Goal: Task Accomplishment & Management: Manage account settings

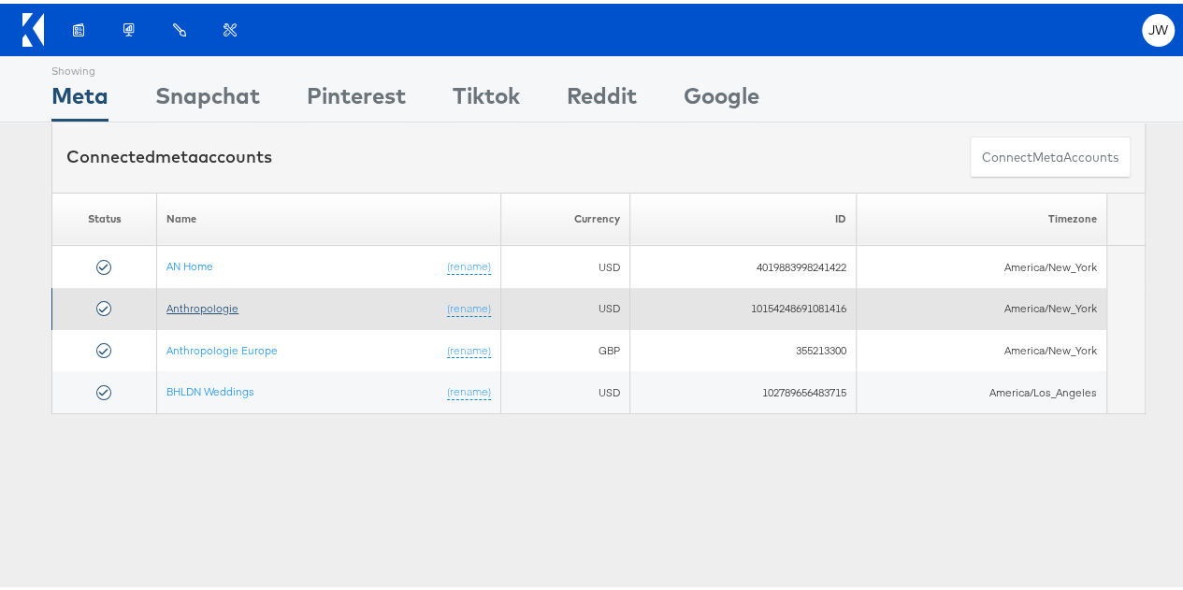
click at [180, 298] on link "Anthropologie" at bounding box center [202, 304] width 72 height 14
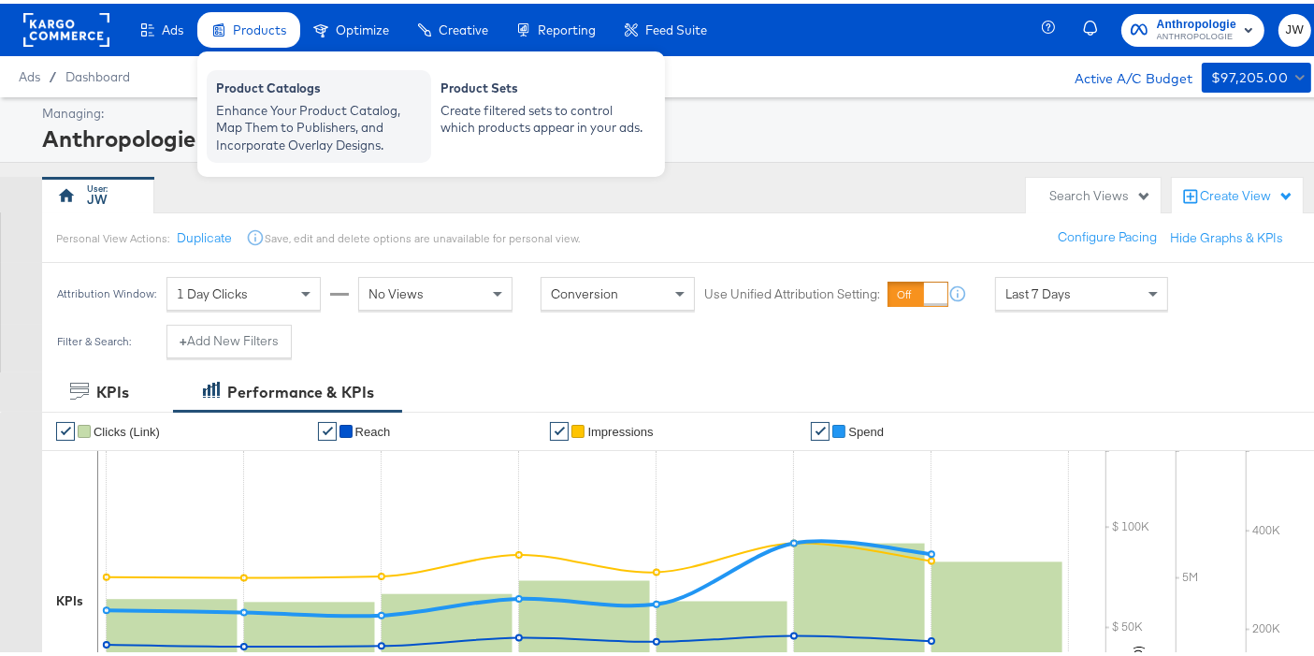
click at [267, 72] on div "Product Catalogs Enhance Your Product Catalog, Map Them to Publishers, and Inco…" at bounding box center [319, 112] width 224 height 93
click at [272, 127] on div "Enhance Your Product Catalog, Map Them to Publishers, and Incorporate Overlay D…" at bounding box center [319, 124] width 206 height 52
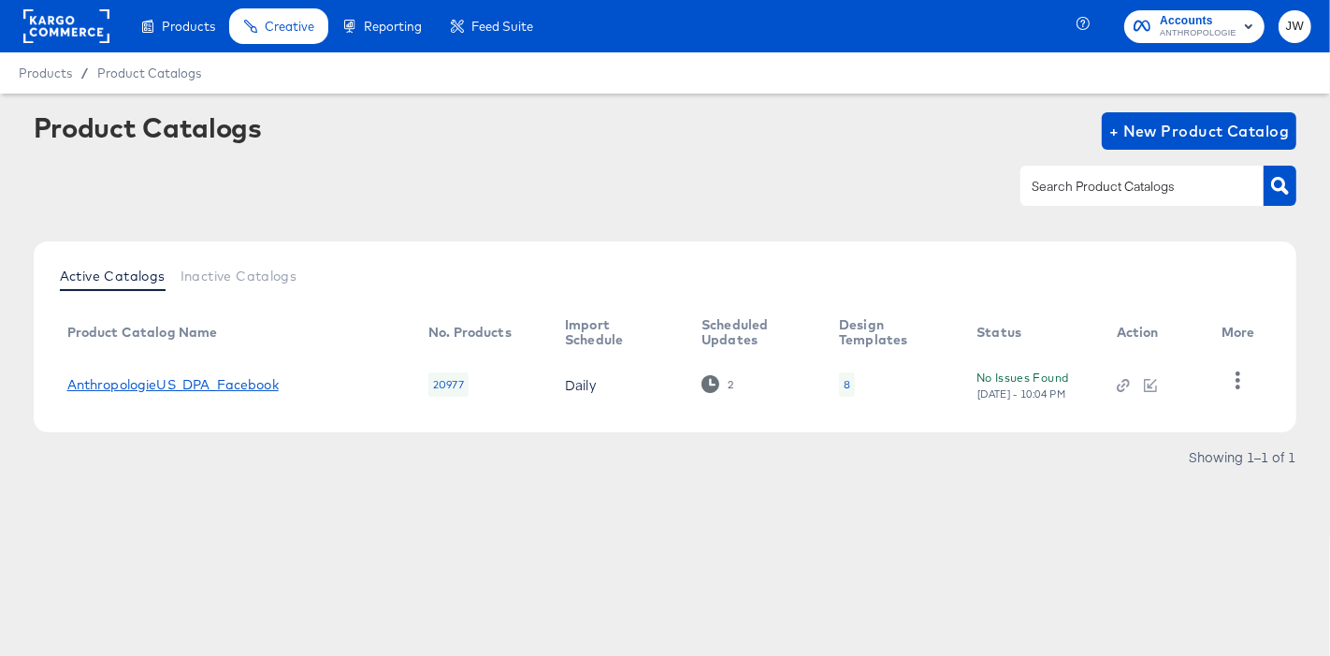
click at [252, 377] on link "AnthropologieUS_DPA_Facebook" at bounding box center [172, 384] width 211 height 15
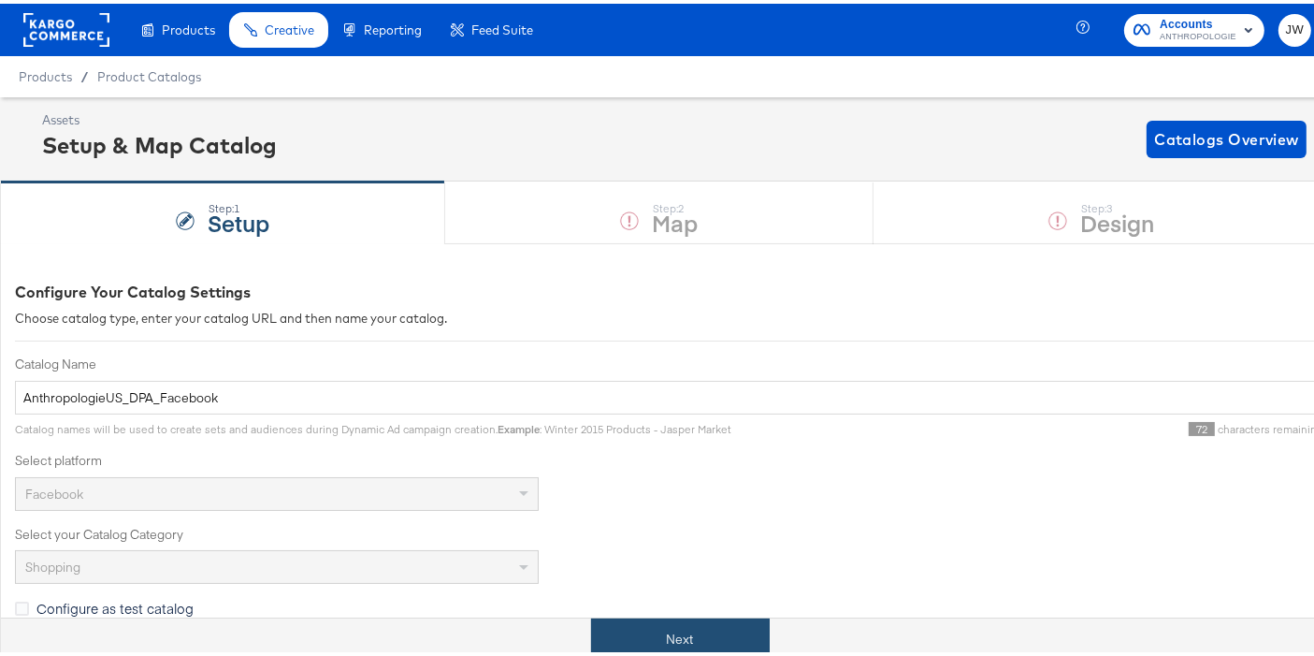
click at [684, 639] on button "Next" at bounding box center [680, 635] width 179 height 42
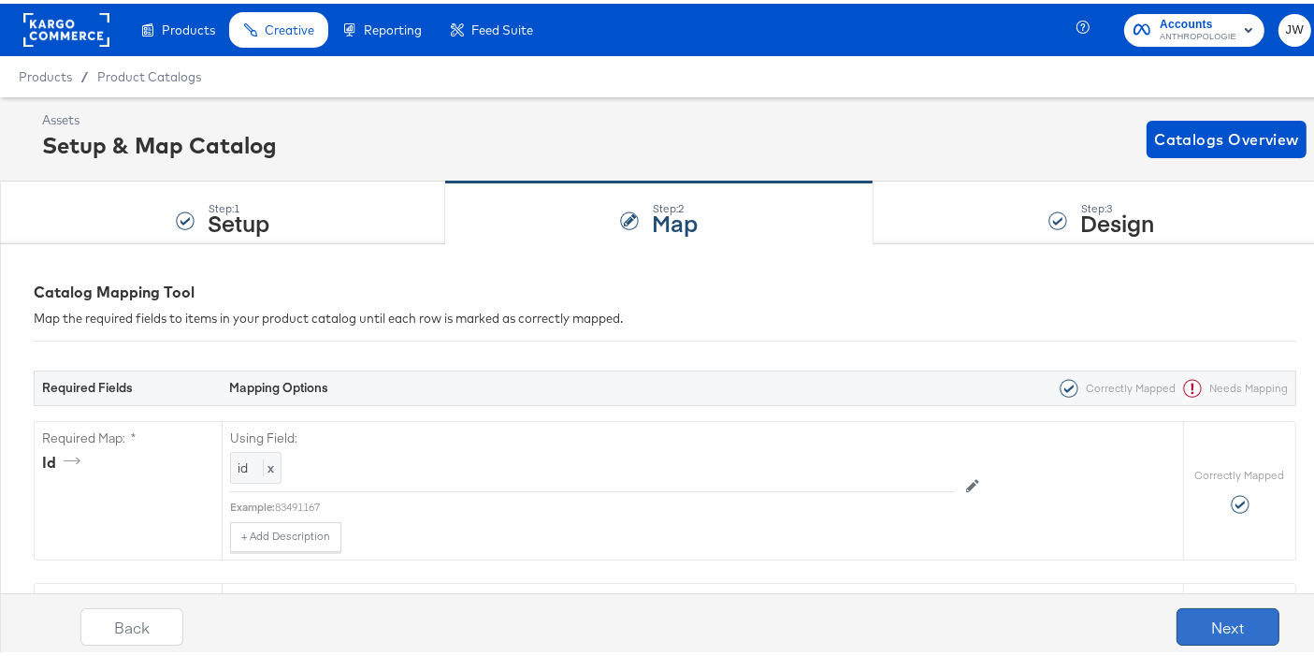
click at [1215, 615] on button "Next" at bounding box center [1227, 622] width 103 height 37
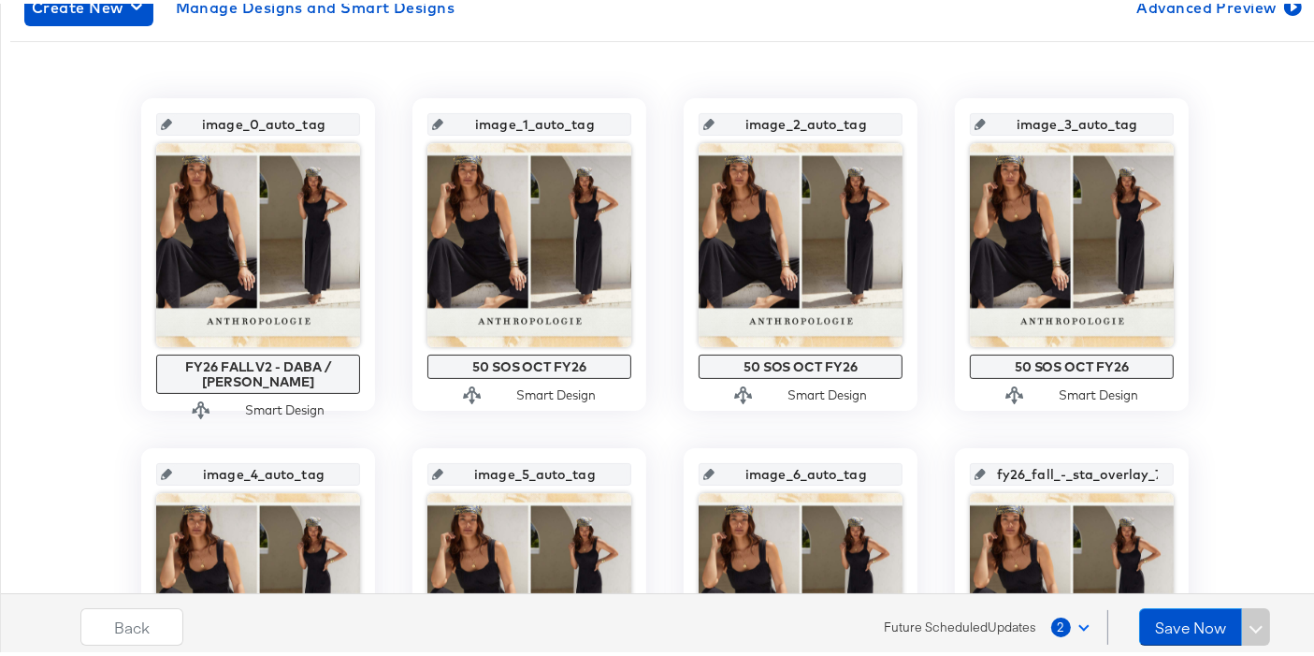
scroll to position [351, 0]
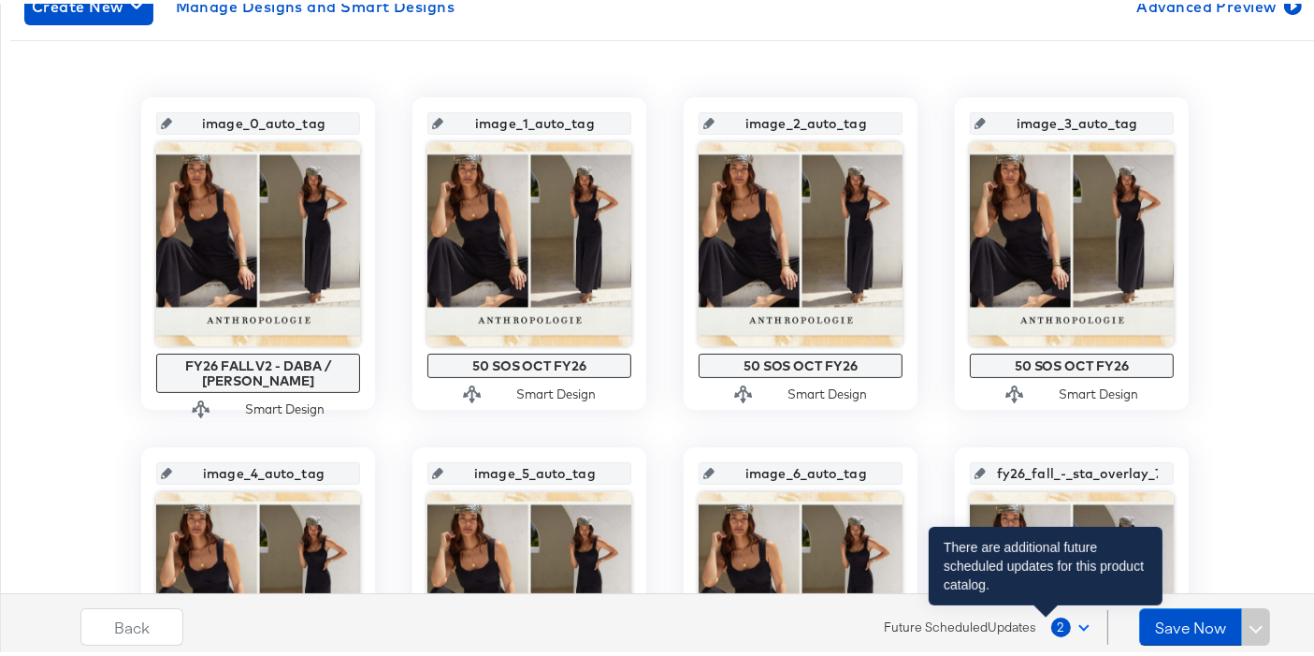
click at [1052, 623] on span "2" at bounding box center [1061, 623] width 20 height 20
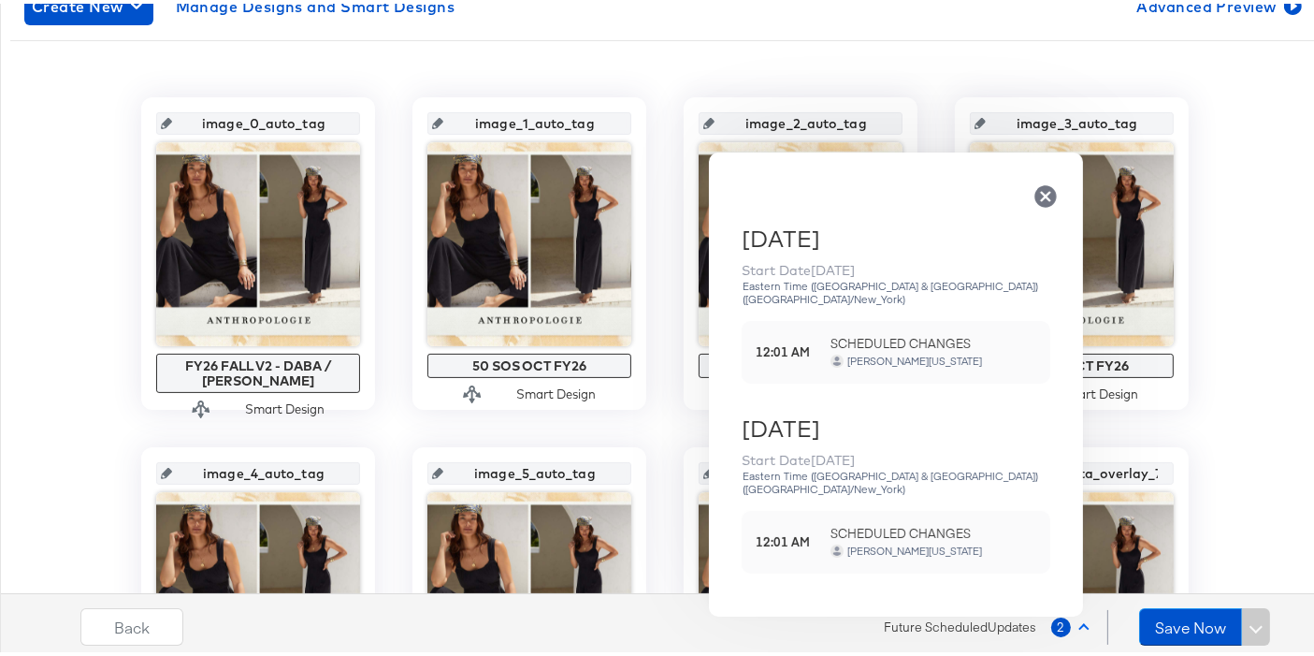
click at [991, 333] on span "SCHEDULED CHANGES" at bounding box center [933, 340] width 206 height 18
click at [774, 339] on strong "12:01 AM" at bounding box center [786, 348] width 61 height 18
click at [875, 333] on span "SCHEDULED CHANGES" at bounding box center [933, 340] width 206 height 18
click at [860, 351] on div "[PERSON_NAME][US_STATE]" at bounding box center [914, 357] width 137 height 13
click at [1276, 110] on div "image_0_auto_tag FY26 FALL V2 - DABA / SADA Smart Design image_1_auto_tag 50 SO…" at bounding box center [664, 600] width 1309 height 1012
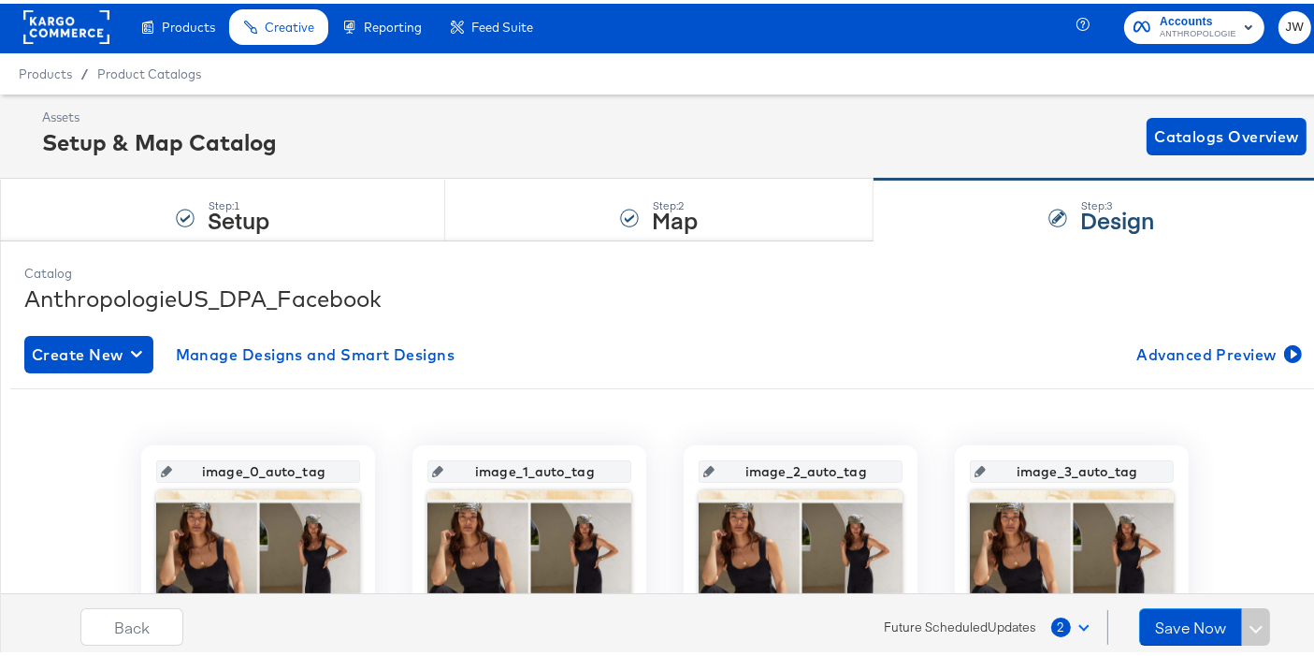
scroll to position [2, 0]
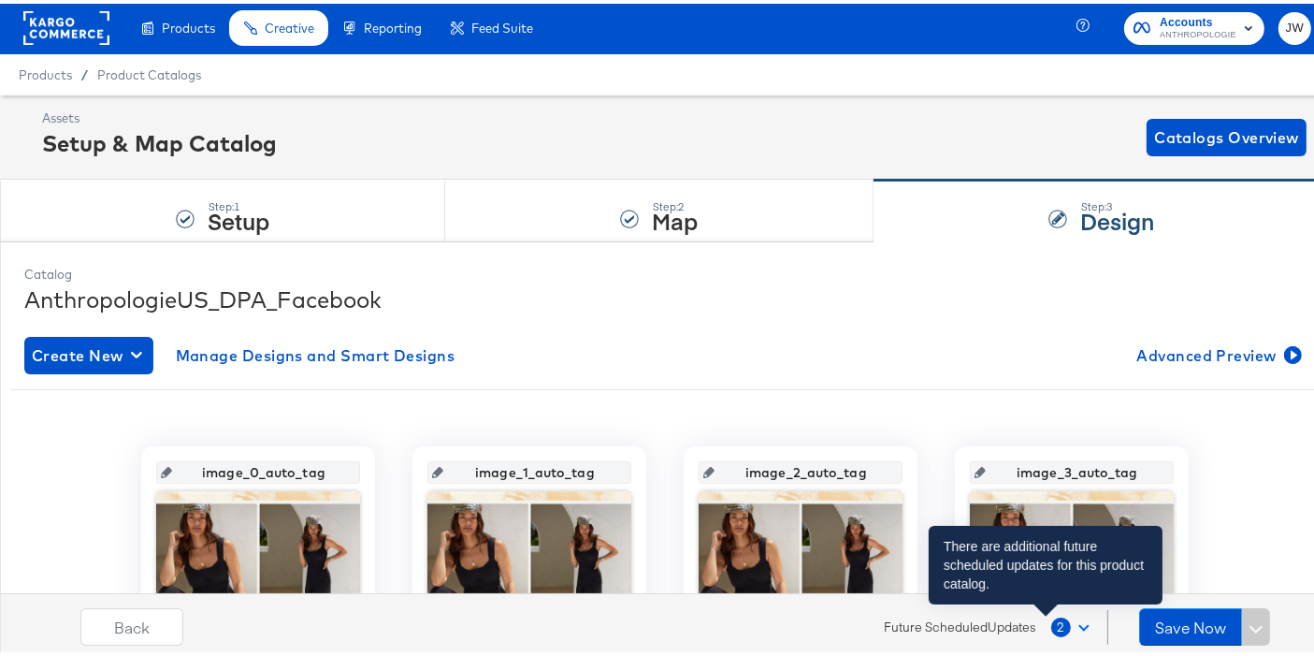
click at [1051, 627] on span "2" at bounding box center [1061, 623] width 20 height 20
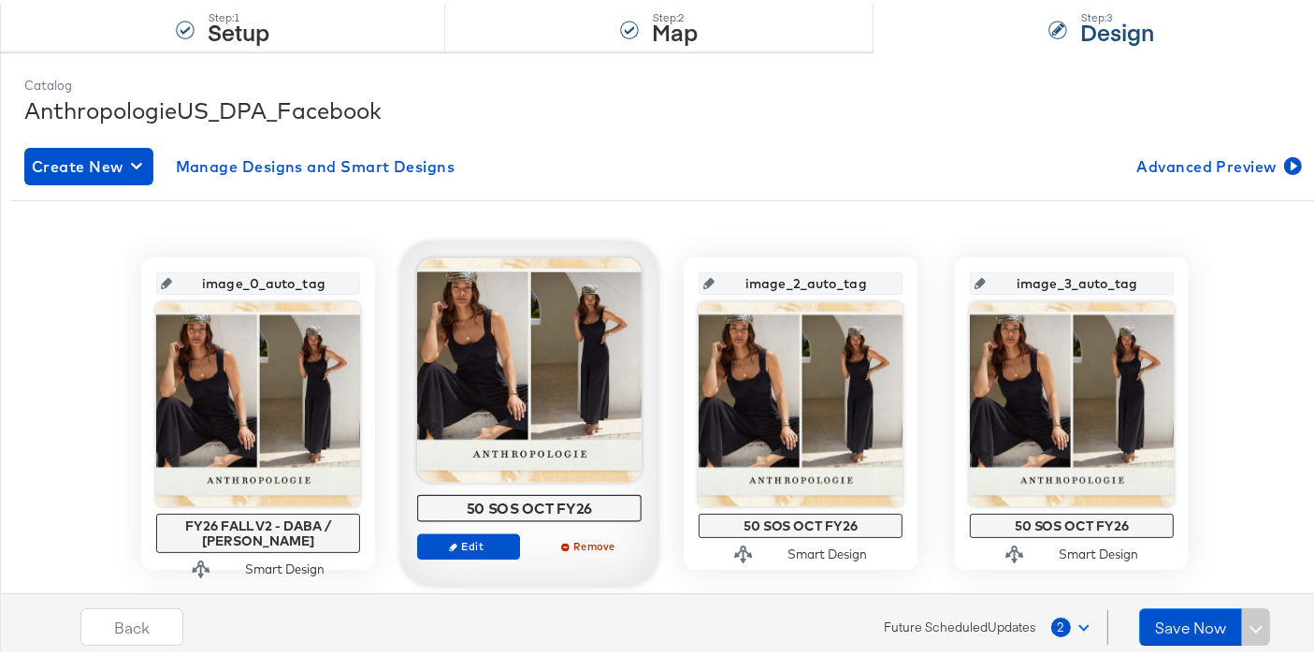
scroll to position [223, 0]
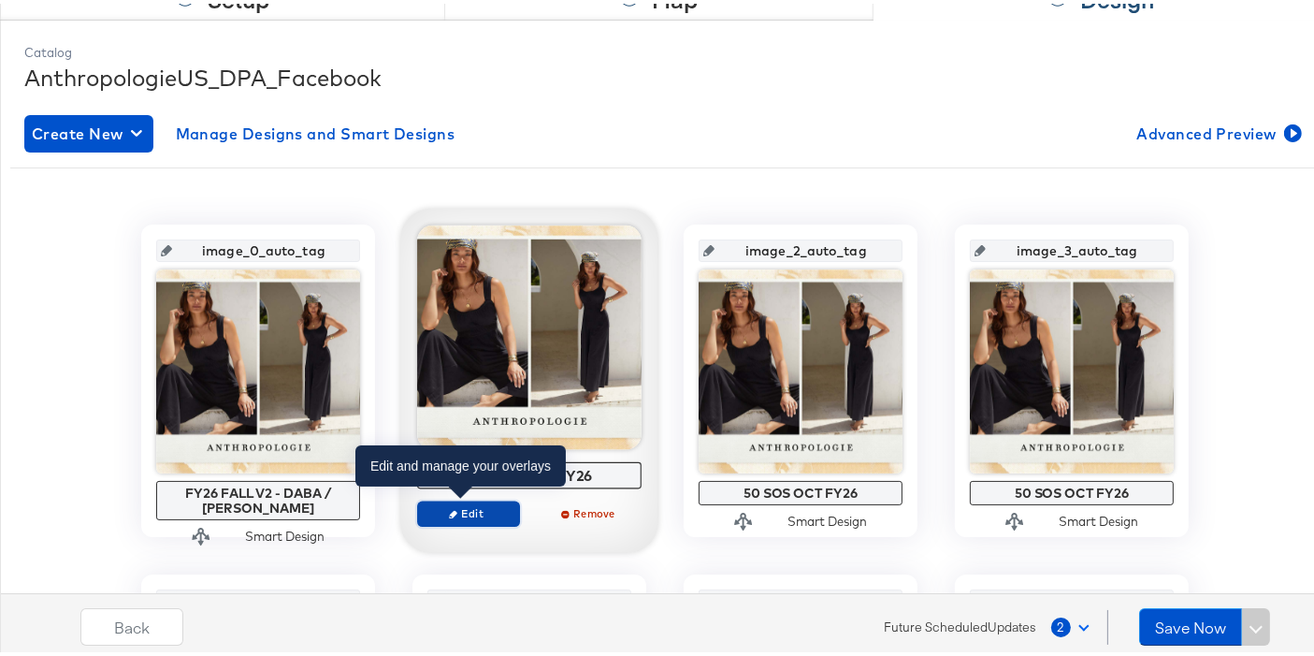
click at [458, 512] on span "Edit" at bounding box center [468, 509] width 86 height 14
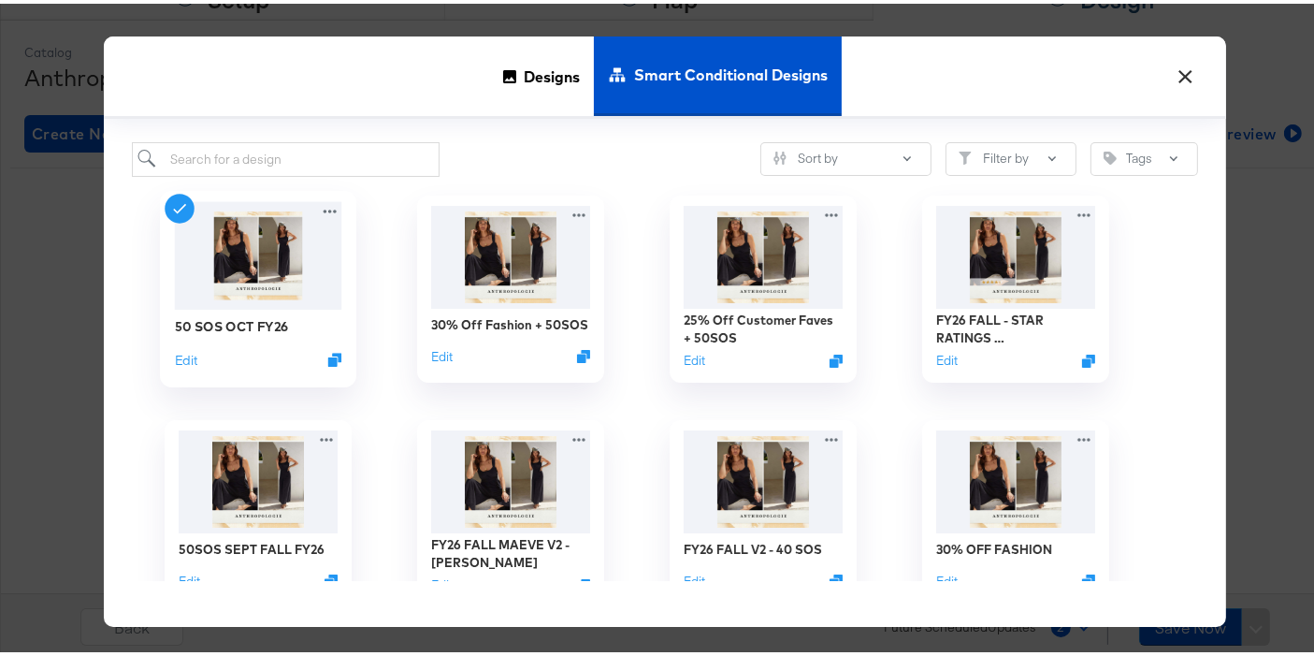
click at [262, 273] on img at bounding box center [258, 251] width 167 height 108
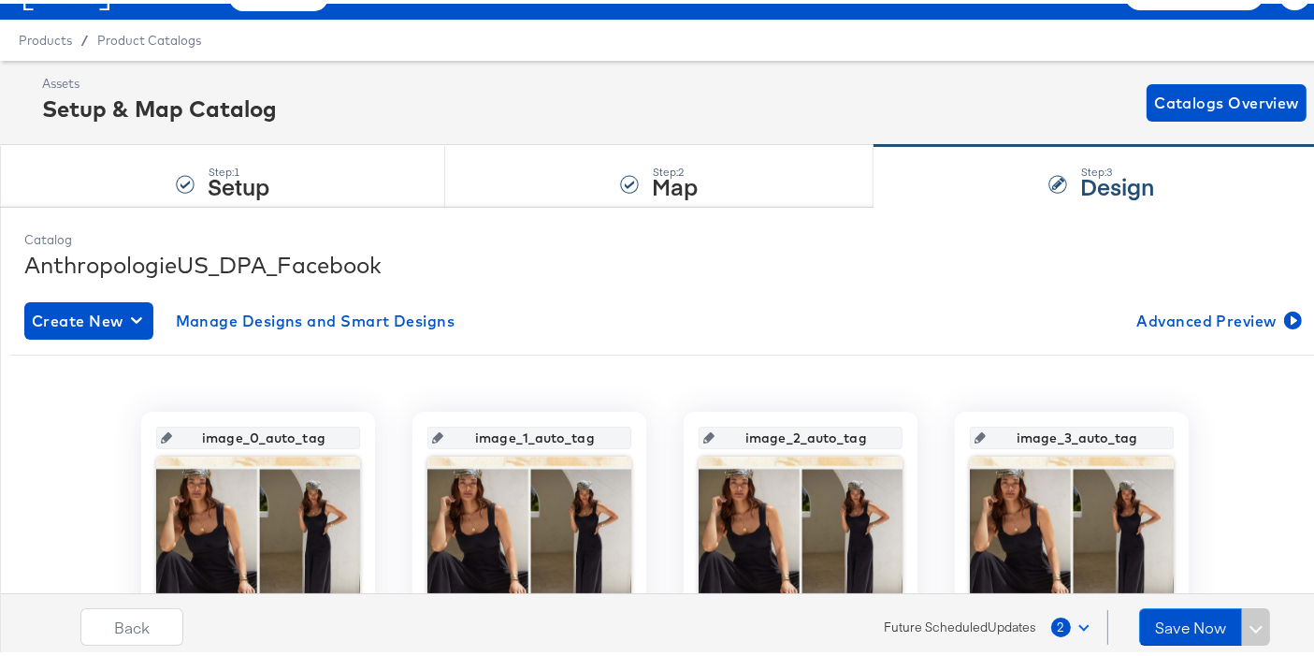
scroll to position [0, 0]
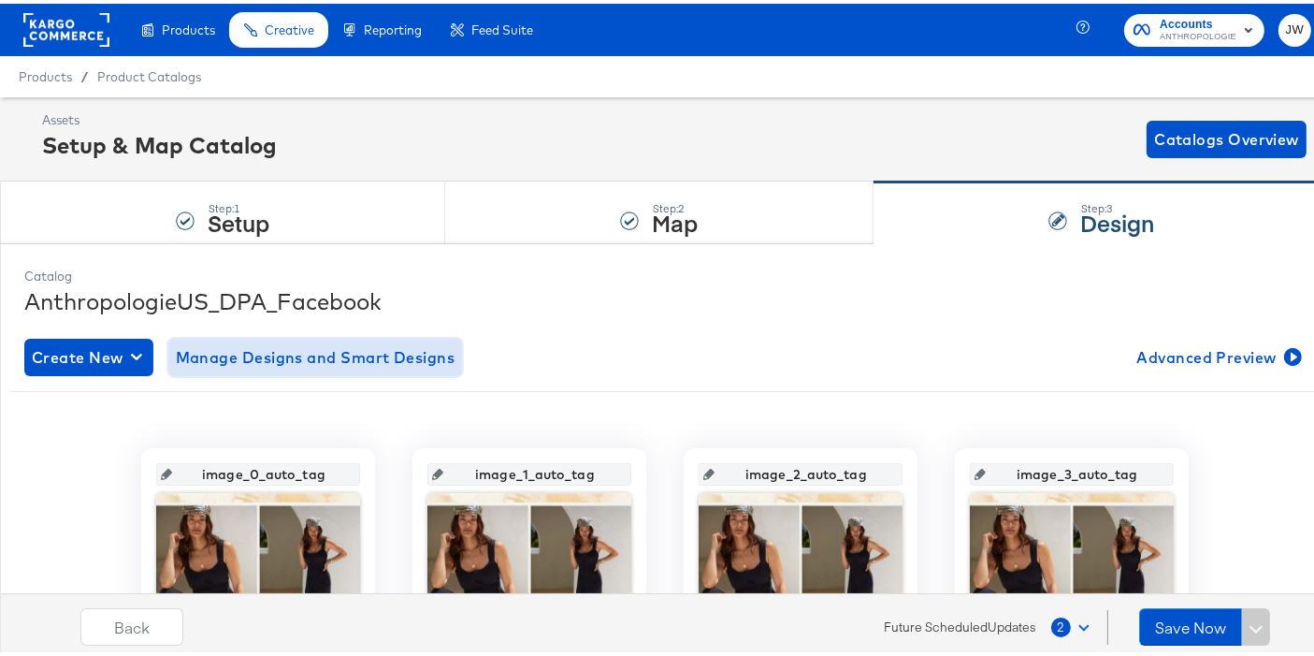
click at [304, 343] on span "Manage Designs and Smart Designs" at bounding box center [316, 353] width 280 height 26
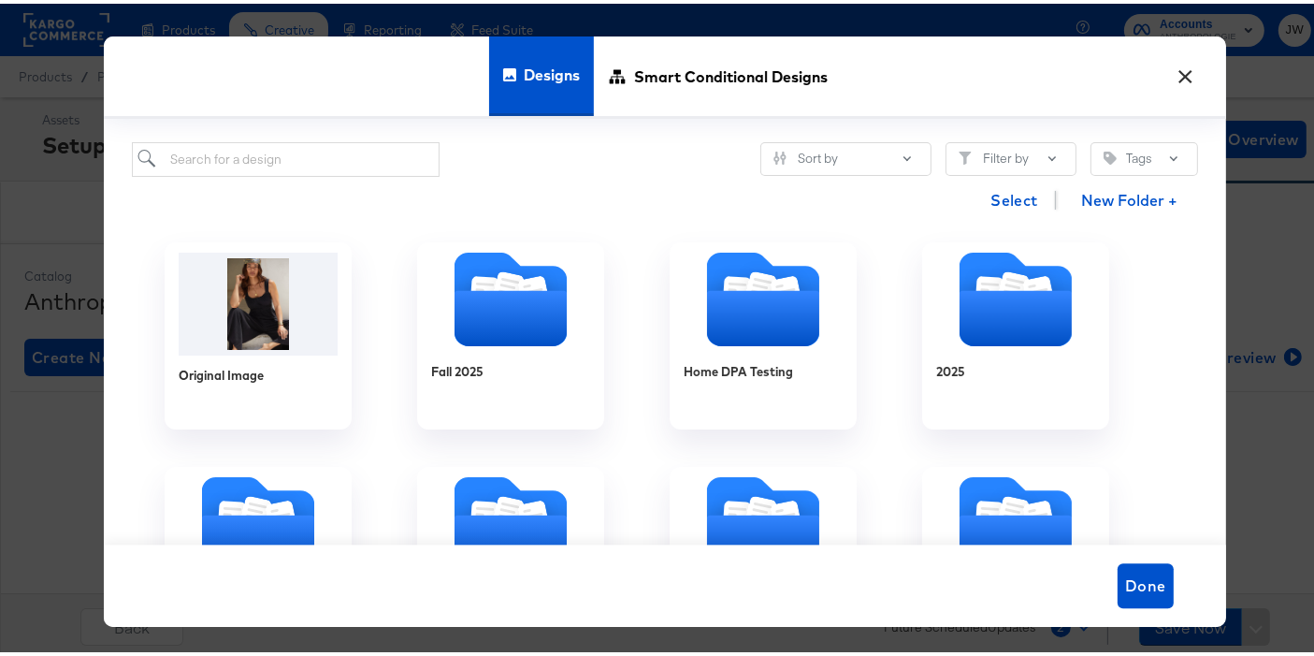
click at [1180, 71] on button "×" at bounding box center [1186, 68] width 34 height 34
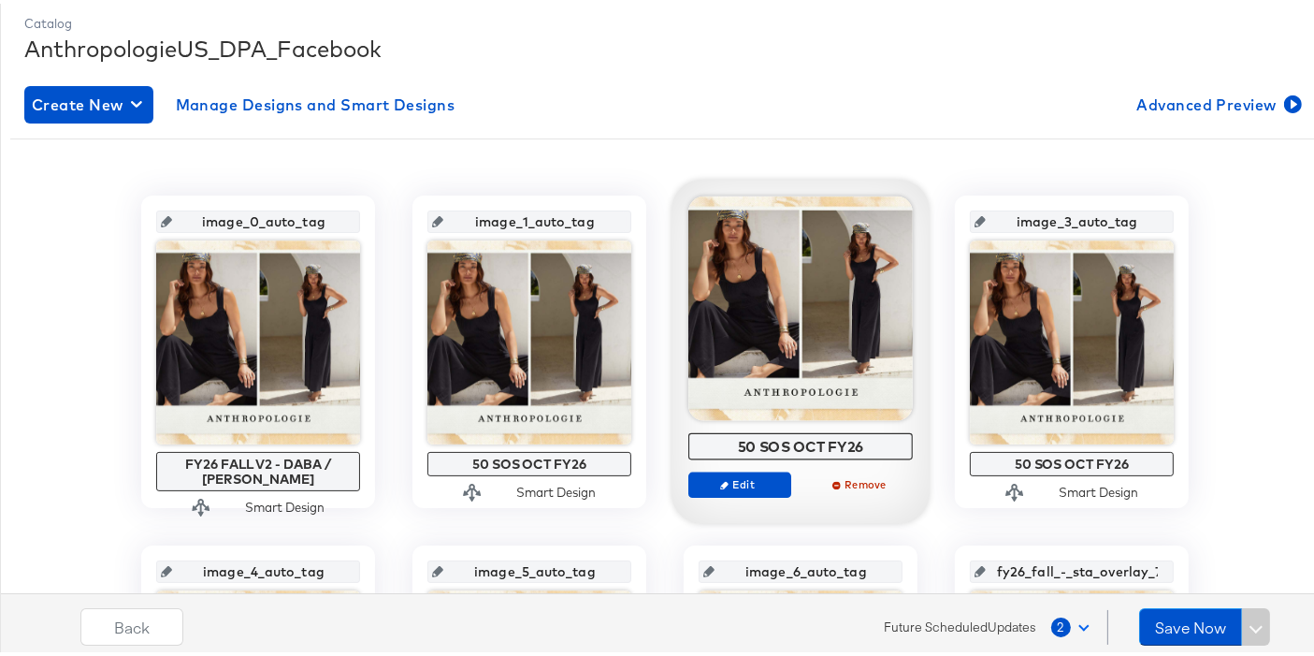
scroll to position [253, 0]
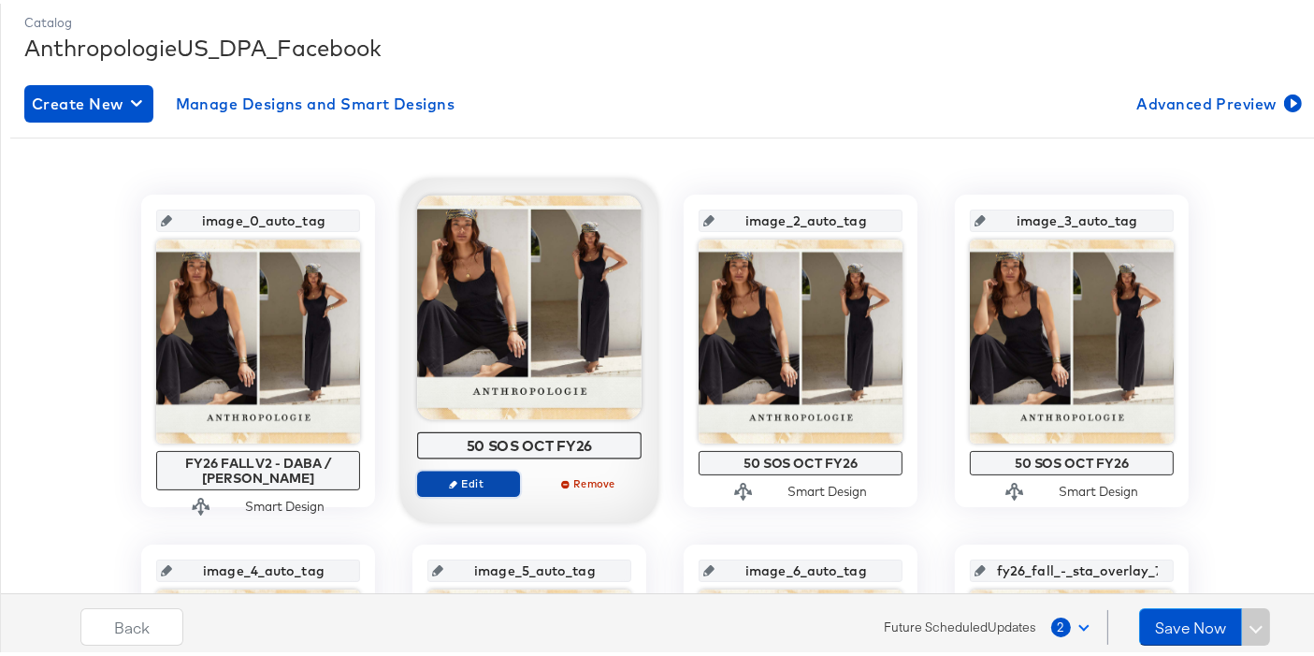
click at [493, 485] on button "Edit" at bounding box center [468, 480] width 103 height 26
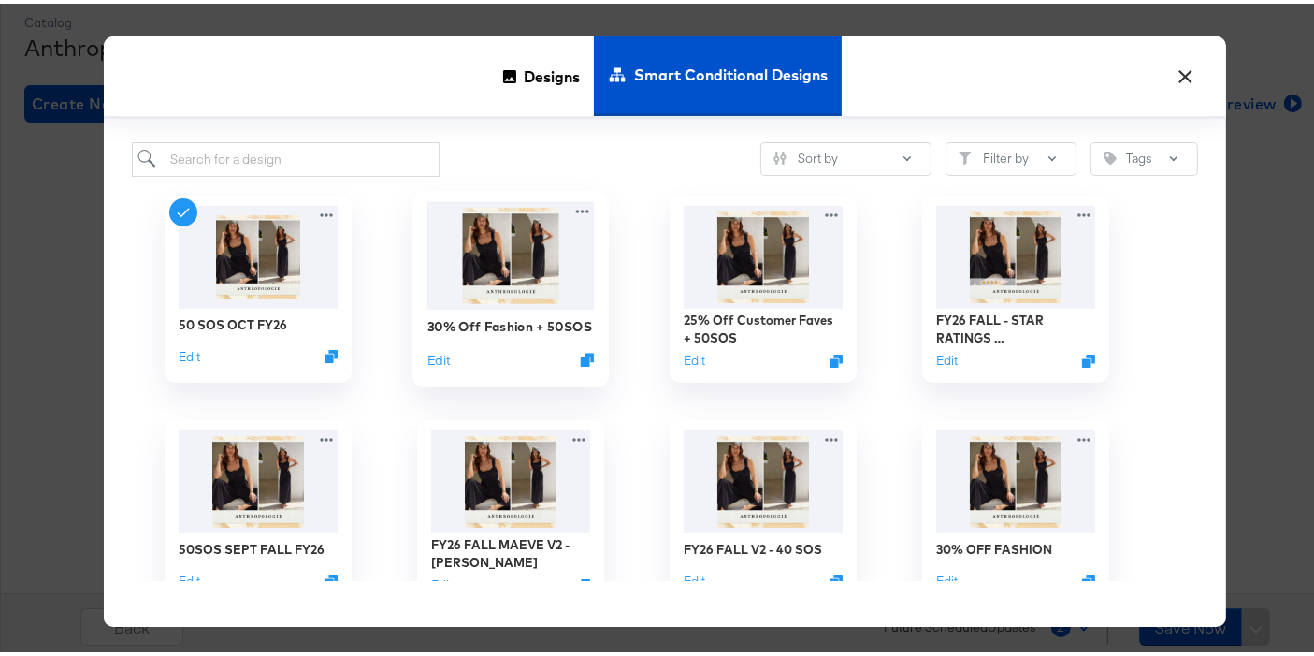
click at [558, 252] on img at bounding box center [510, 251] width 167 height 108
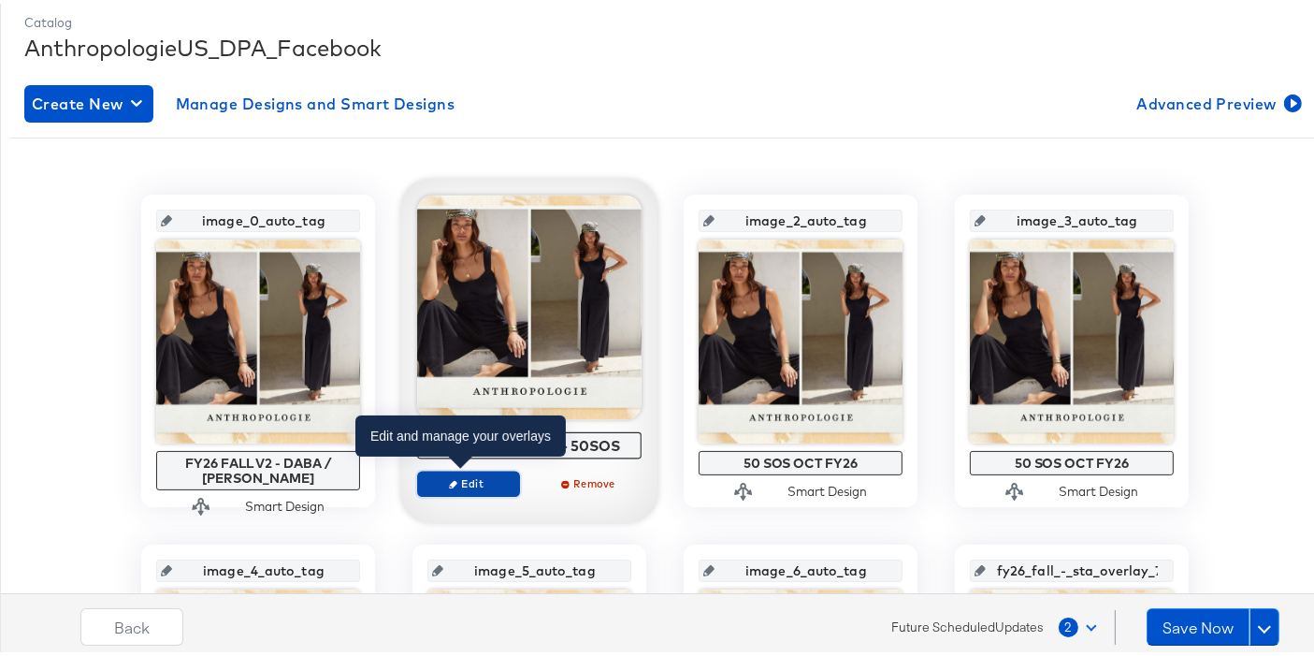
click at [452, 484] on span "Edit" at bounding box center [468, 479] width 86 height 14
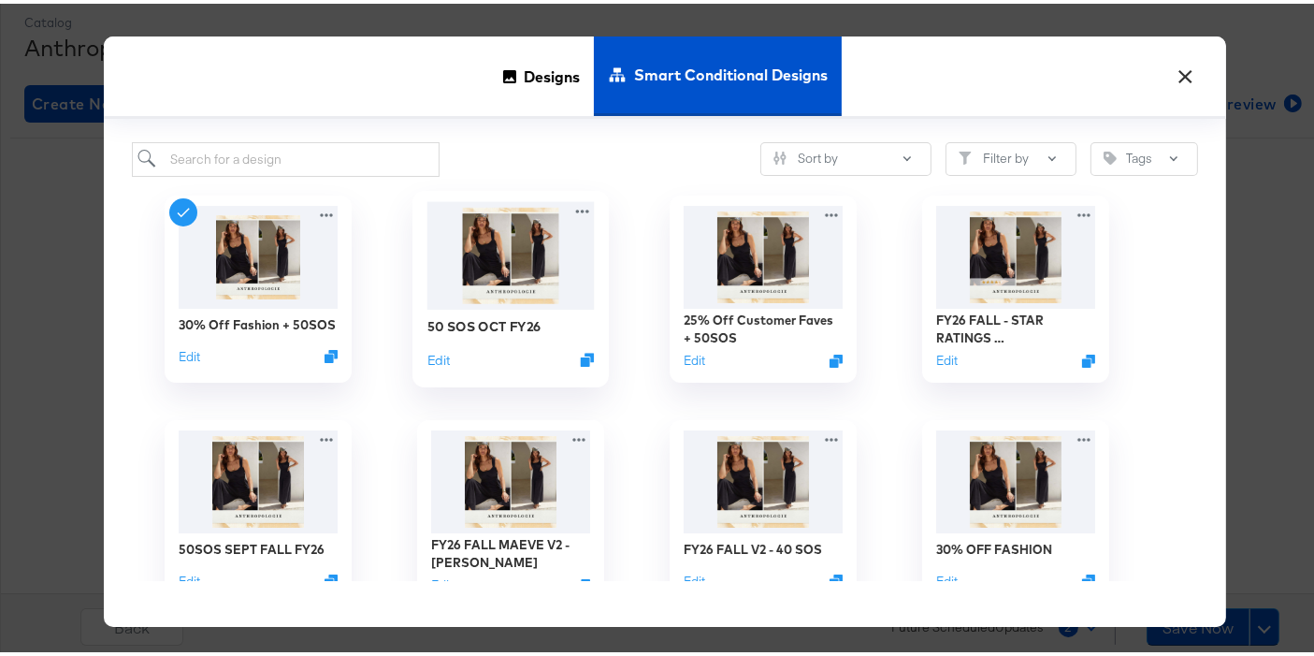
click at [497, 283] on img at bounding box center [510, 251] width 167 height 108
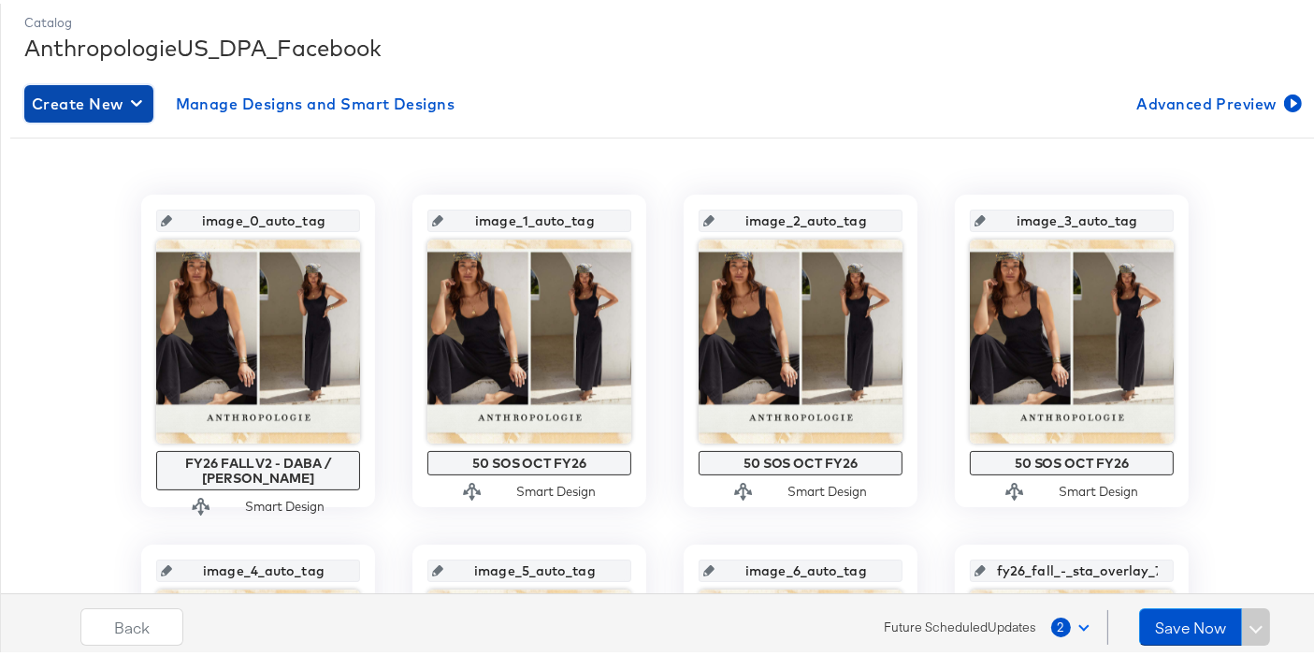
click at [142, 110] on span "Create New" at bounding box center [89, 100] width 114 height 26
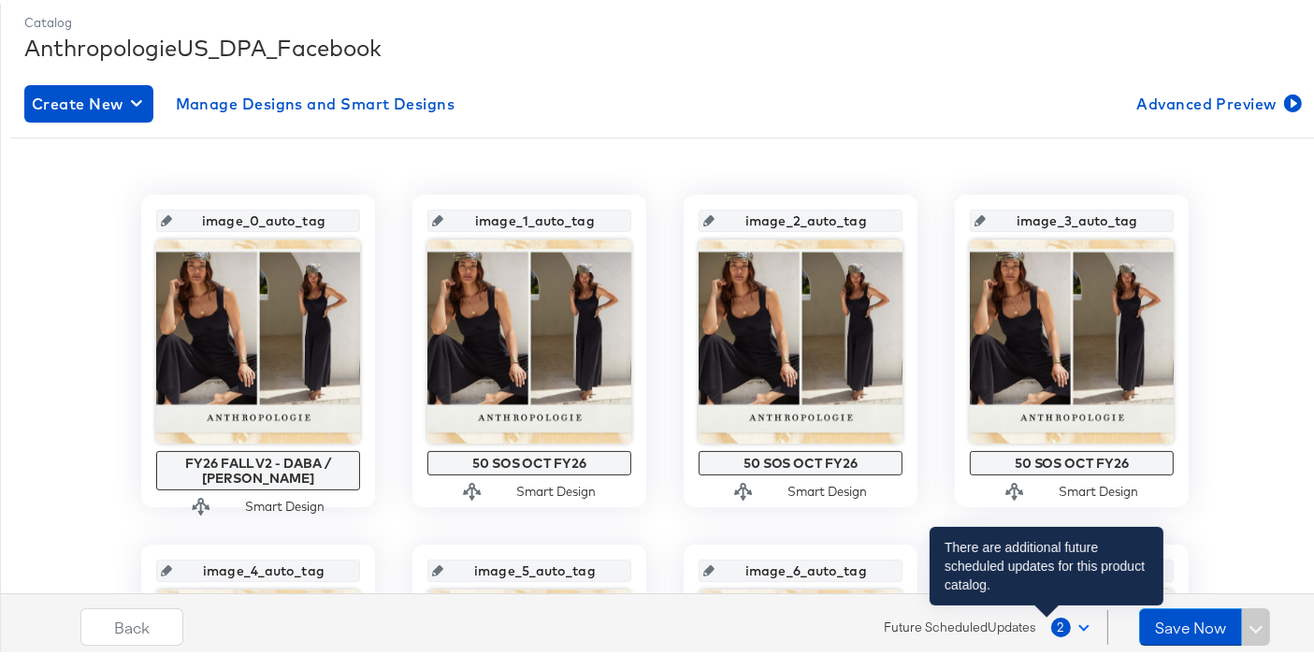
click at [1051, 627] on span "2" at bounding box center [1061, 623] width 20 height 20
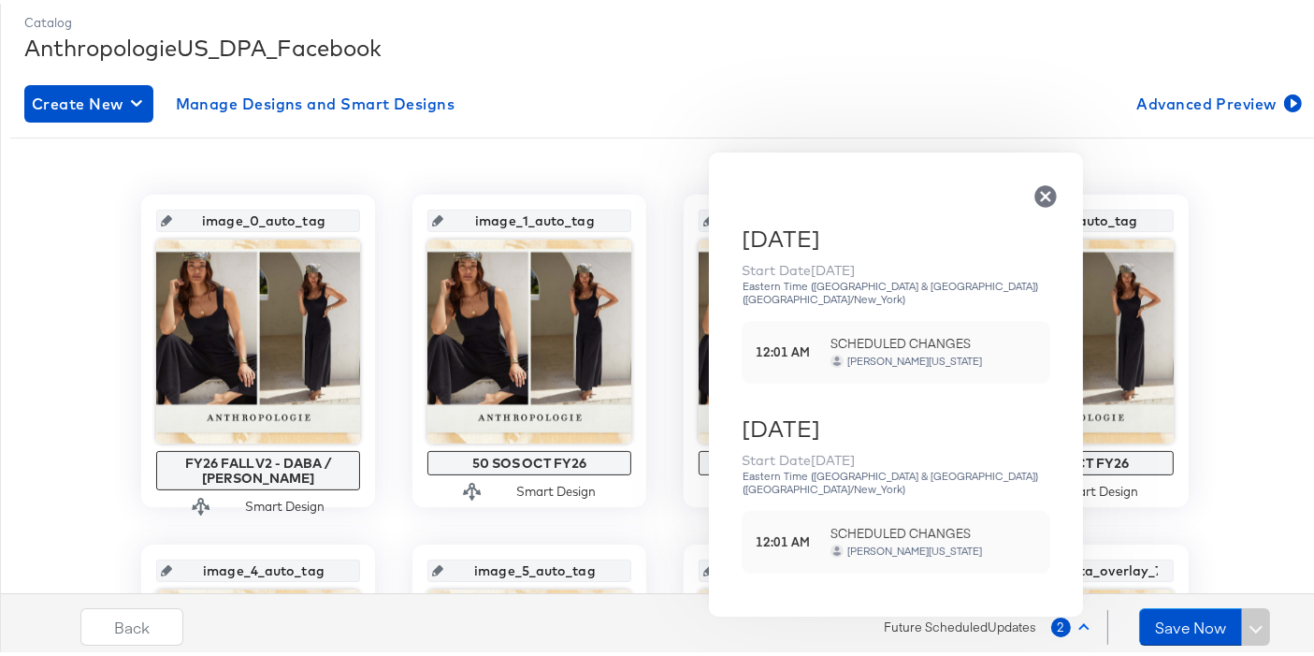
click at [1047, 187] on icon "button" at bounding box center [1045, 192] width 22 height 22
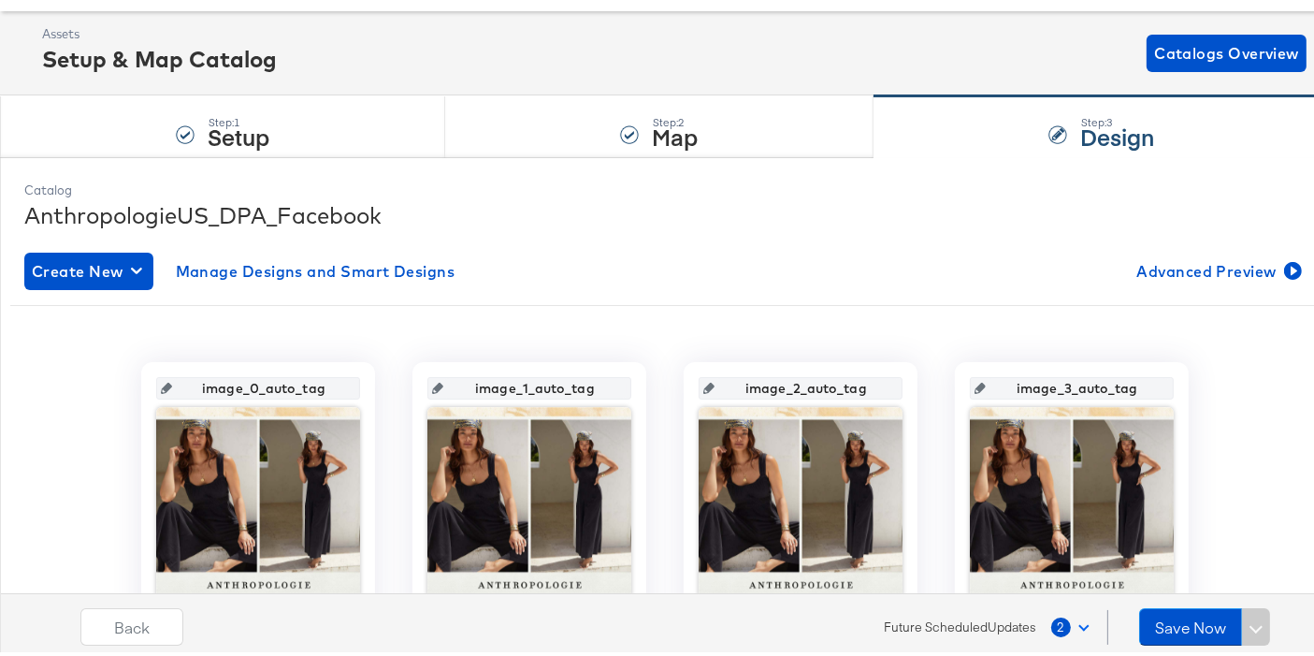
scroll to position [0, 0]
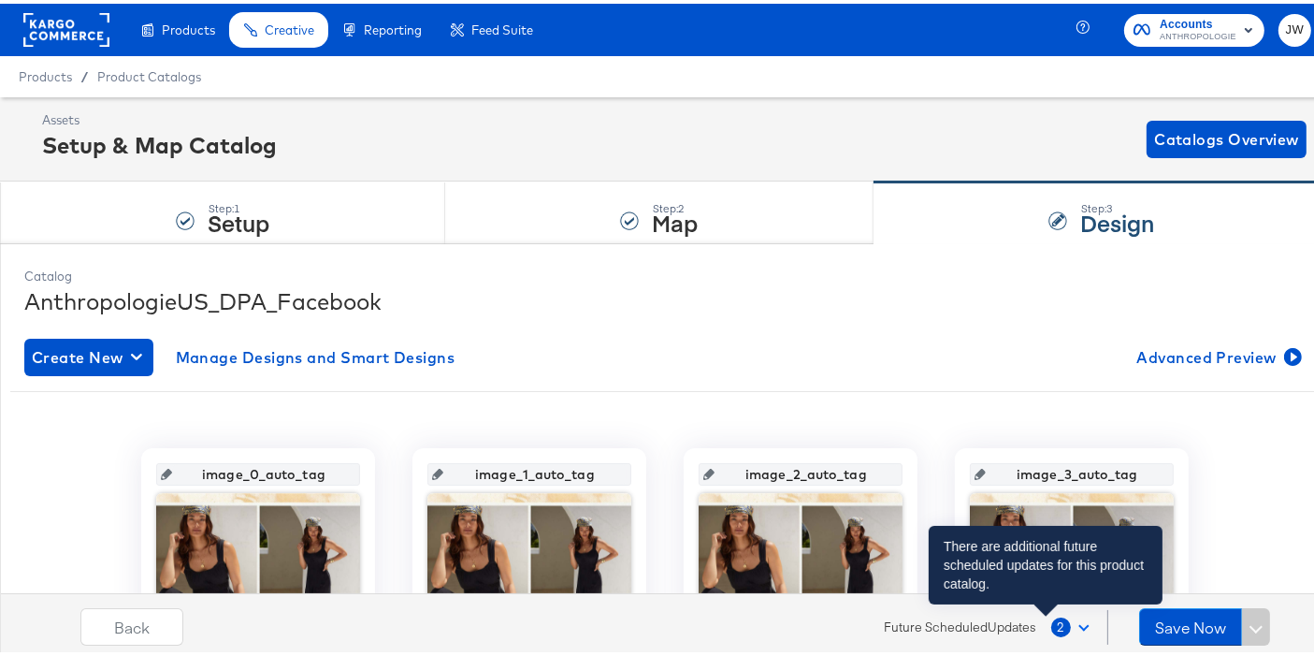
click at [1055, 616] on div "2" at bounding box center [1061, 623] width 20 height 20
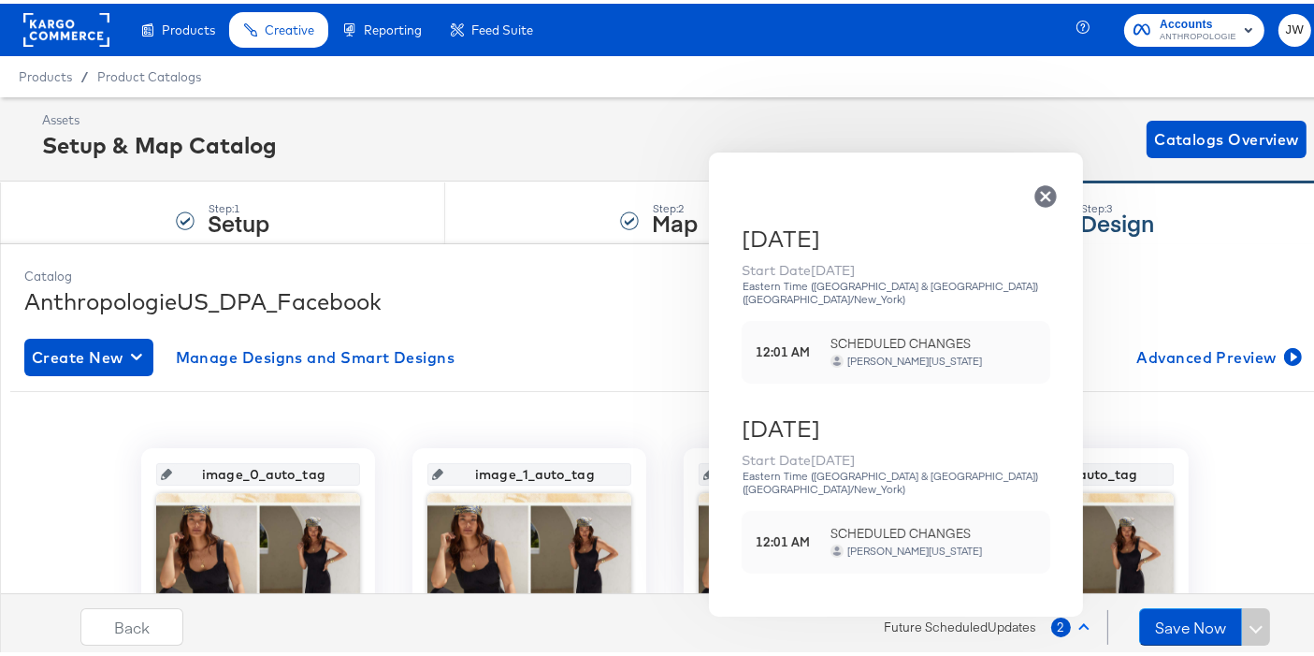
click at [591, 363] on div "Create New Manage Designs and Smart Designs Advanced Preview" at bounding box center [664, 353] width 1281 height 37
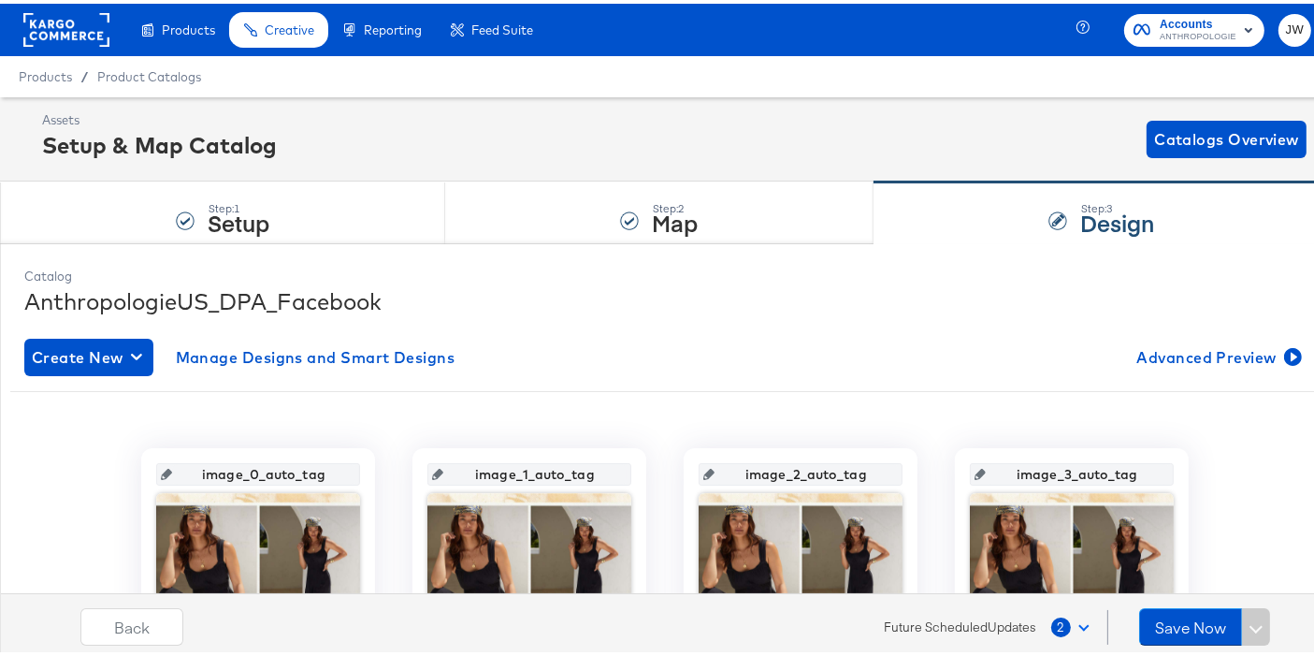
click at [591, 363] on div "Create New Manage Designs and Smart Designs Advanced Preview" at bounding box center [664, 353] width 1281 height 37
click at [145, 358] on div "button" at bounding box center [140, 353] width 19 height 18
click at [120, 427] on div "Create New Smart Design" at bounding box center [125, 428] width 178 height 15
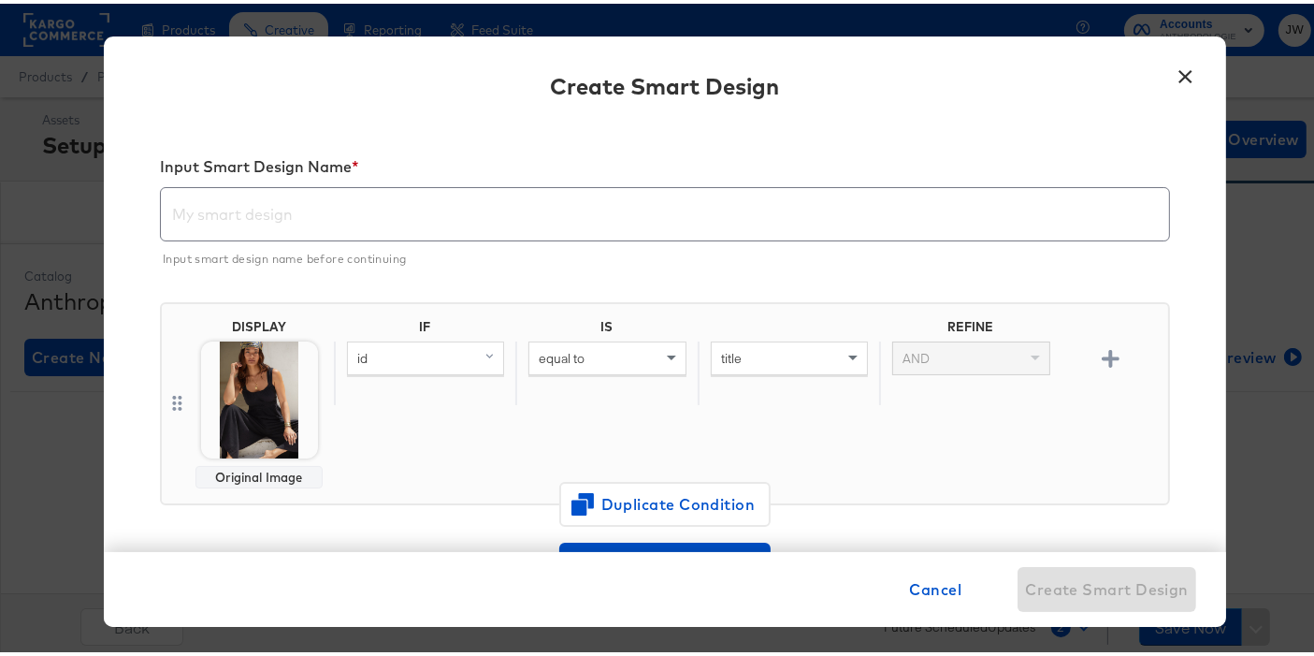
click at [1175, 83] on button "×" at bounding box center [1186, 68] width 34 height 34
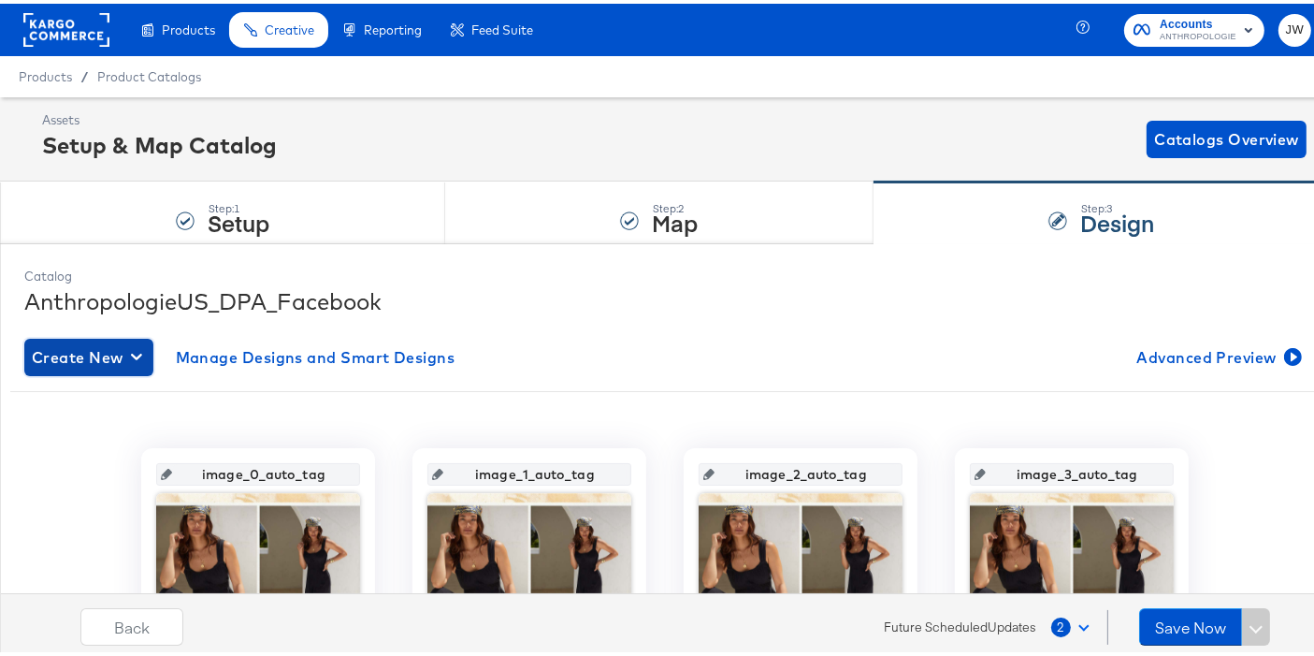
click at [143, 354] on div "button" at bounding box center [140, 353] width 19 height 18
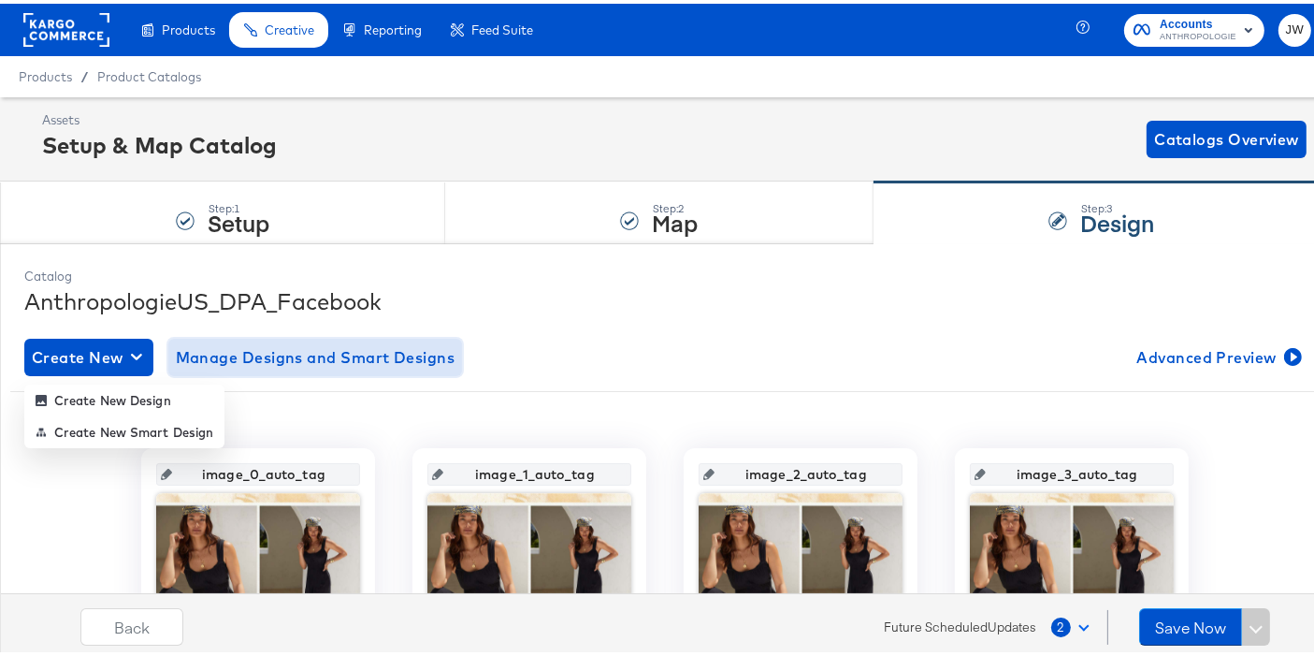
click at [321, 359] on span "Manage Designs and Smart Designs" at bounding box center [316, 353] width 280 height 26
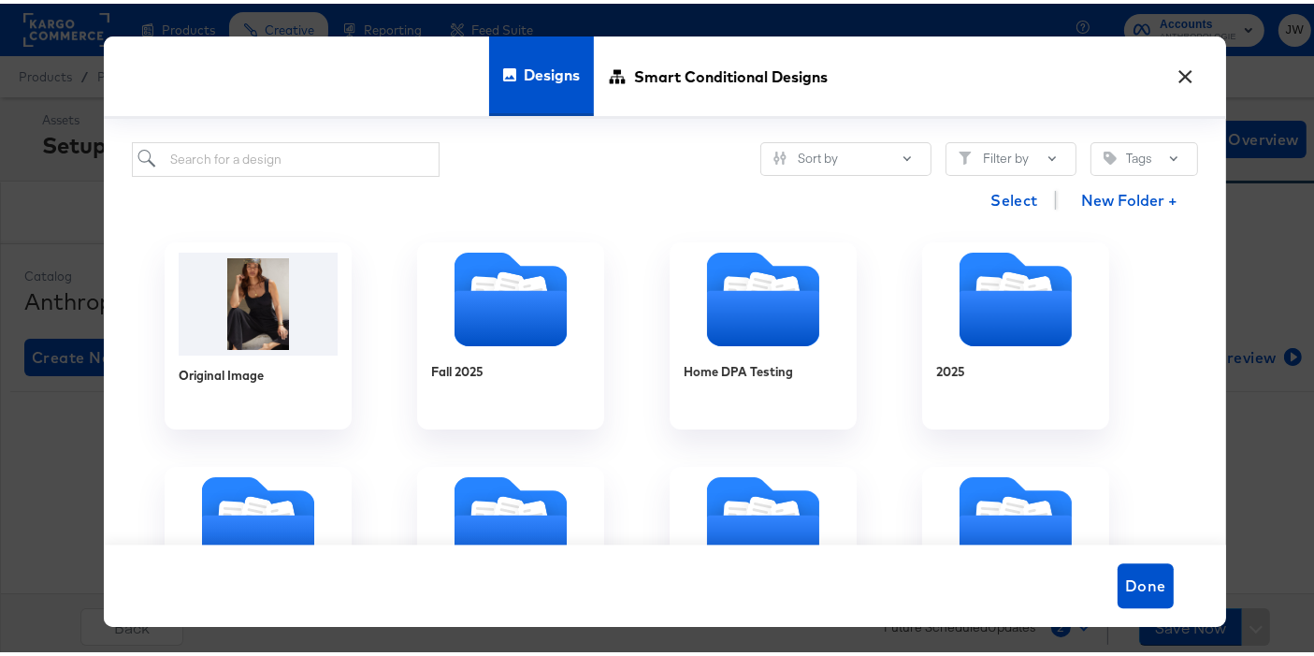
click at [1180, 74] on button "×" at bounding box center [1186, 68] width 34 height 34
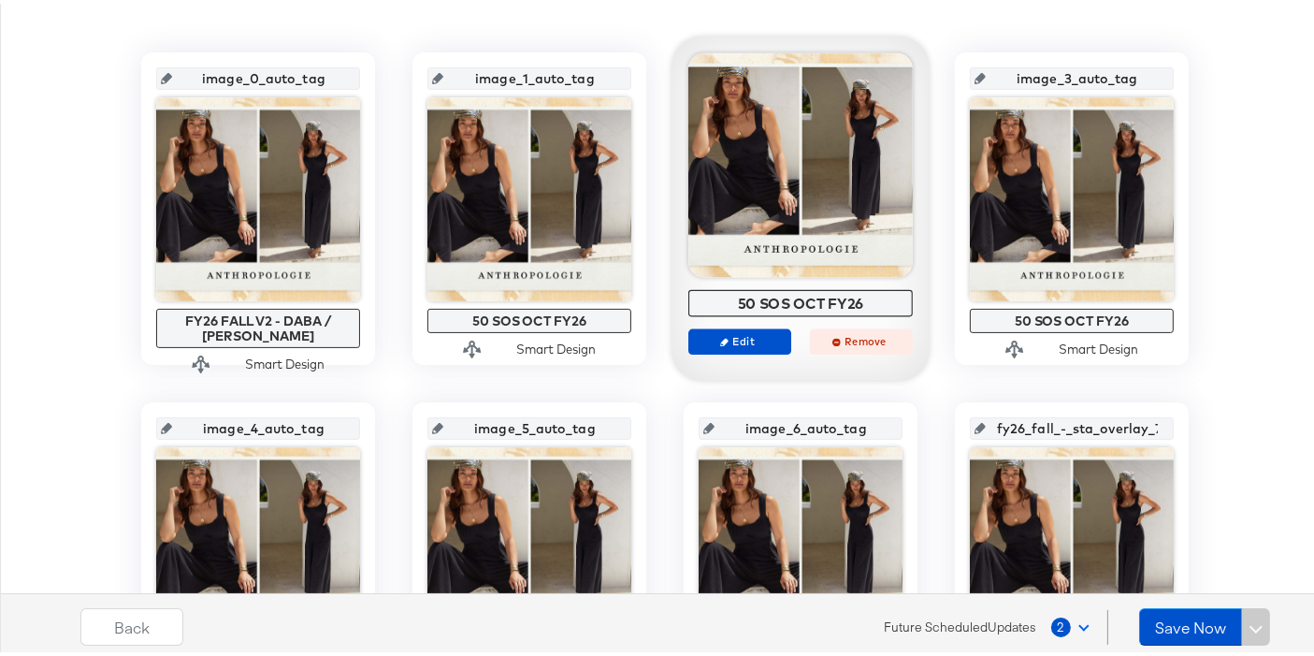
scroll to position [395, 0]
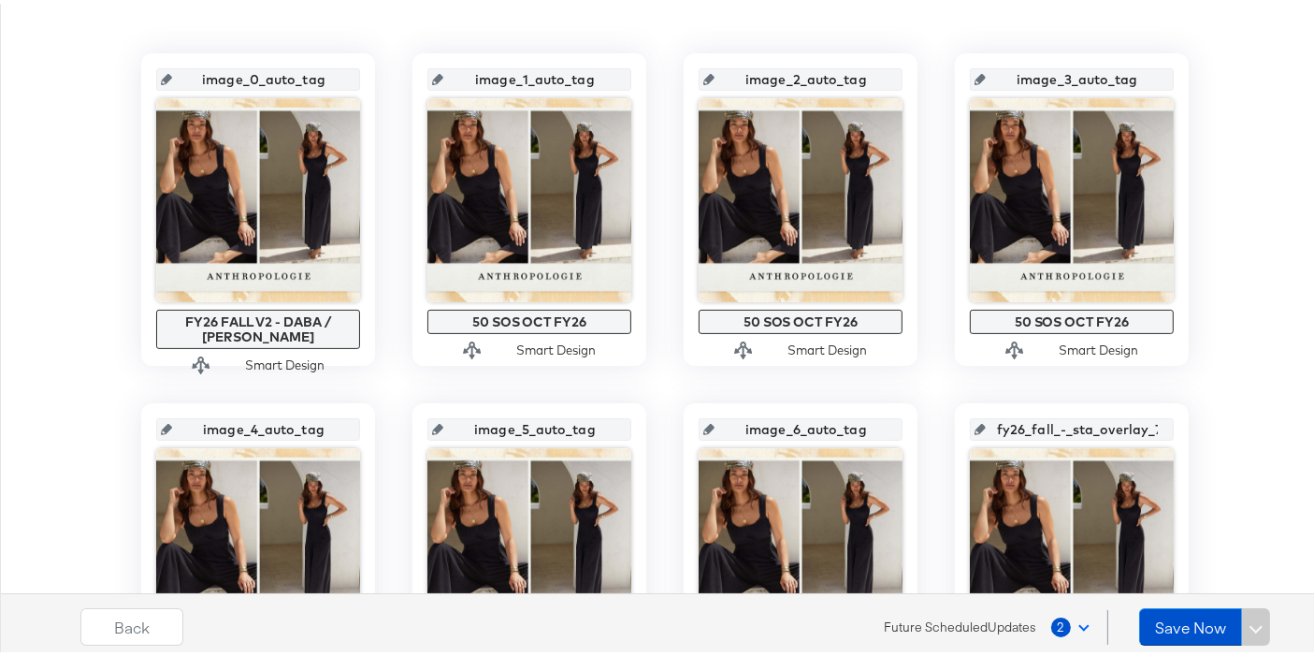
click at [1055, 615] on div "2" at bounding box center [1061, 623] width 20 height 20
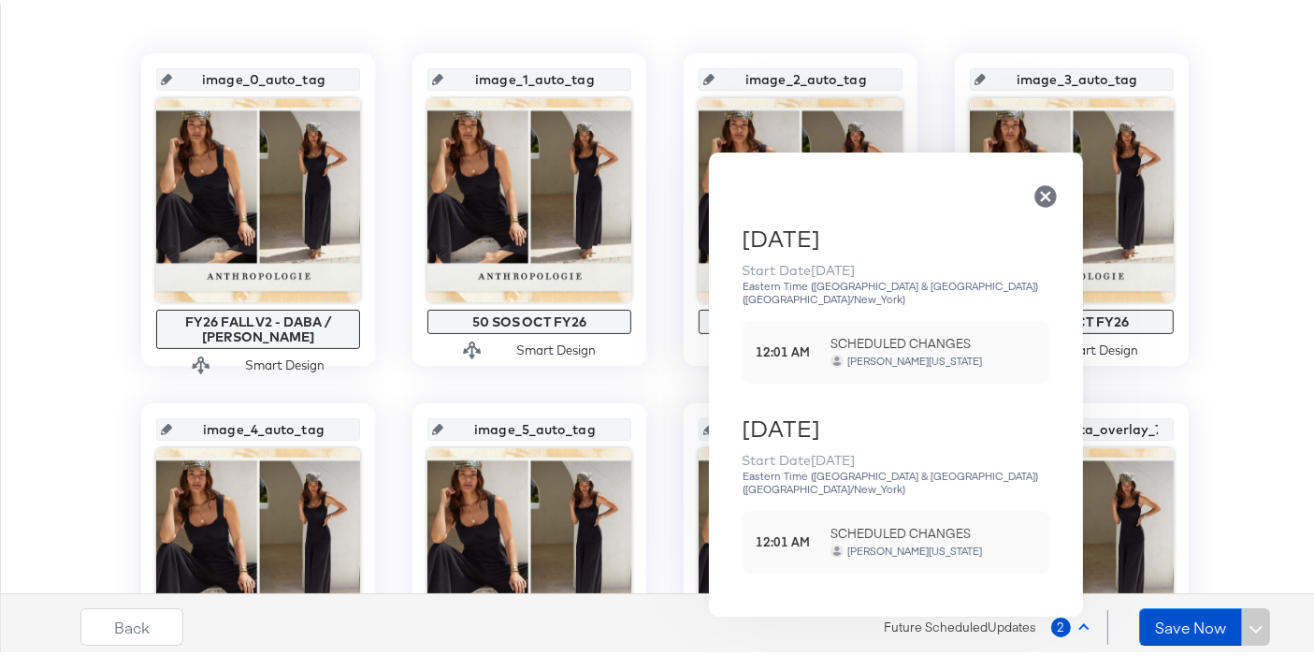
click at [1044, 195] on icon "button" at bounding box center [1045, 193] width 26 height 26
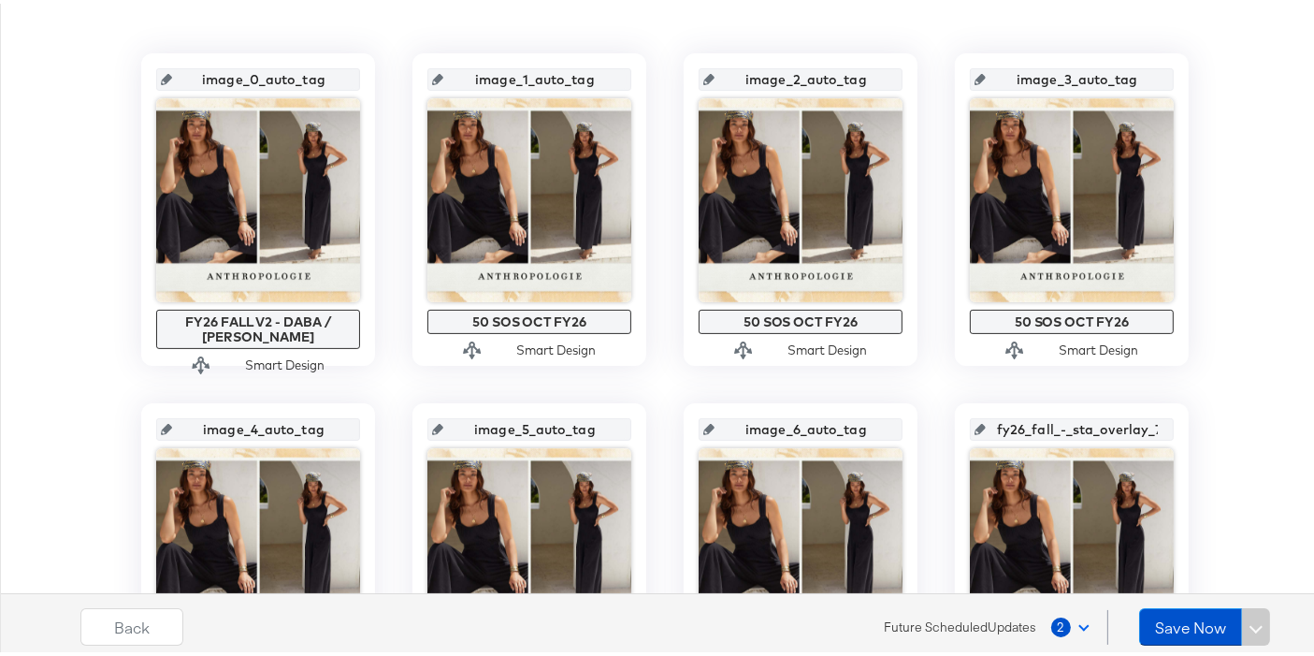
scroll to position [0, 0]
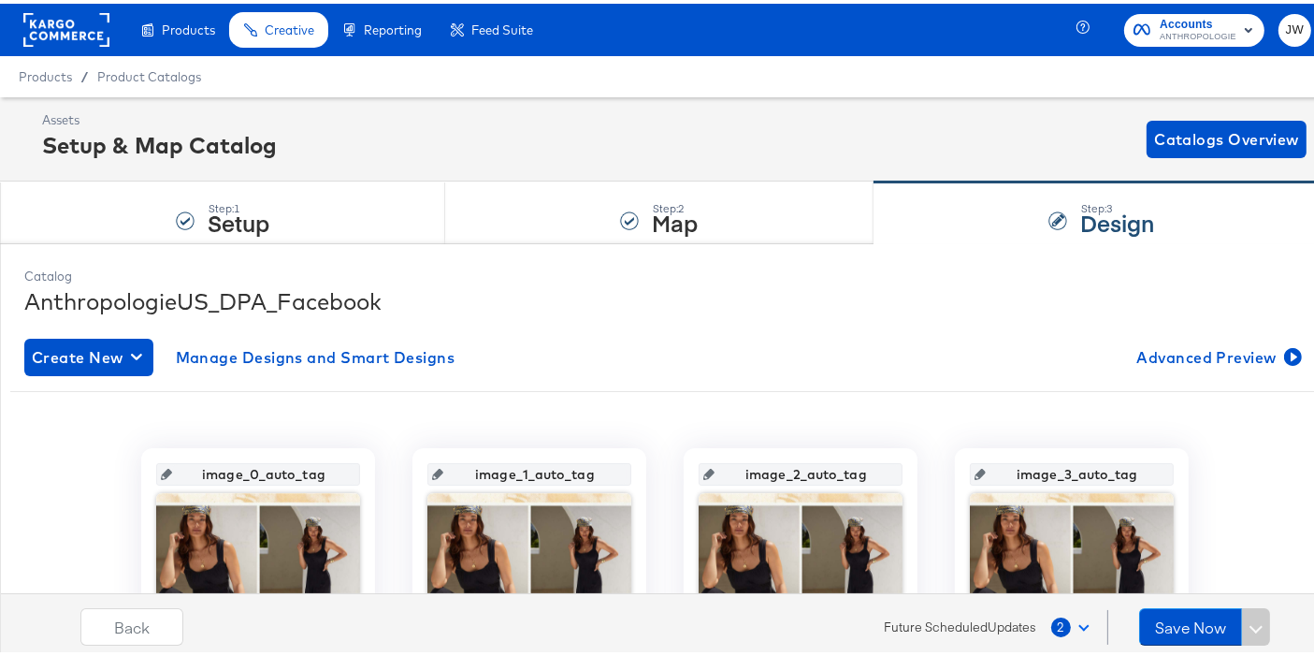
click at [72, 37] on rect at bounding box center [66, 26] width 86 height 34
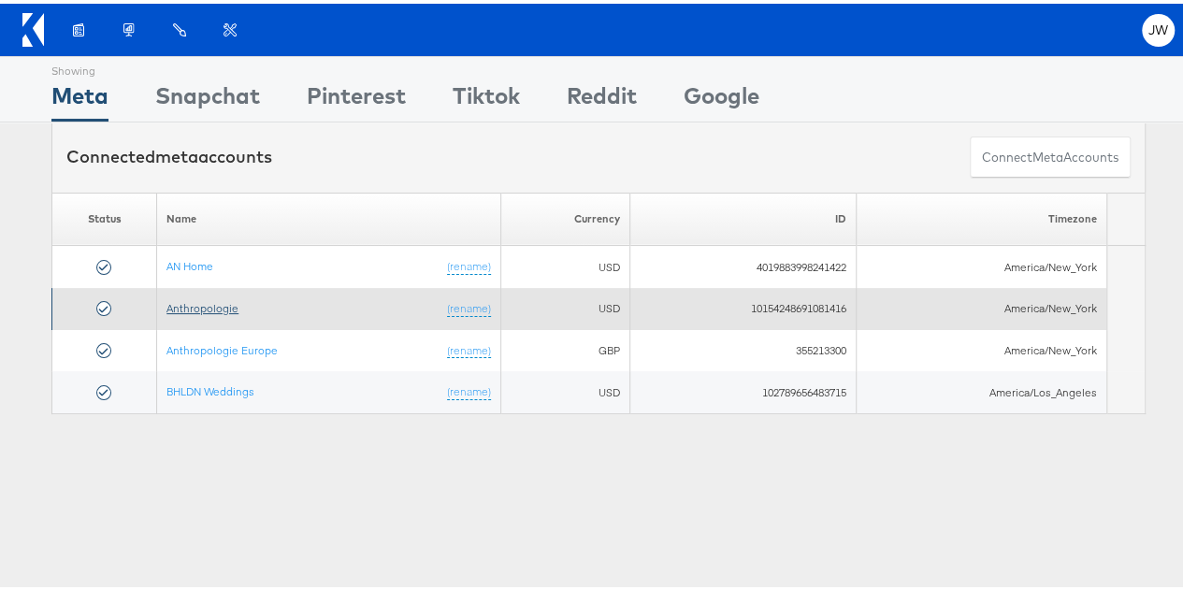
click at [195, 301] on link "Anthropologie" at bounding box center [202, 304] width 72 height 14
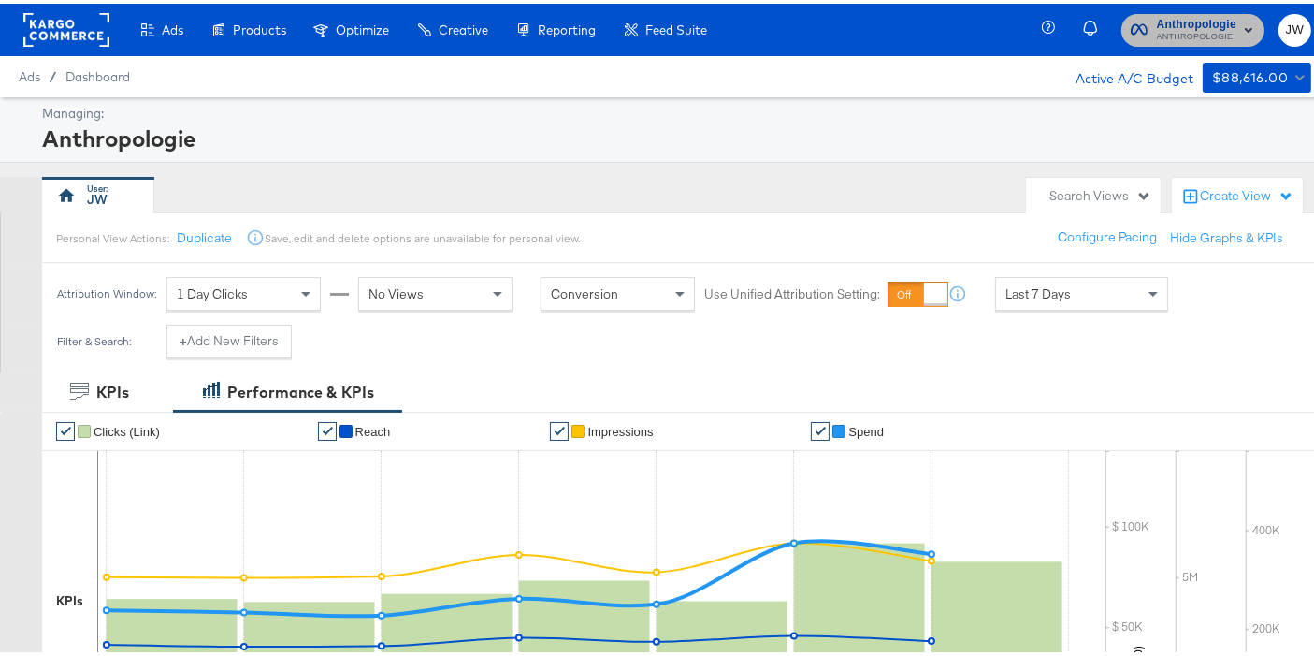
click at [1210, 22] on span "Anthropologie" at bounding box center [1196, 21] width 79 height 20
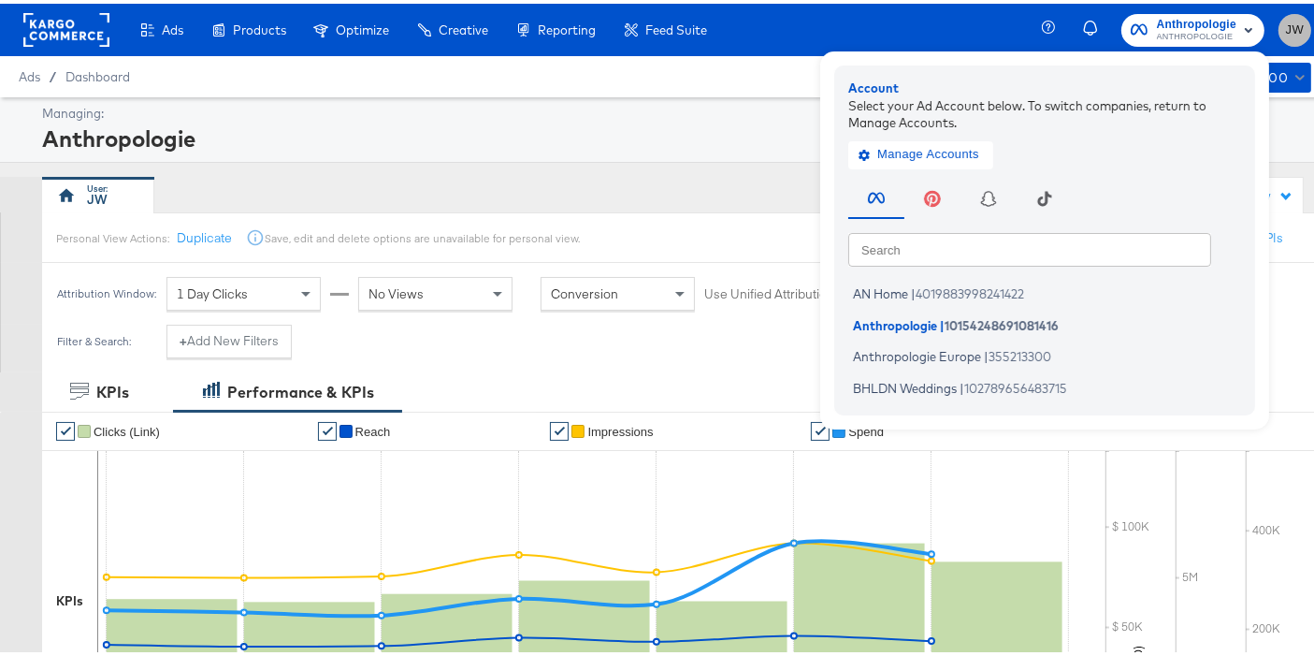
click at [1290, 20] on button "JW" at bounding box center [1294, 26] width 33 height 33
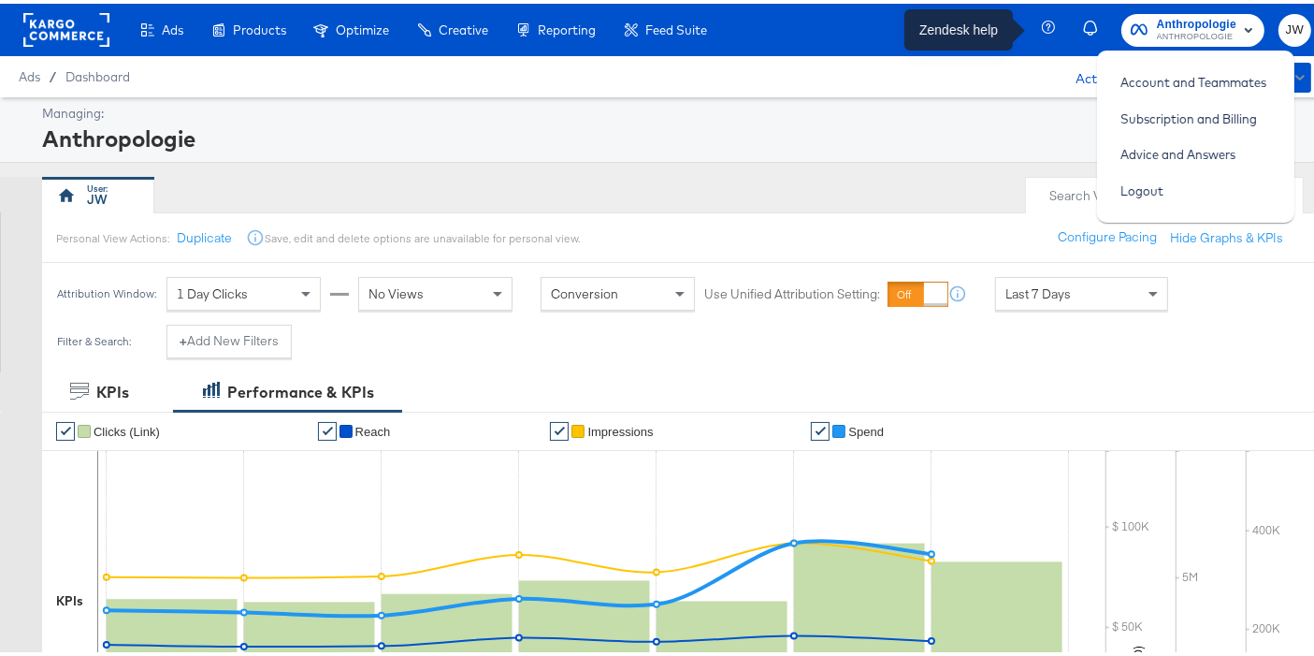
click at [1042, 28] on icon "button" at bounding box center [1050, 25] width 17 height 17
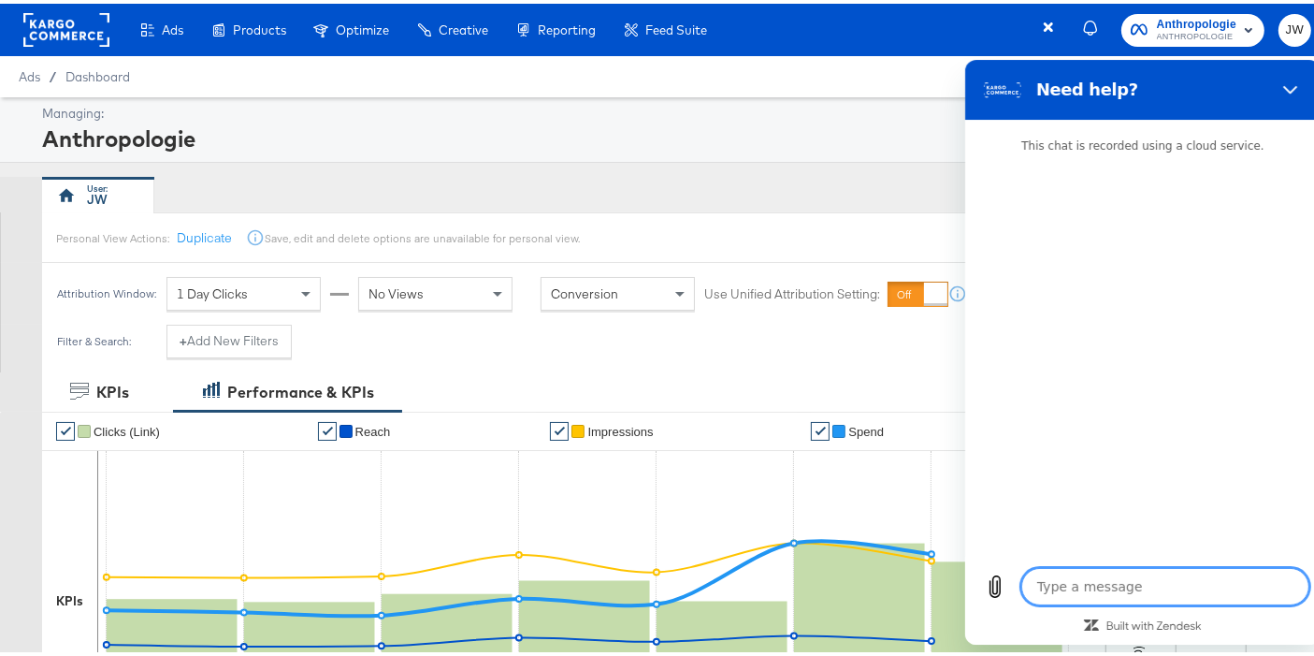
type textarea "x"
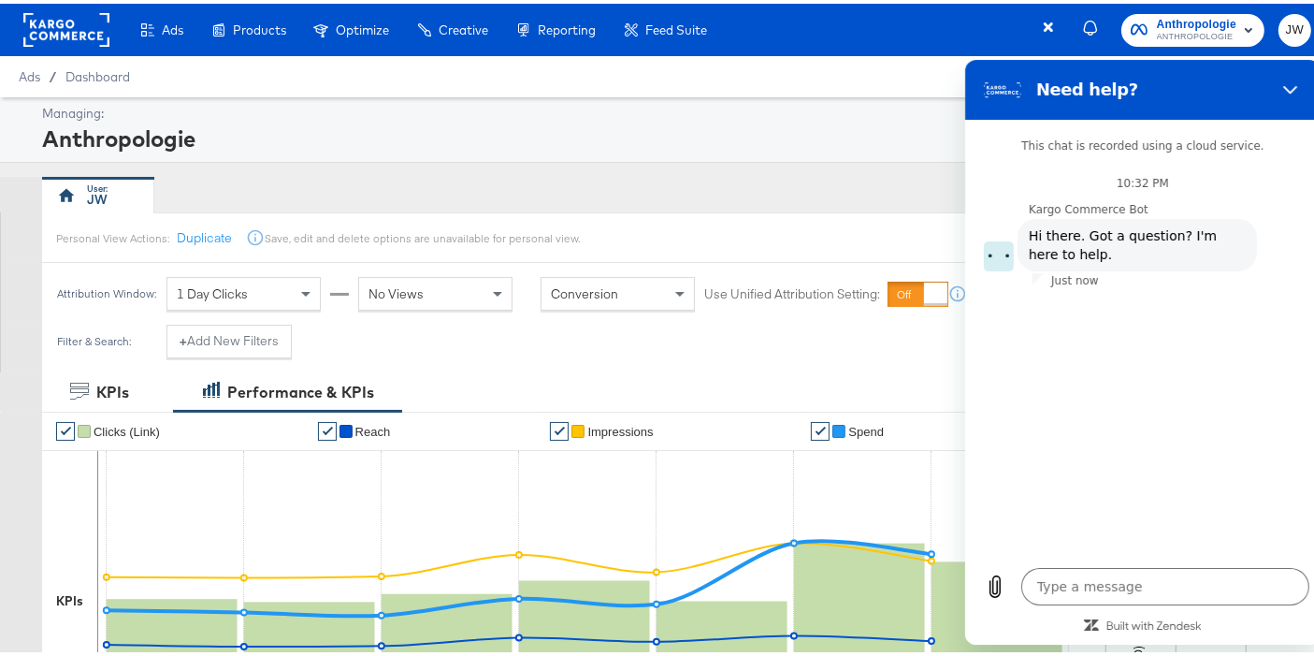
click at [1077, 487] on div "This chat is recorded using a cloud service. 10:32 PM Kargo Commerce Bot Kargo …" at bounding box center [1142, 337] width 348 height 429
click at [1069, 586] on textarea at bounding box center [1164, 586] width 288 height 37
type textarea "c"
type textarea "x"
type textarea "ca"
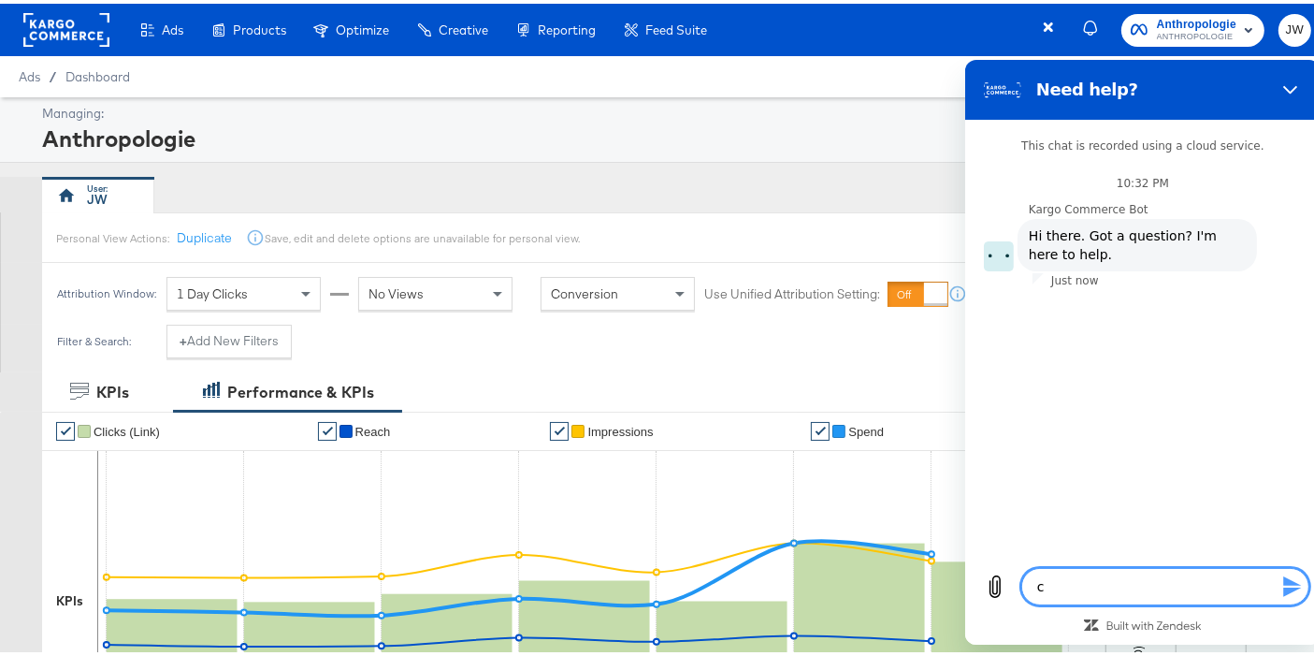
type textarea "x"
type textarea "can"
type textarea "x"
type textarea "can"
type textarea "x"
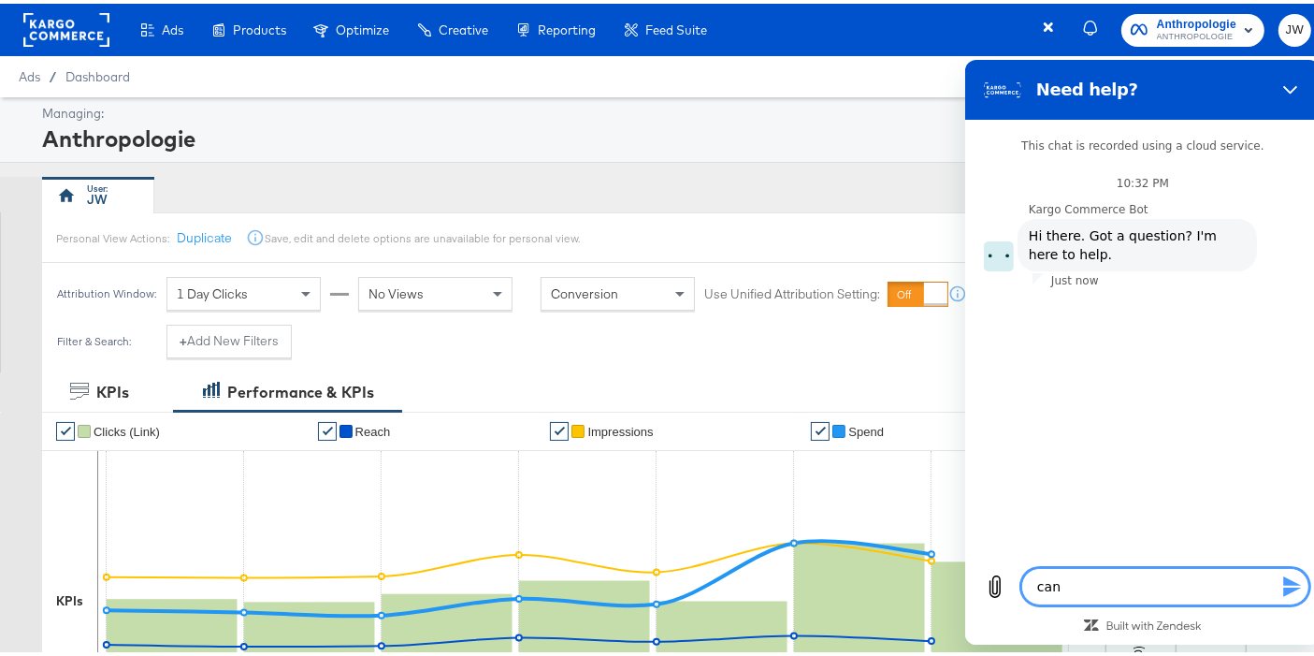
type textarea "can i"
type textarea "x"
type textarea "can i"
type textarea "x"
type textarea "can i c"
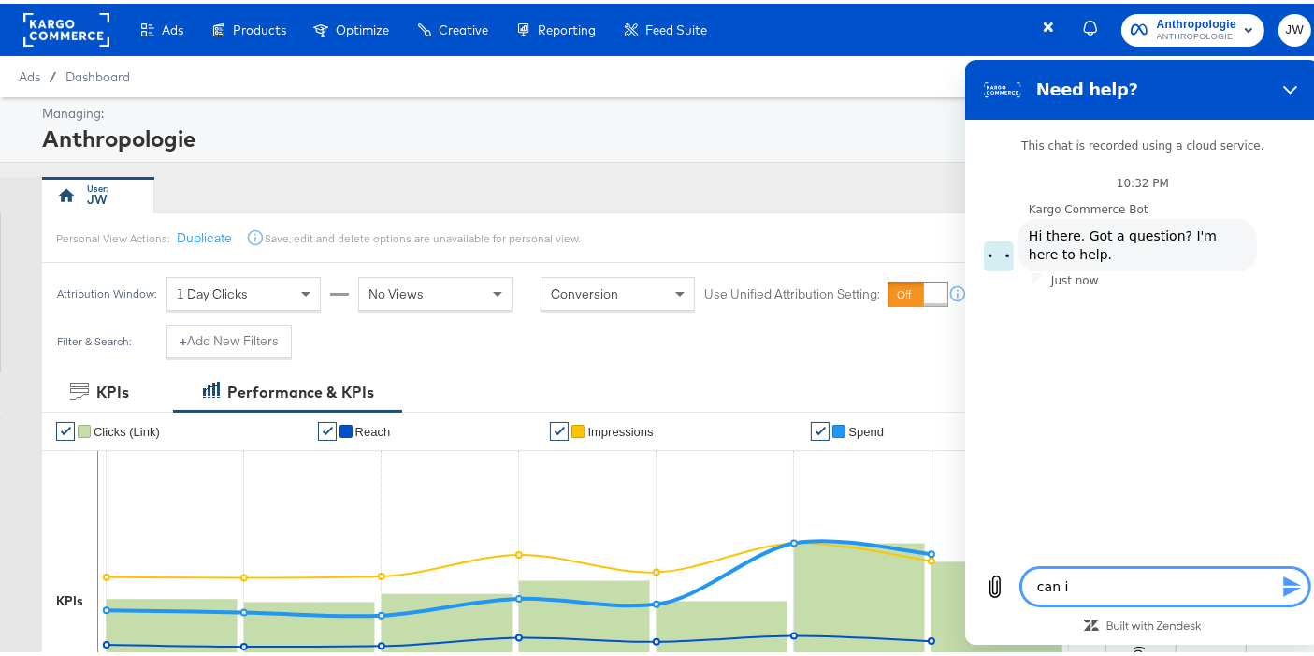
type textarea "x"
type textarea "can i ca"
type textarea "x"
type textarea "can i can"
type textarea "x"
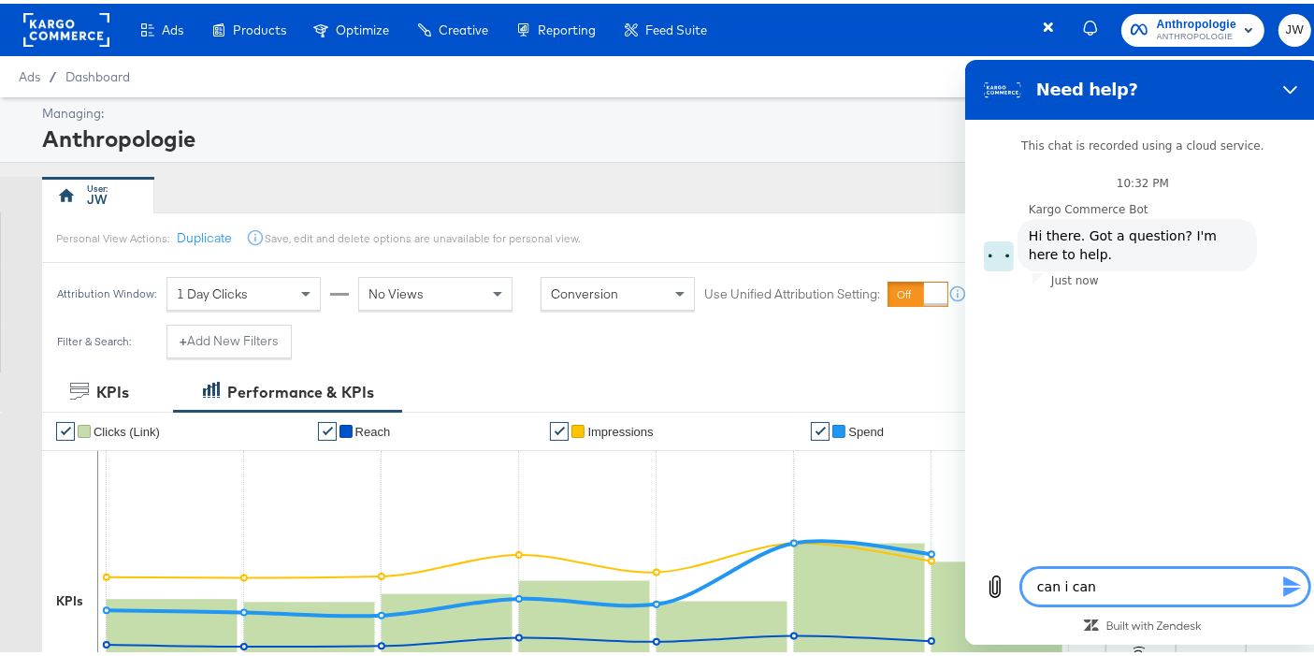
type textarea "can i canc"
type textarea "x"
type textarea "can i cance"
type textarea "x"
type textarea "can i cancel"
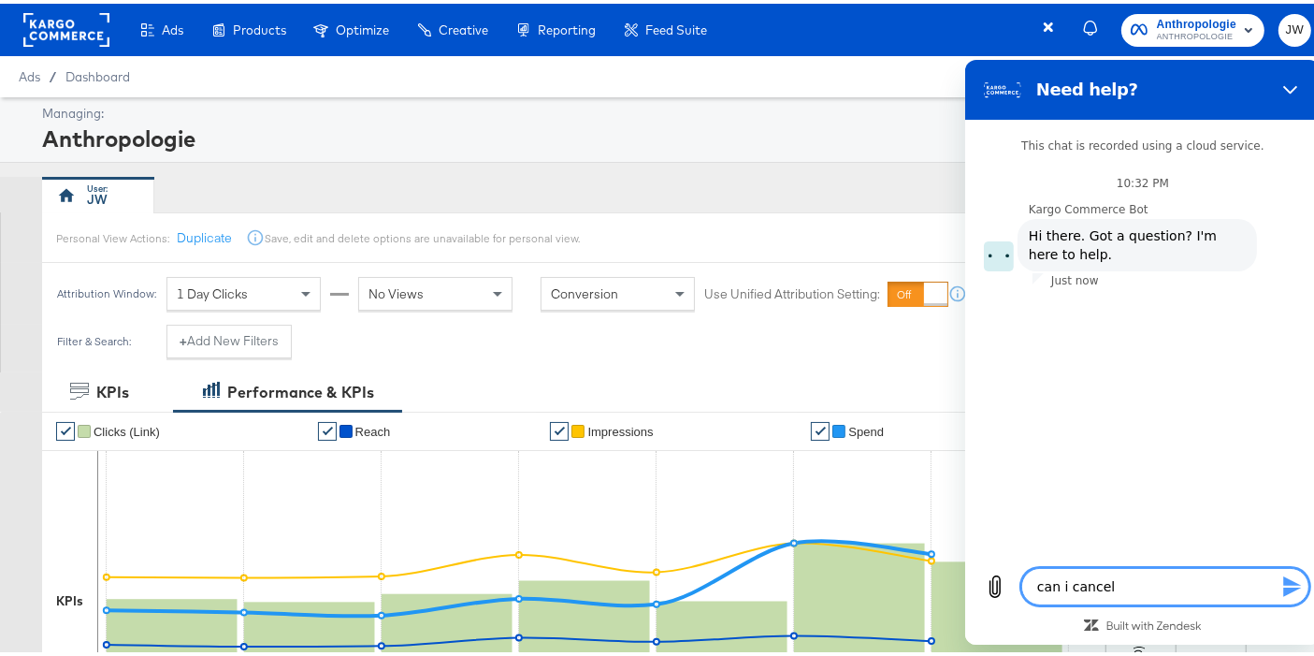
type textarea "x"
type textarea "can i cancel"
type textarea "x"
type textarea "can i cancel a"
type textarea "x"
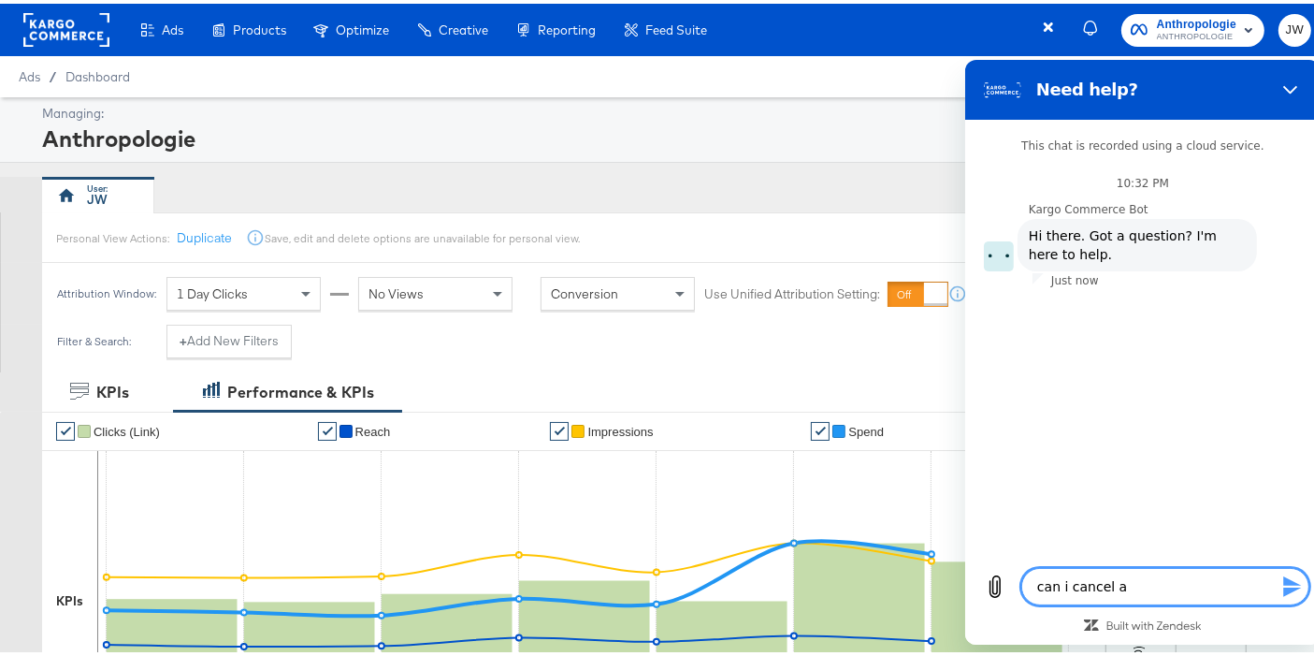
type textarea "can i cancel a"
type textarea "x"
type textarea "can i cancel a s"
type textarea "x"
type textarea "can i cancel a sc"
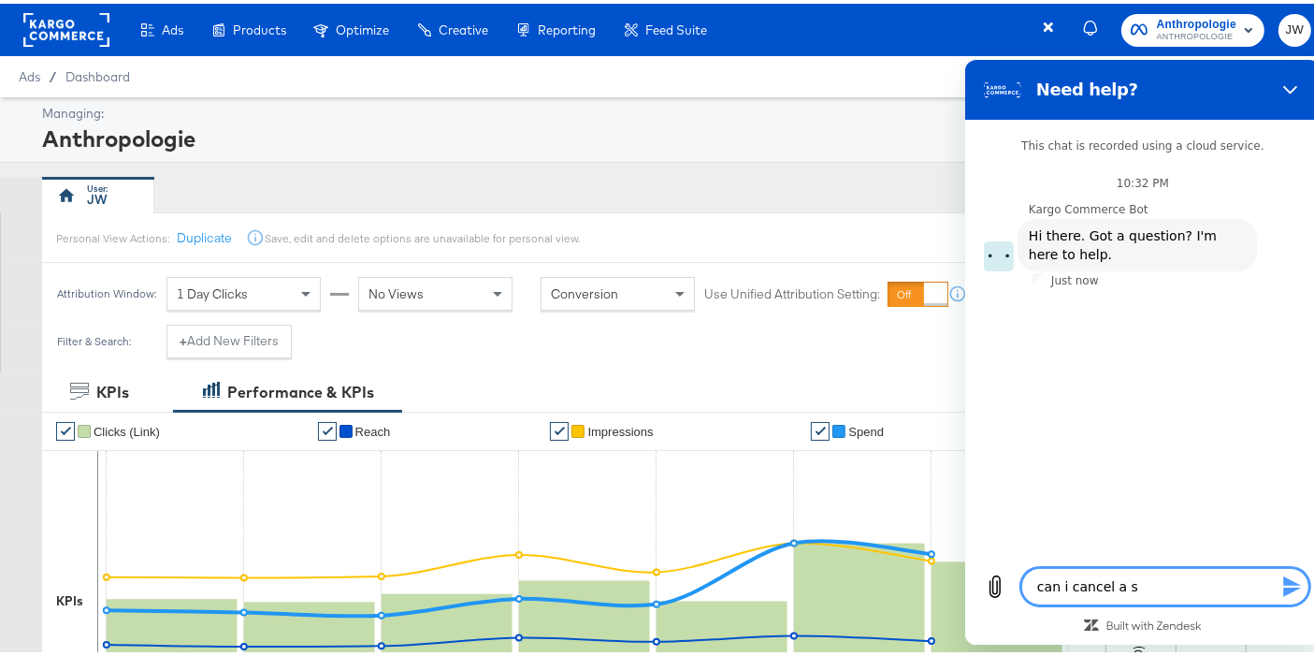
type textarea "x"
type textarea "can i cancel a sch"
type textarea "x"
type textarea "can i cancel a sche"
type textarea "x"
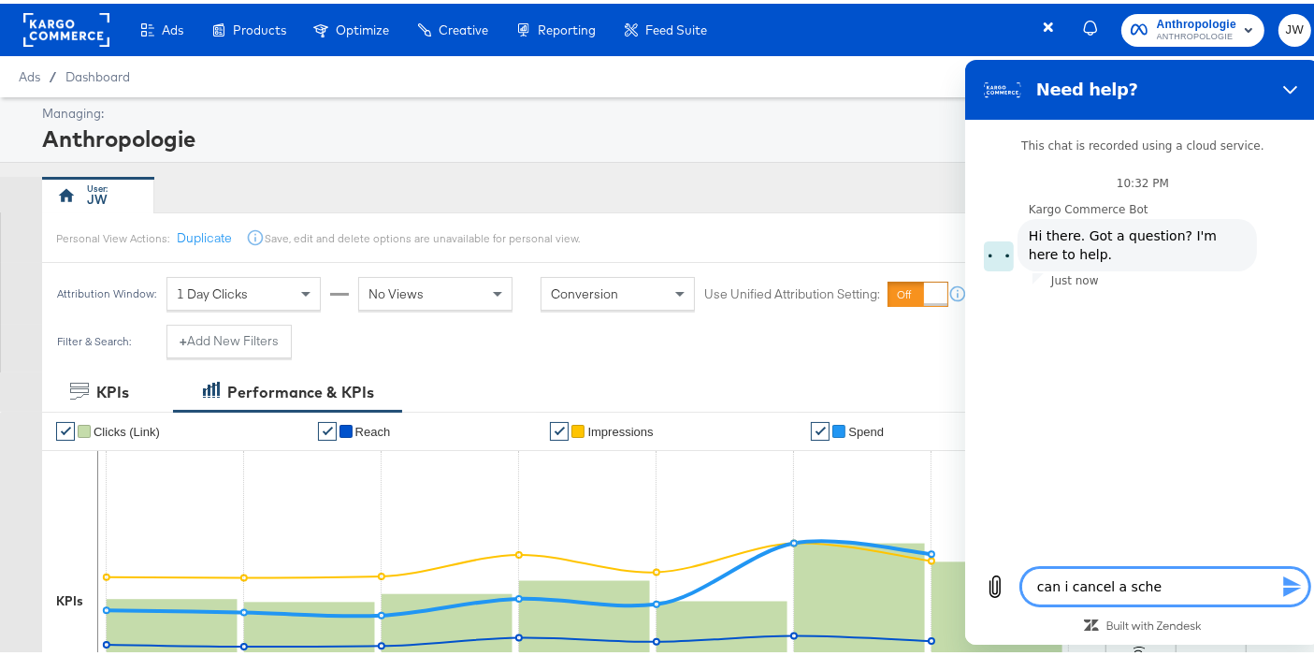
type textarea "can i cancel a sched"
type textarea "x"
type textarea "can i cancel a schedu"
type textarea "x"
type textarea "can i cancel a schedul"
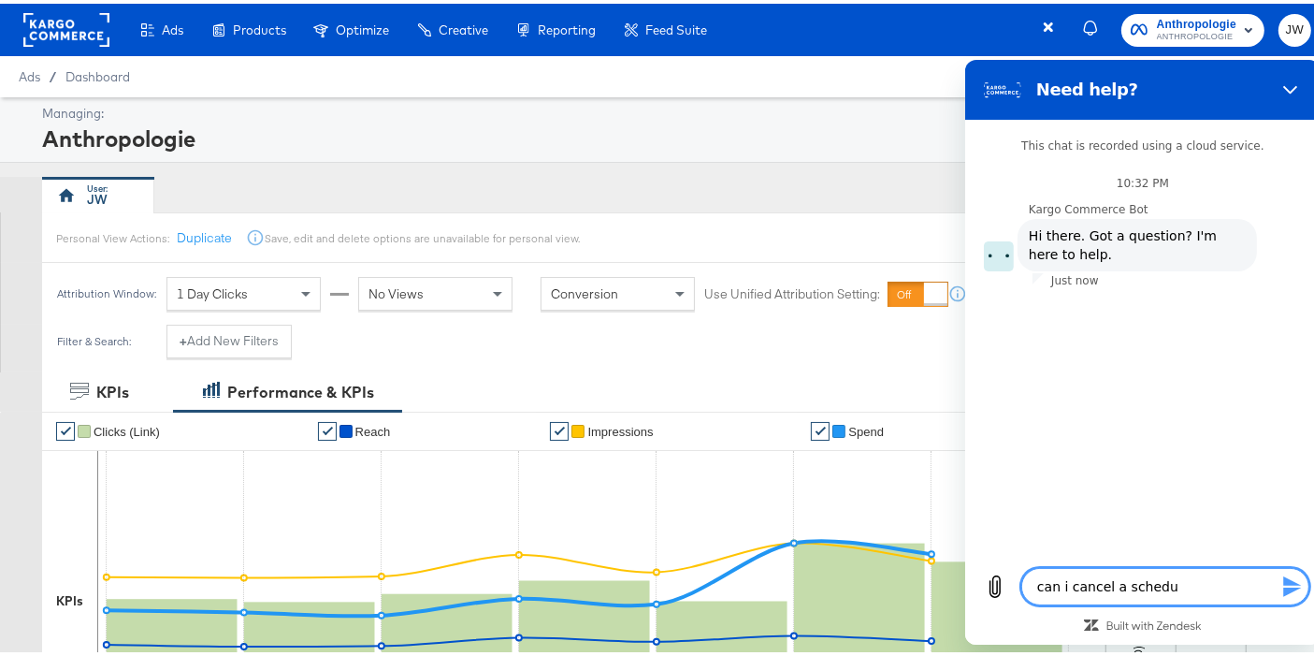
type textarea "x"
type textarea "can i cancel a schedule"
type textarea "x"
type textarea "can i cancel a scheduled"
type textarea "x"
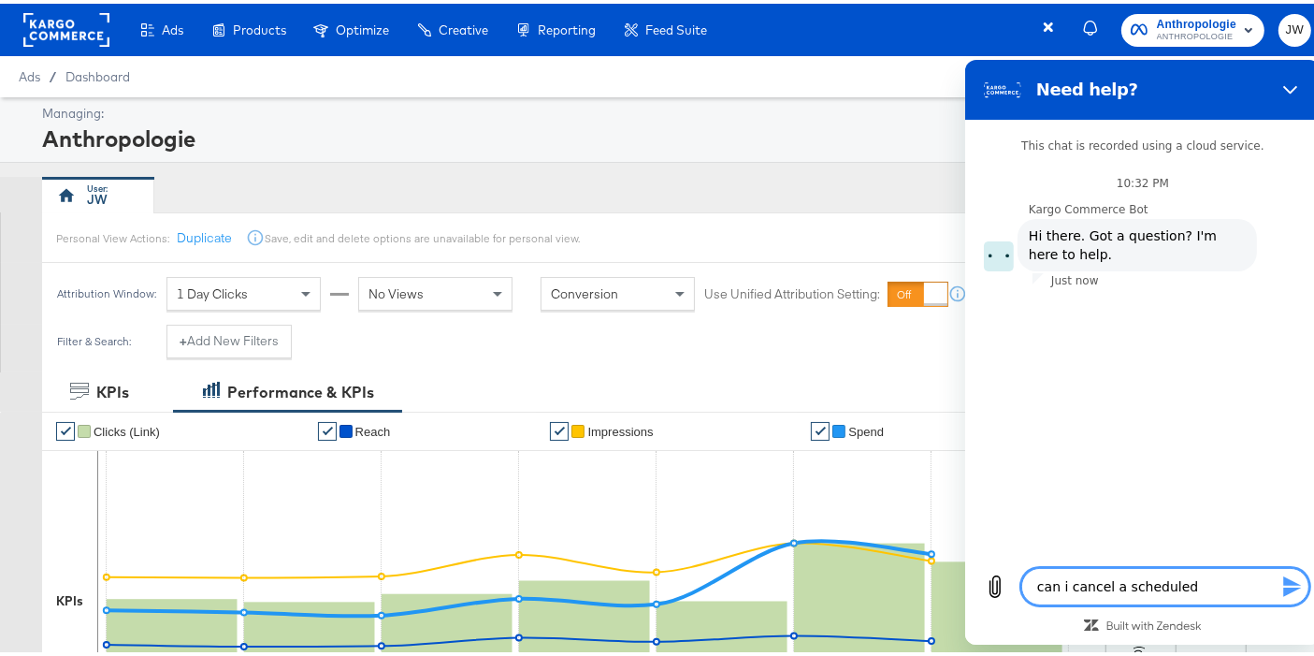
type textarea "can i cancel a scheduled"
type textarea "x"
type textarea "can i cancel a scheduled p"
type textarea "x"
type textarea "can i cancel a scheduled pr"
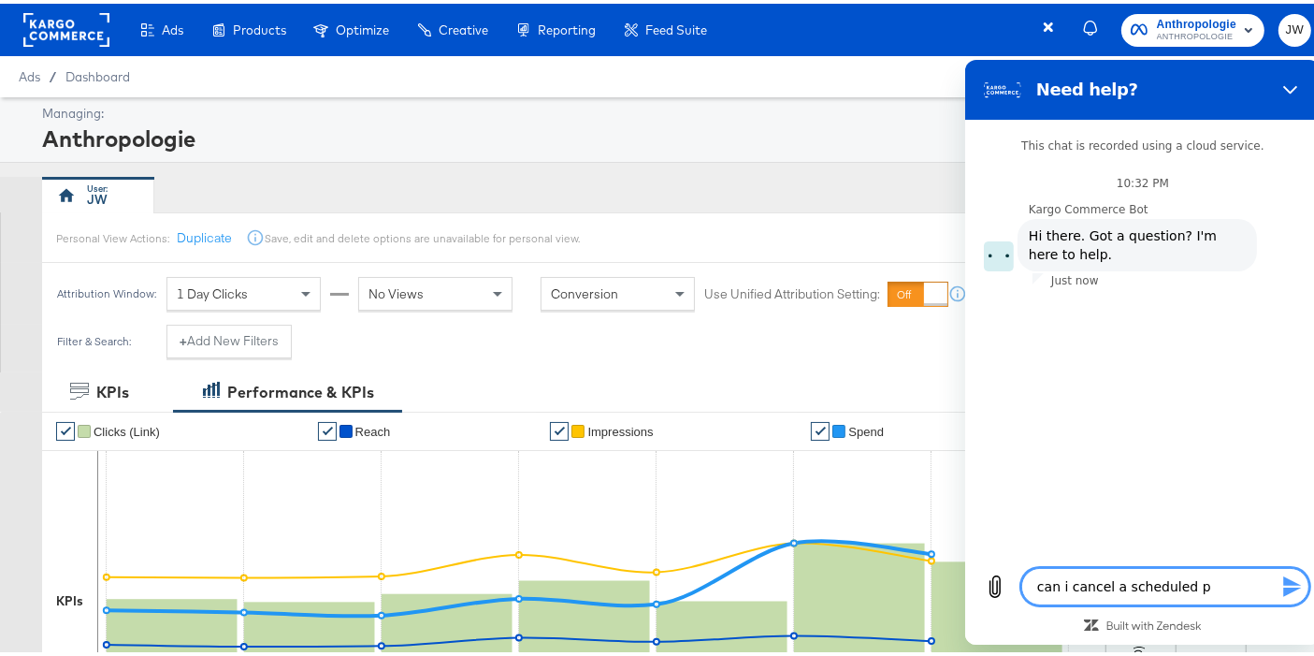
type textarea "x"
type textarea "can i cancel a scheduled pro"
type textarea "x"
type textarea "can i cancel a scheduled prod"
type textarea "x"
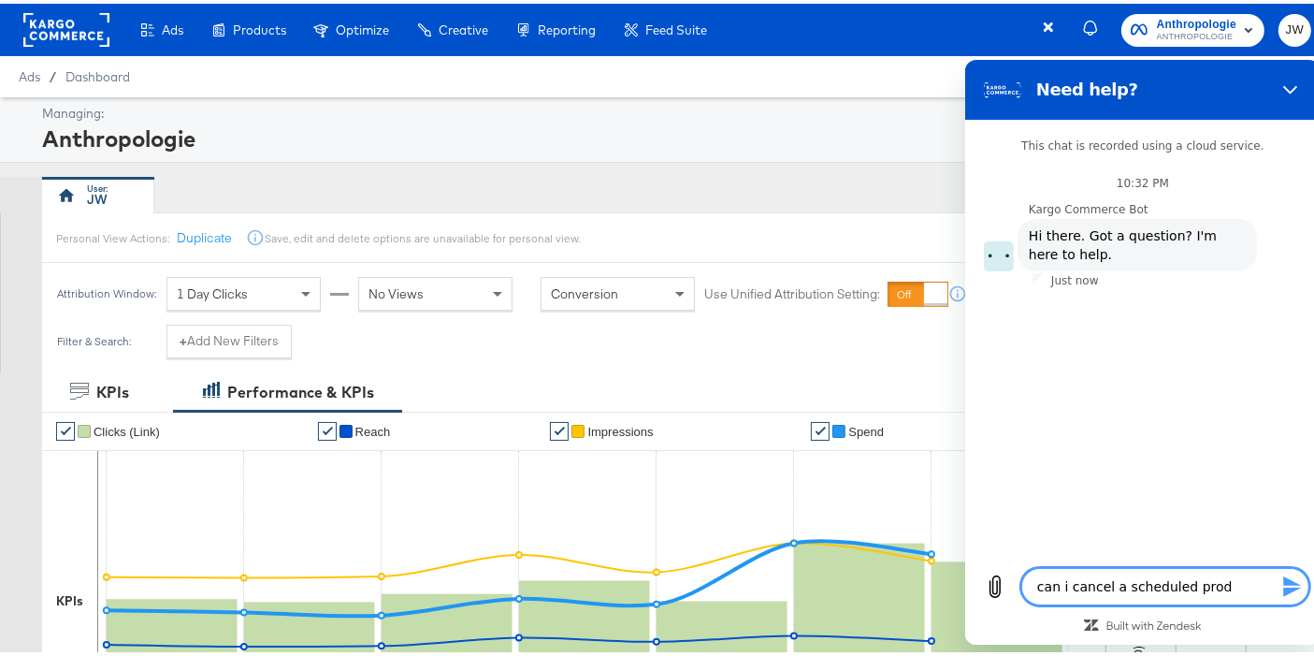
type textarea "can i cancel a scheduled produ"
type textarea "x"
type textarea "can i cancel a scheduled produc"
type textarea "x"
type textarea "can i cancel a scheduled producy"
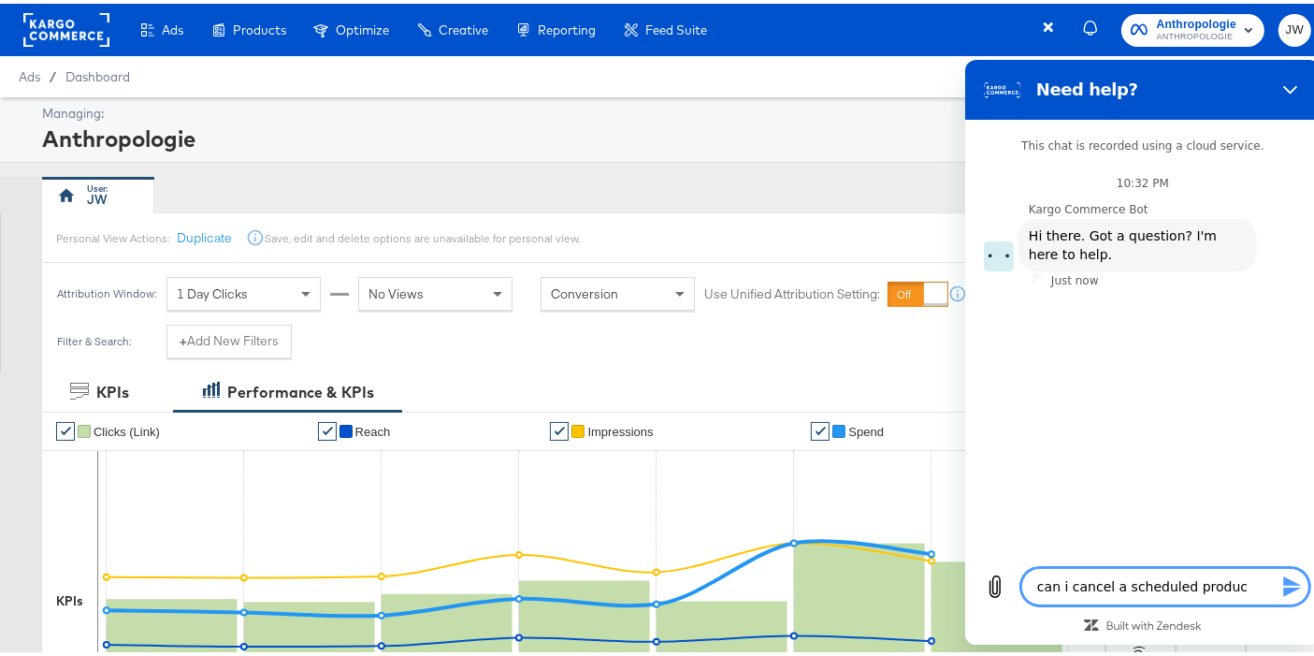
type textarea "x"
type textarea "can i cancel a scheduled producy"
type textarea "x"
type textarea "can i cancel a scheduled producy"
type textarea "x"
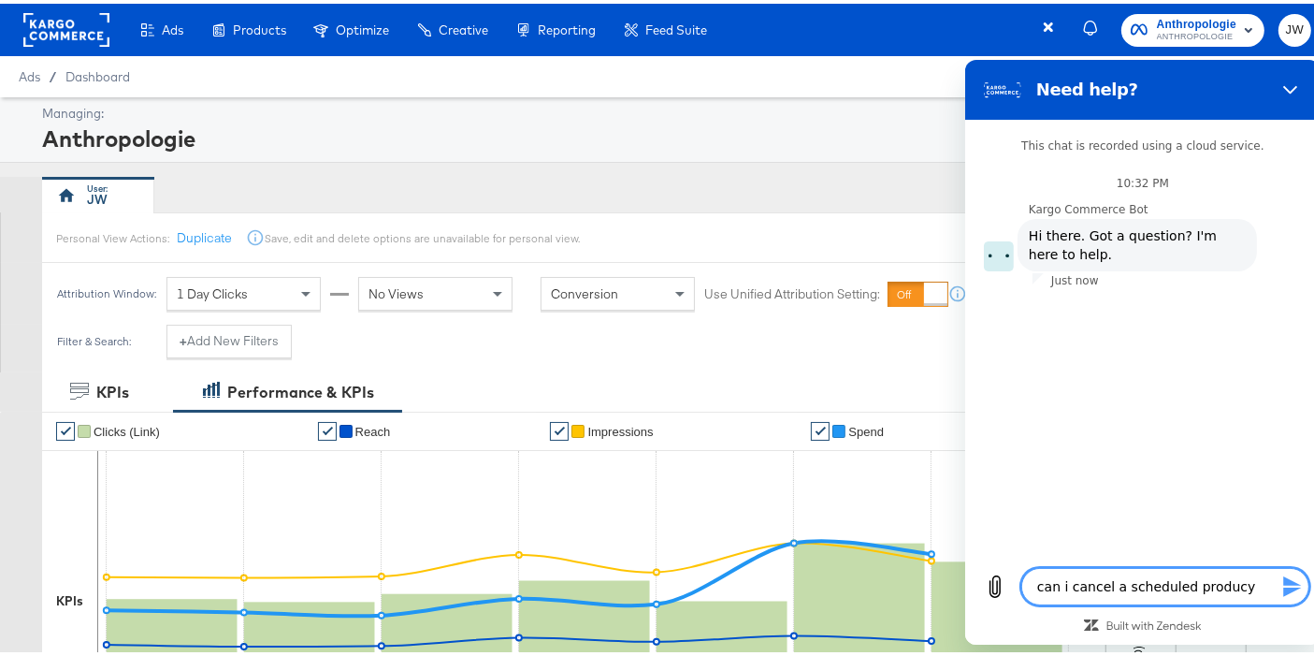
type textarea "can i cancel a scheduled produc"
type textarea "x"
type textarea "can i cancel a scheduled product"
type textarea "x"
type textarea "can i cancel a scheduled product"
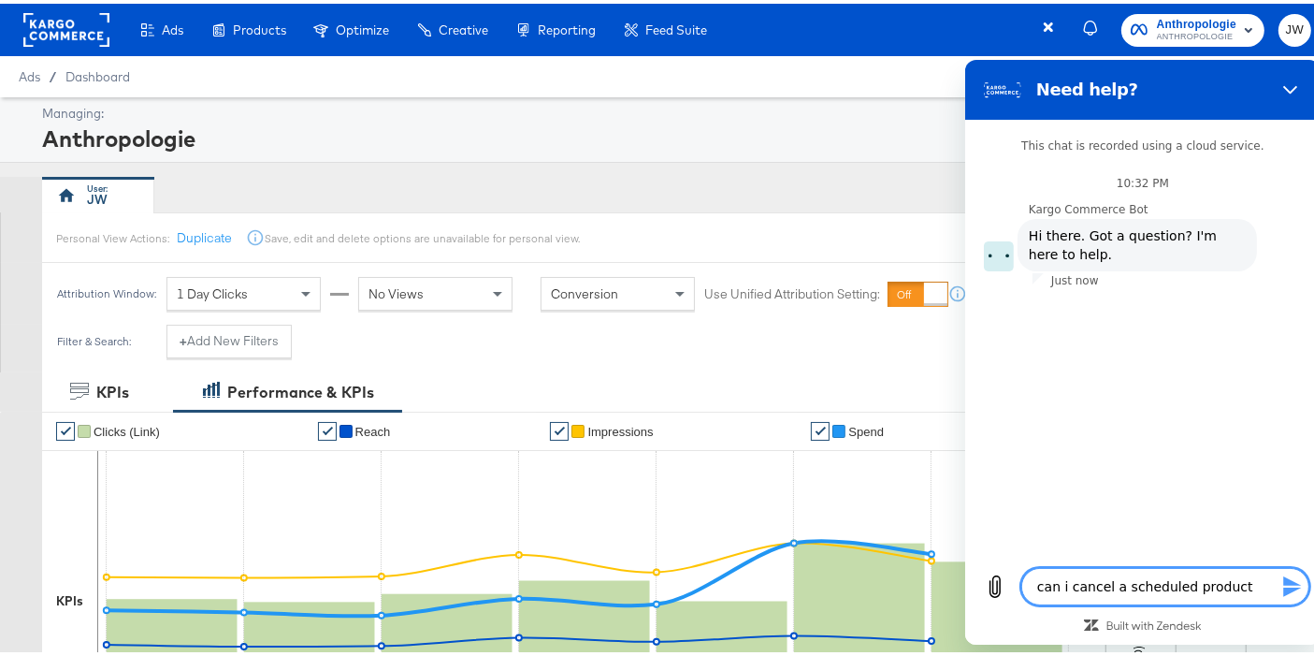
type textarea "x"
type textarea "can i cancel a scheduled product c"
type textarea "x"
type textarea "can i cancel a scheduled product ca"
type textarea "x"
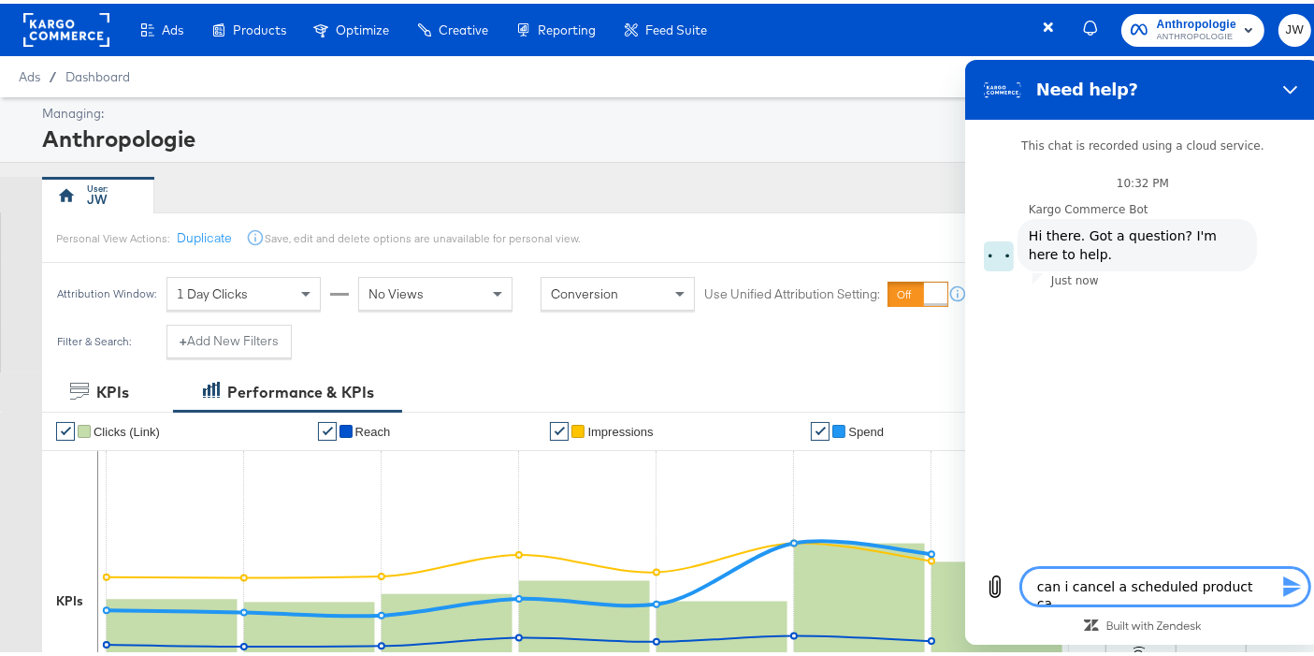
type textarea "can i cancel a scheduled product cat"
type textarea "x"
type textarea "can i cancel a scheduled product cata"
type textarea "x"
type textarea "can i cancel a scheduled product catal"
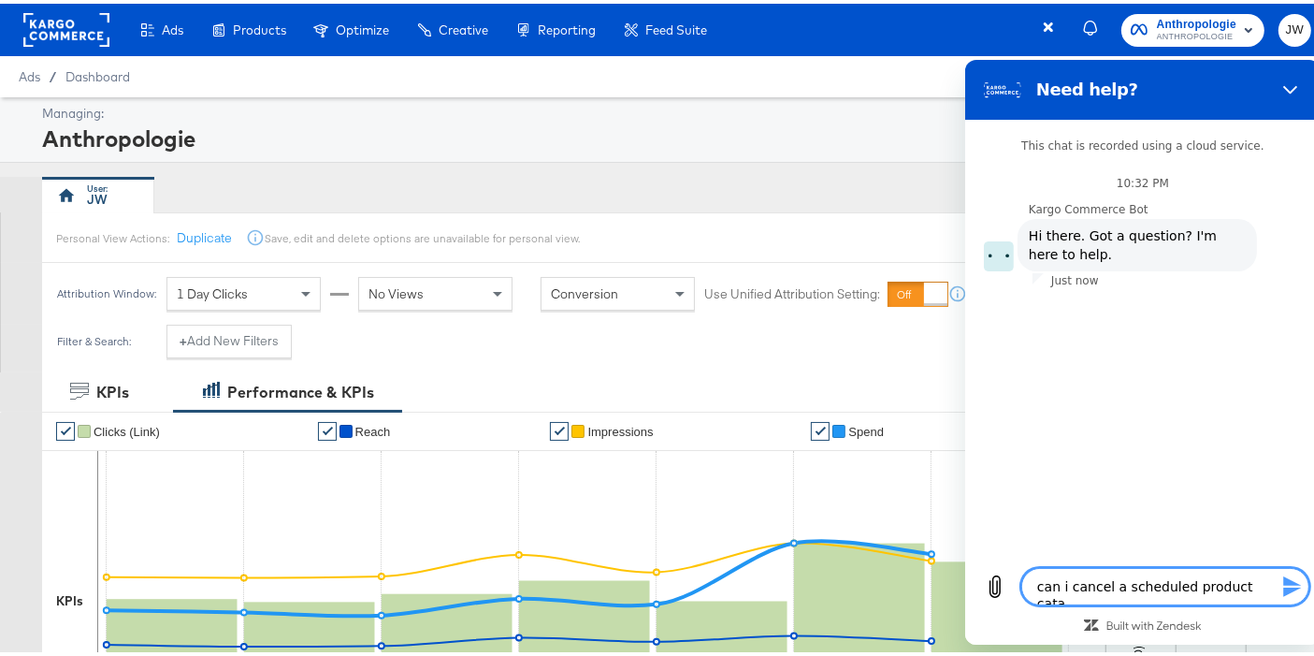
type textarea "x"
type textarea "can i cancel a scheduled product catalo"
type textarea "x"
type textarea "can i cancel a scheduled product catalog"
type textarea "x"
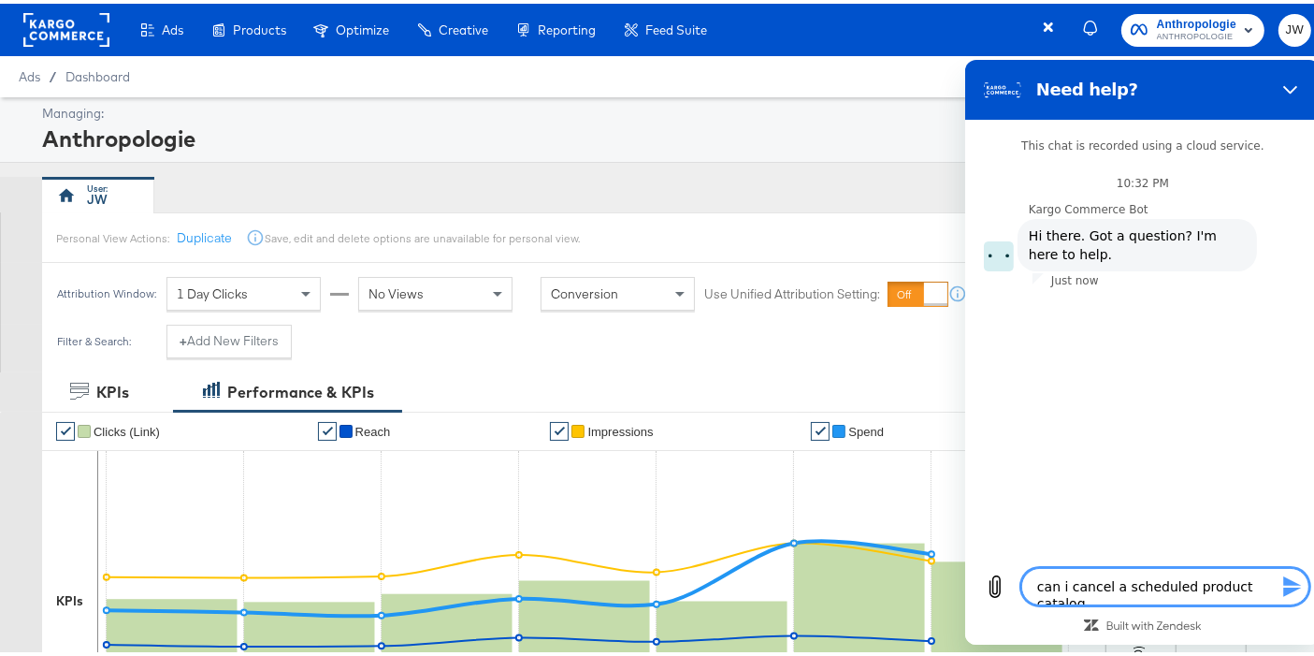
type textarea "can i cancel a scheduled product catalog"
type textarea "x"
type textarea "can i cancel a scheduled product catalog u"
type textarea "x"
type textarea "can i cancel a scheduled product catalog up"
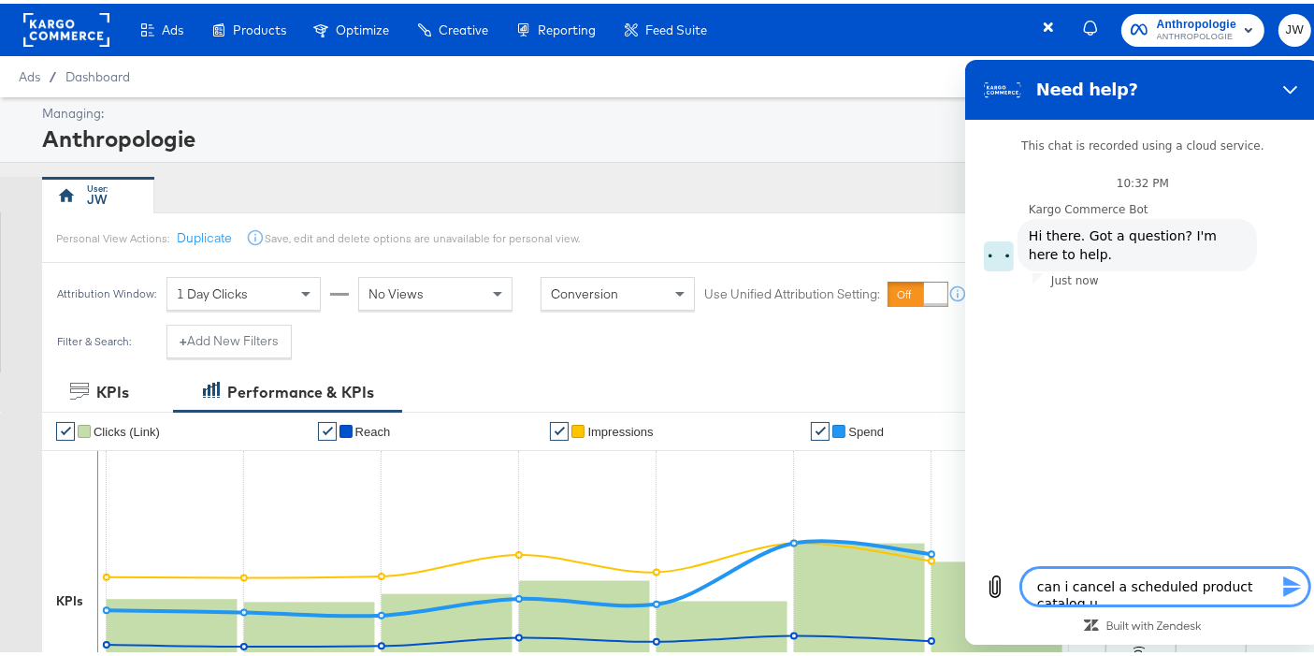
type textarea "x"
type textarea "can i cancel a scheduled product catalog upd"
type textarea "x"
type textarea "can i cancel a scheduled product catalog upda"
type textarea "x"
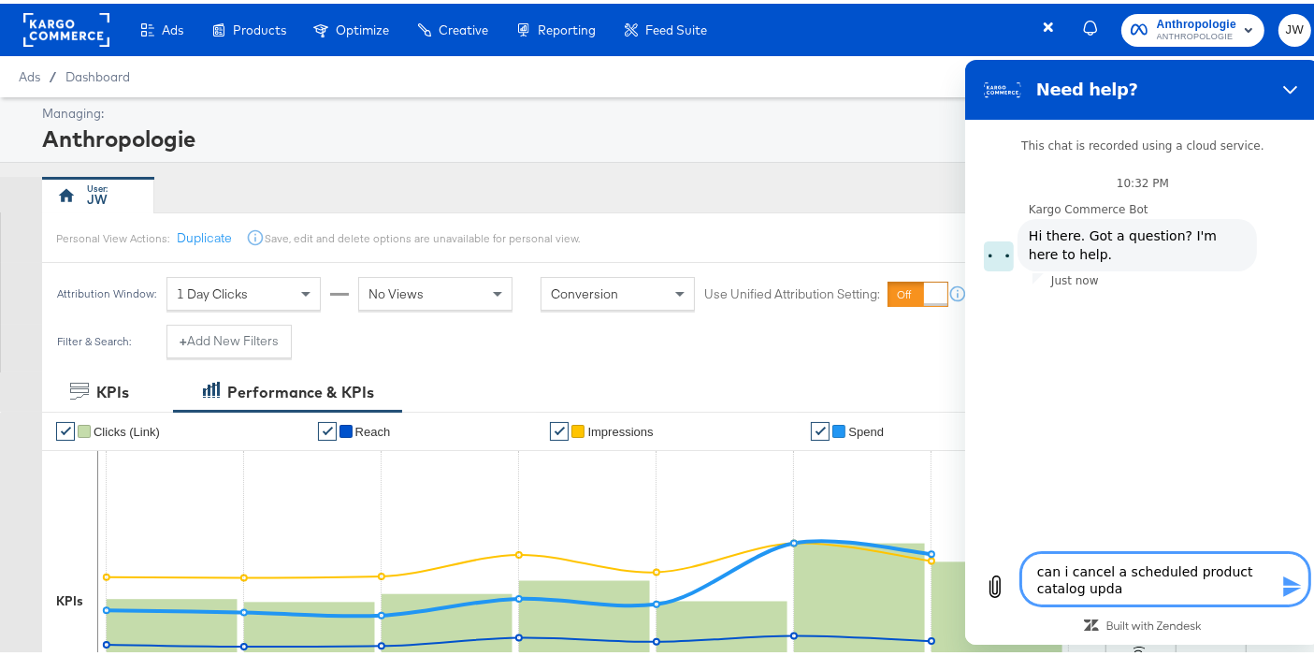
type textarea "can i cancel a scheduled product catalog updat"
type textarea "x"
type textarea "can i cancel a scheduled product catalog update"
type textarea "x"
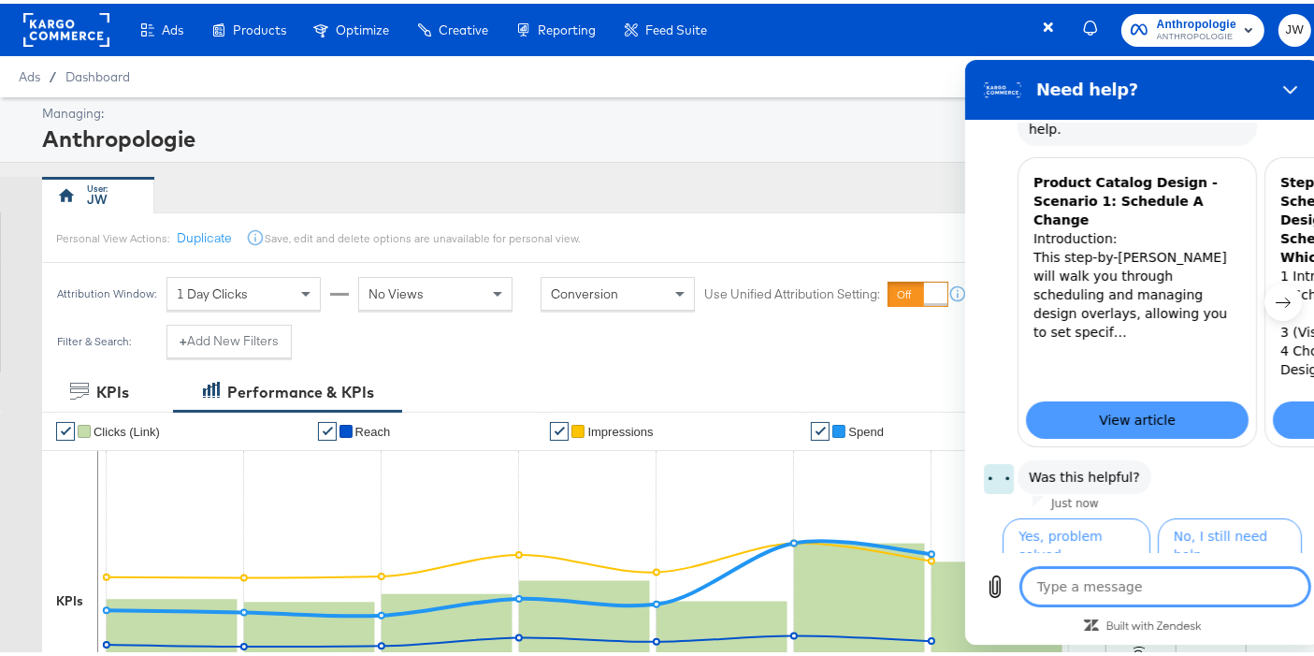
scroll to position [296, 0]
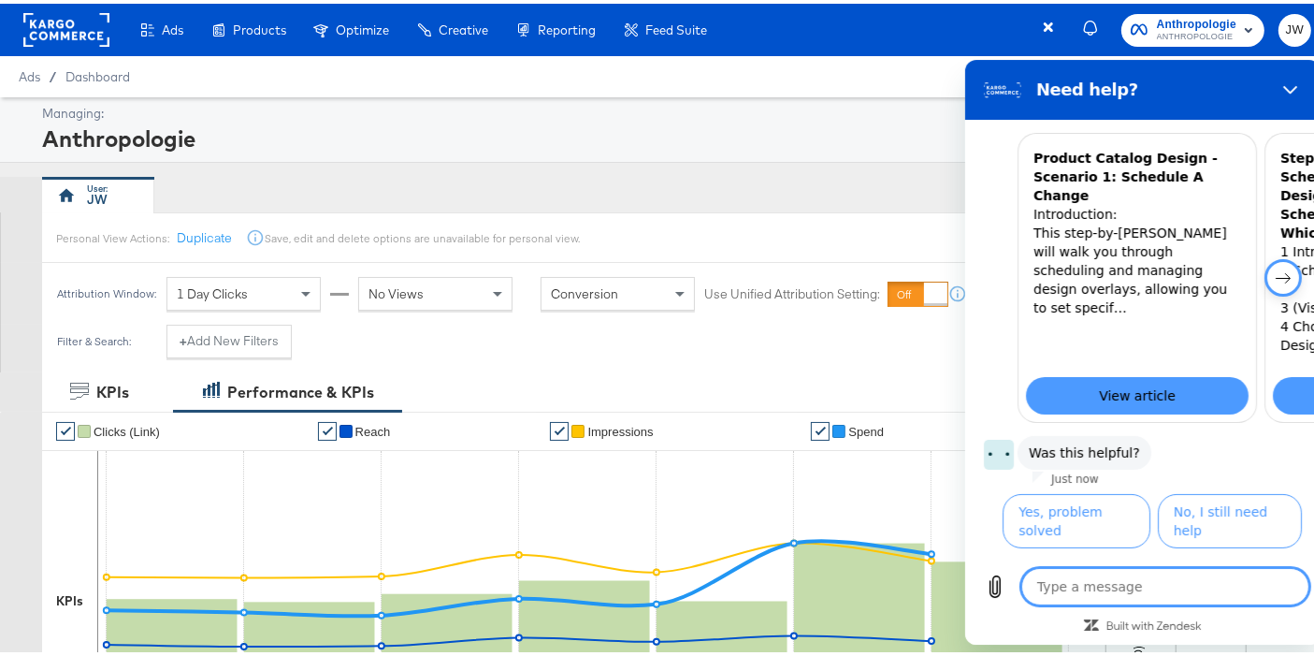
click at [1264, 259] on button "Next item" at bounding box center [1281, 277] width 37 height 37
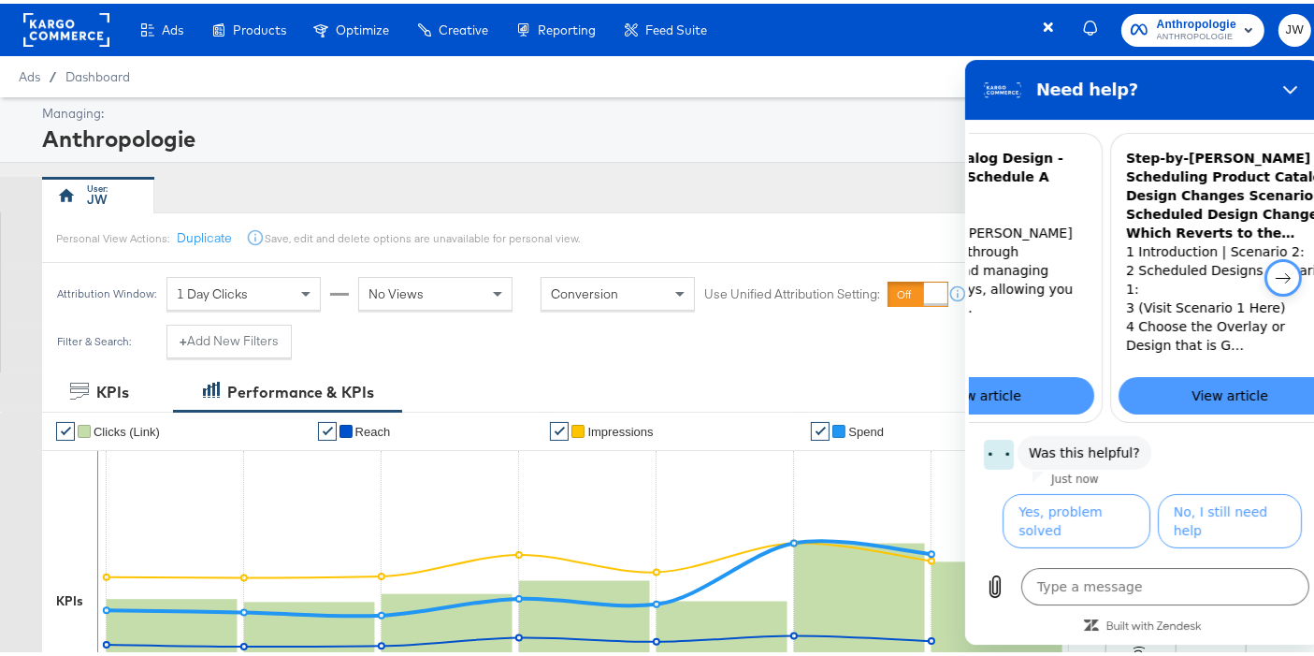
scroll to position [0, 230]
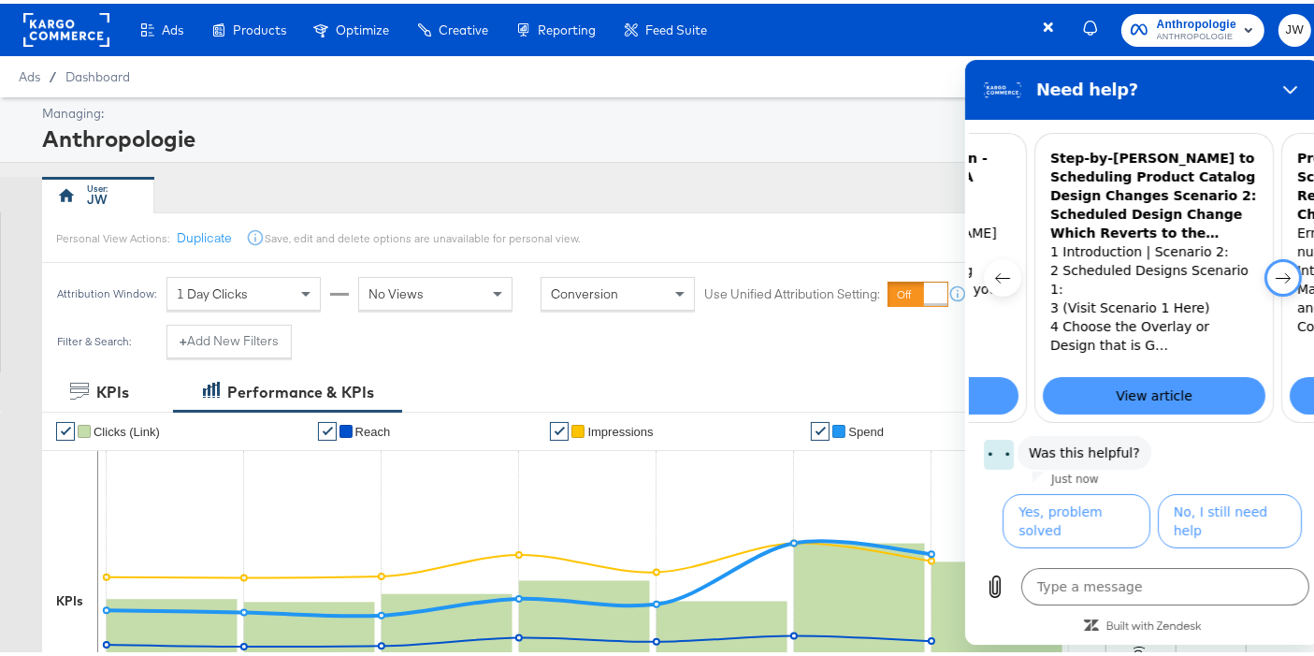
click at [1275, 270] on icon "Next item" at bounding box center [1282, 277] width 15 height 15
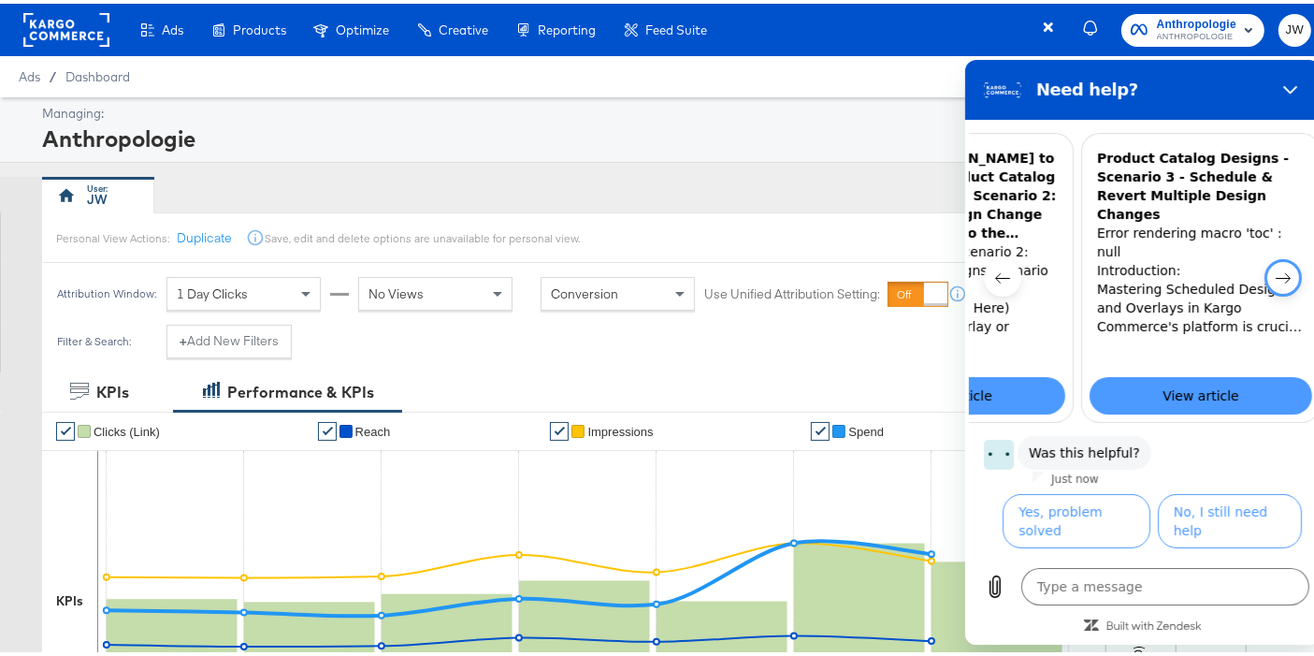
scroll to position [0, 451]
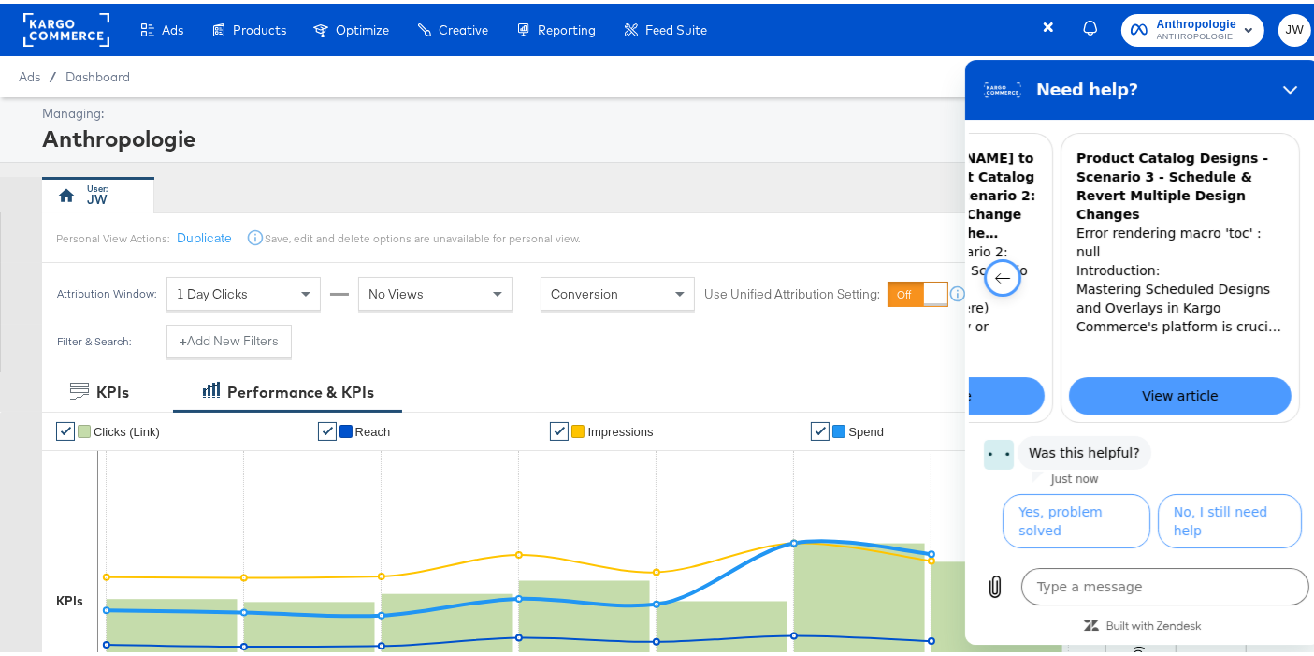
click at [1007, 270] on icon "Previous item" at bounding box center [1001, 277] width 15 height 15
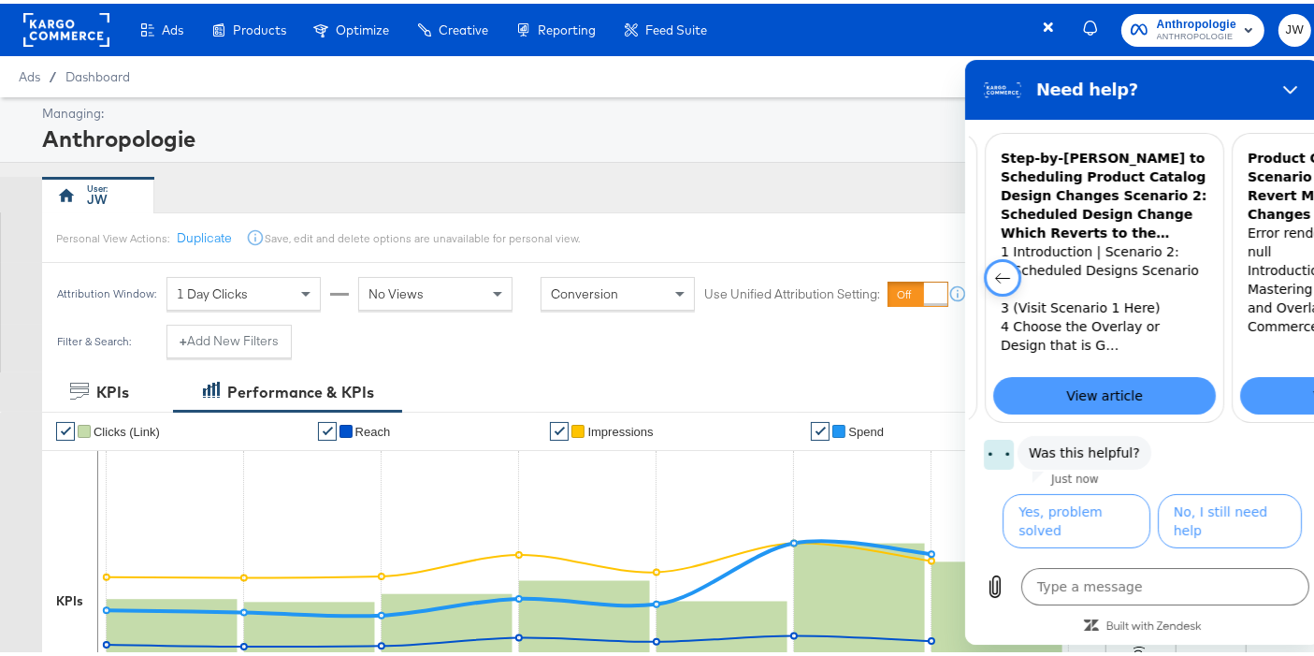
scroll to position [0, 230]
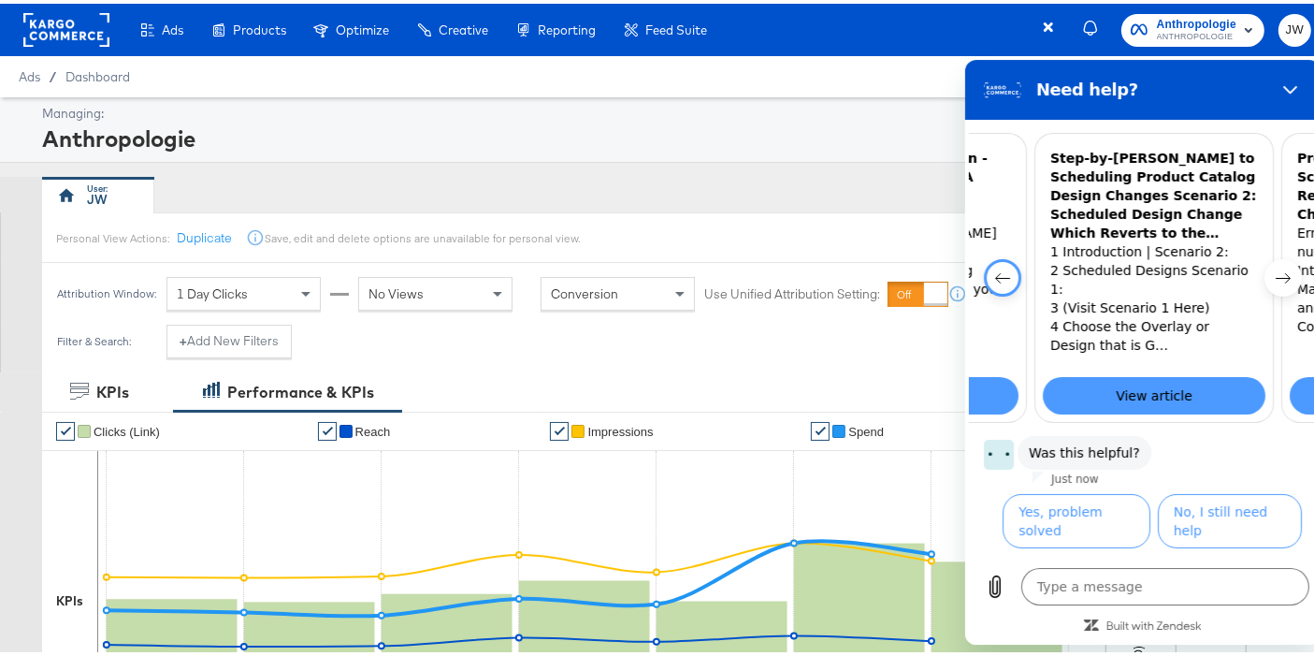
click at [1007, 270] on icon "Previous item" at bounding box center [1001, 277] width 15 height 15
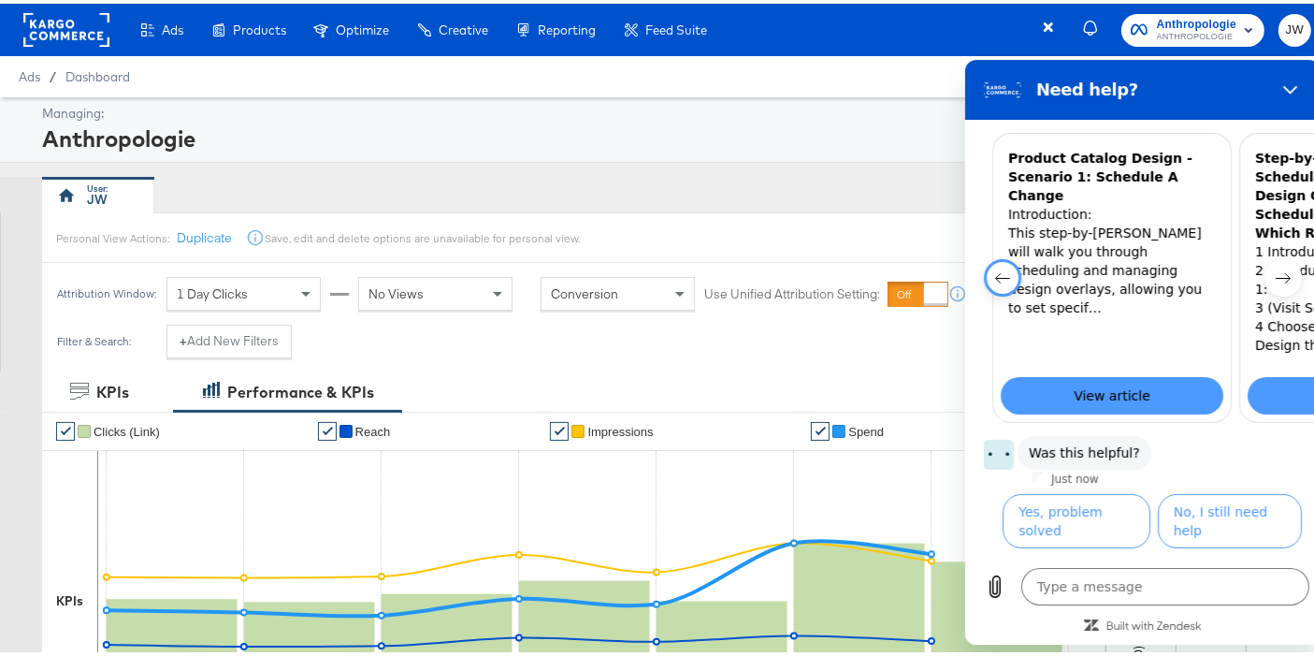
scroll to position [0, 0]
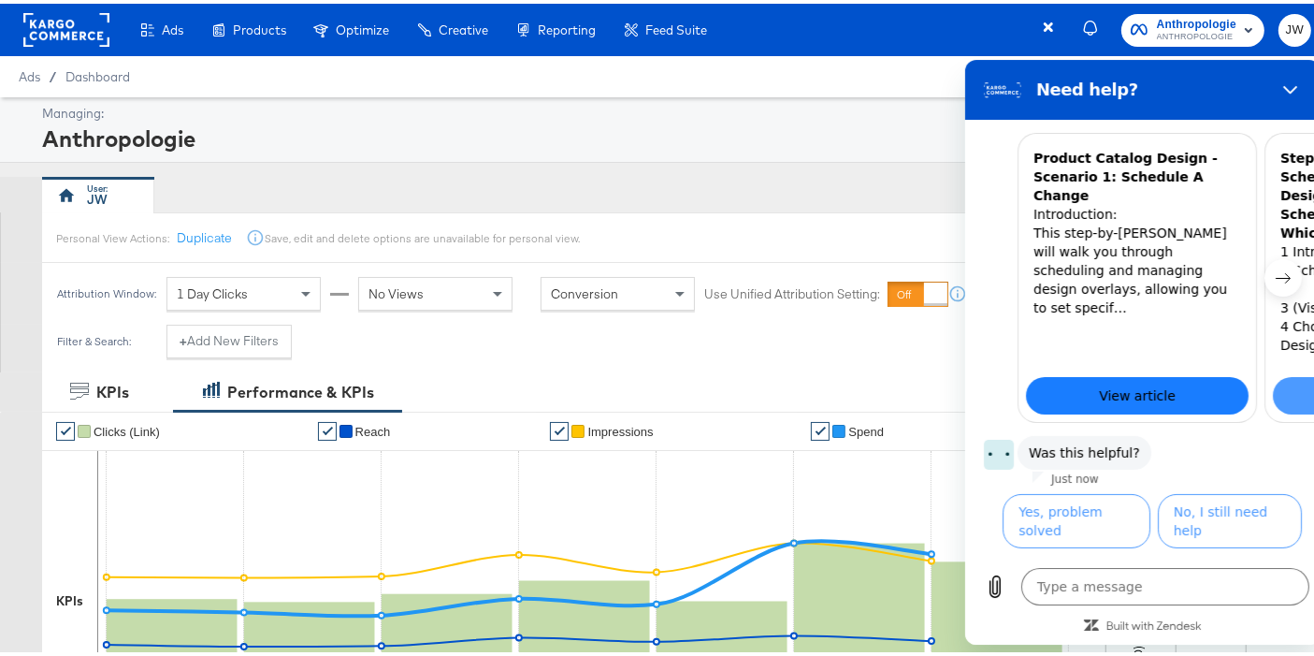
click at [1189, 377] on link "View article" at bounding box center [1136, 395] width 223 height 37
click at [1131, 384] on span "View article" at bounding box center [1136, 395] width 77 height 22
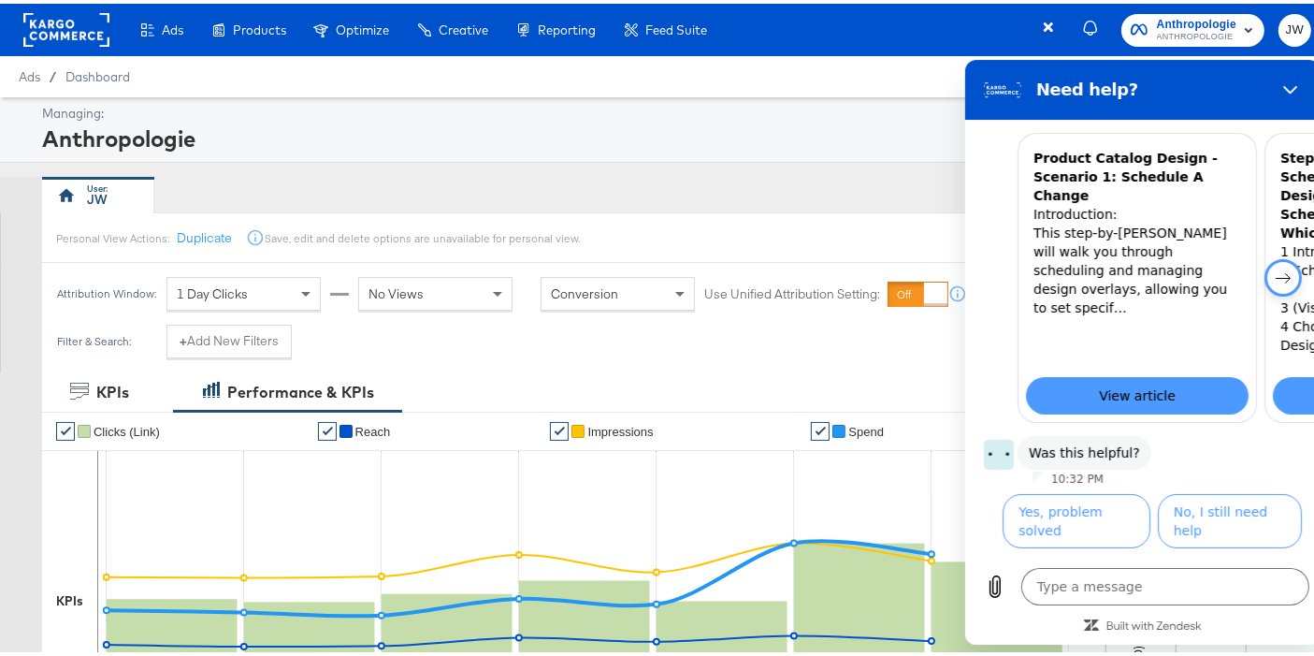
click at [1275, 270] on icon "Next item" at bounding box center [1282, 277] width 15 height 15
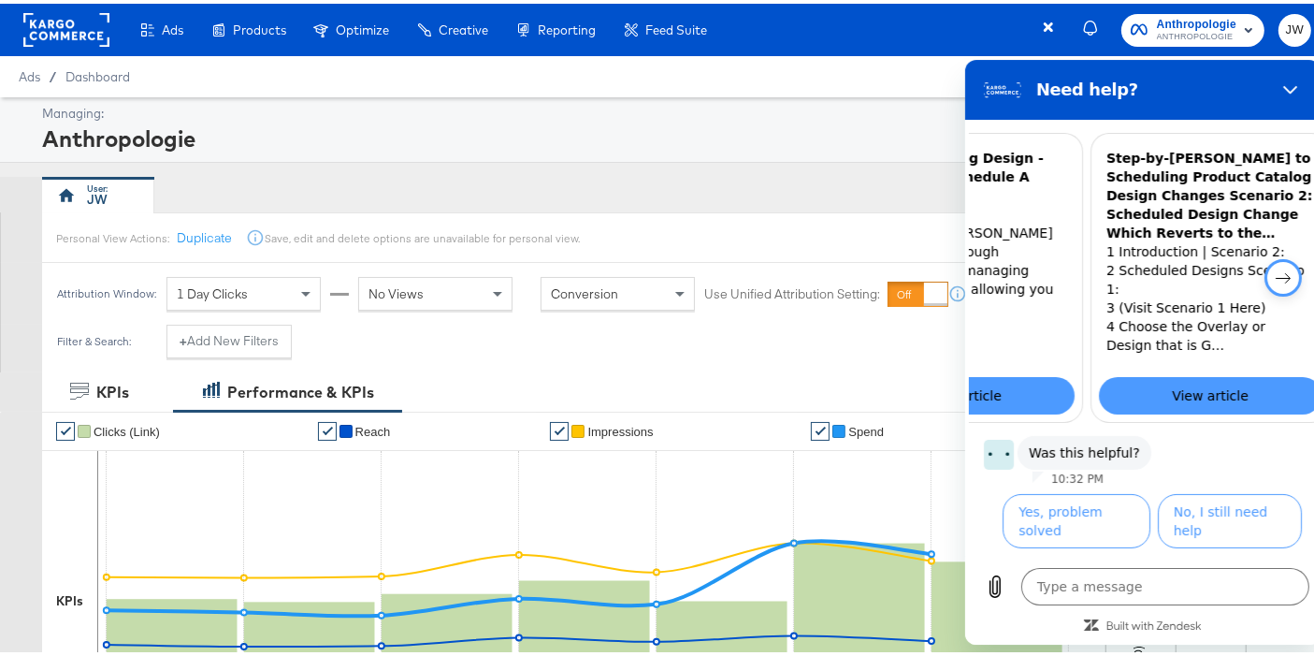
scroll to position [0, 230]
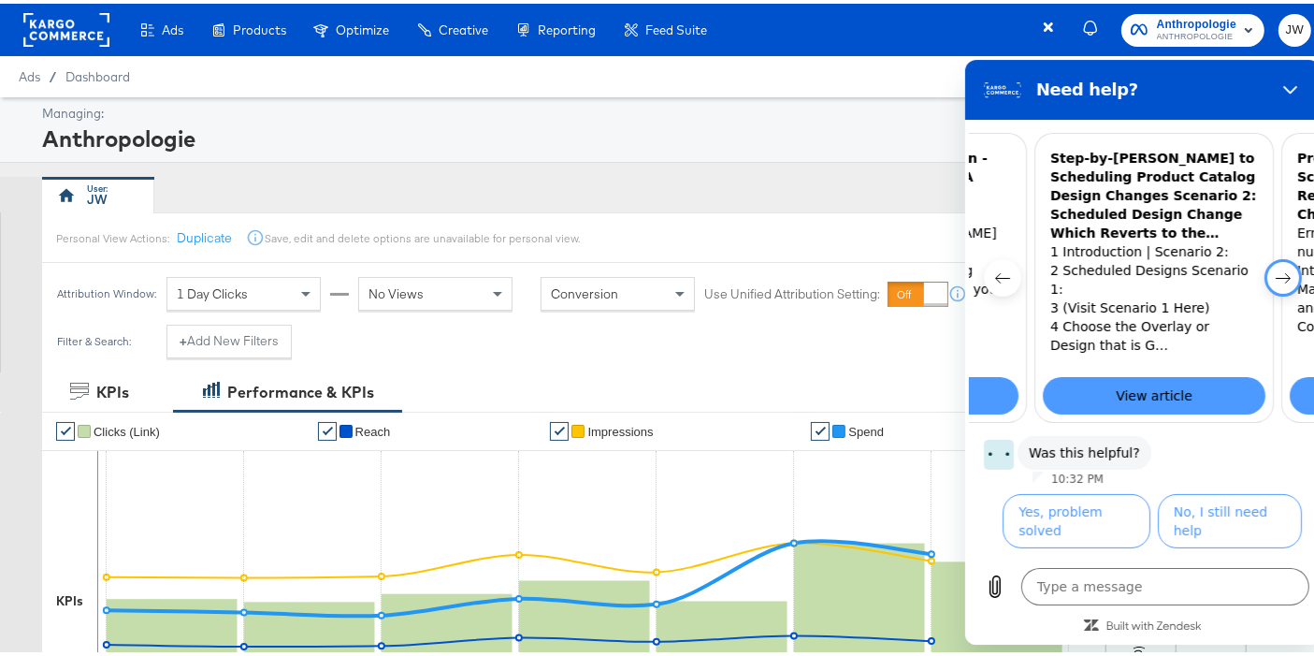
click at [1275, 270] on icon "Next item" at bounding box center [1282, 277] width 15 height 15
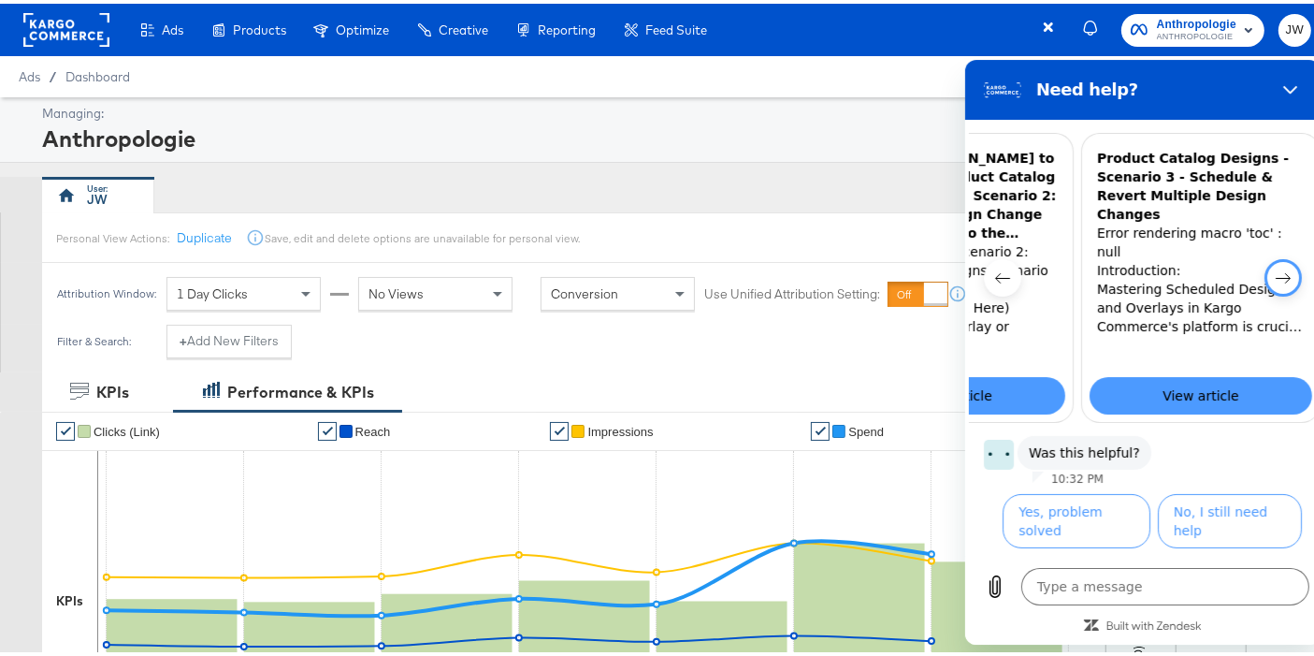
scroll to position [0, 451]
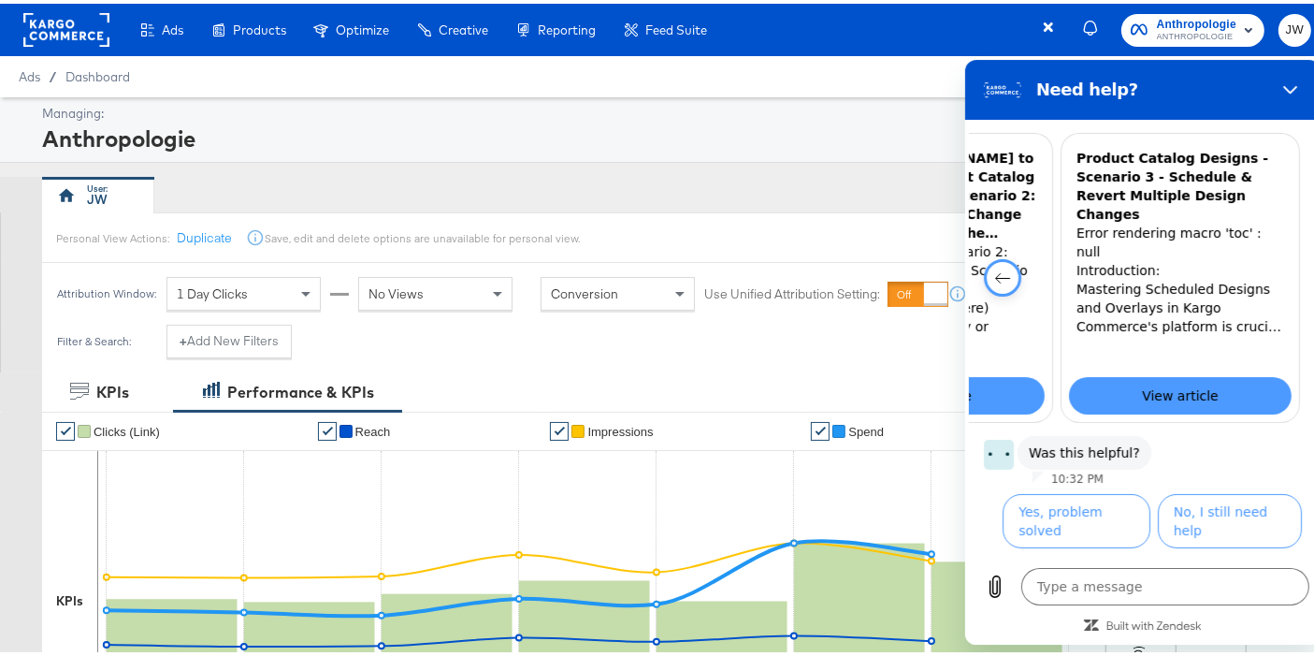
click at [998, 277] on button "Previous item" at bounding box center [1001, 277] width 37 height 37
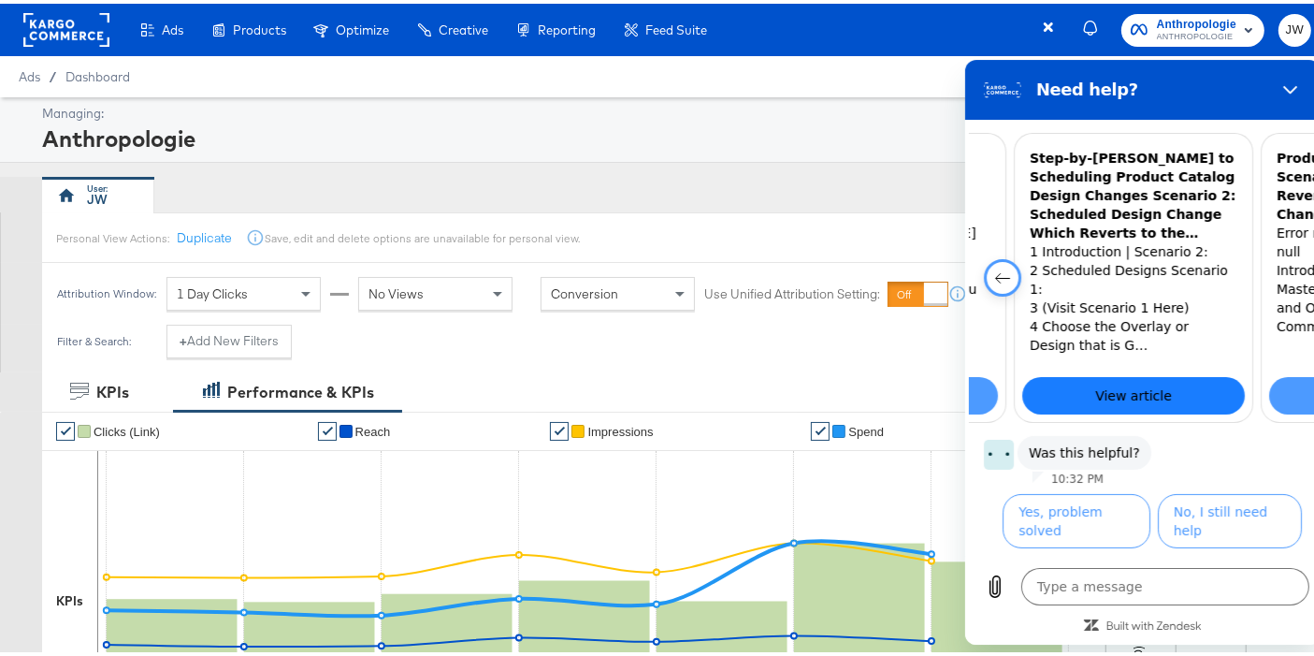
scroll to position [0, 230]
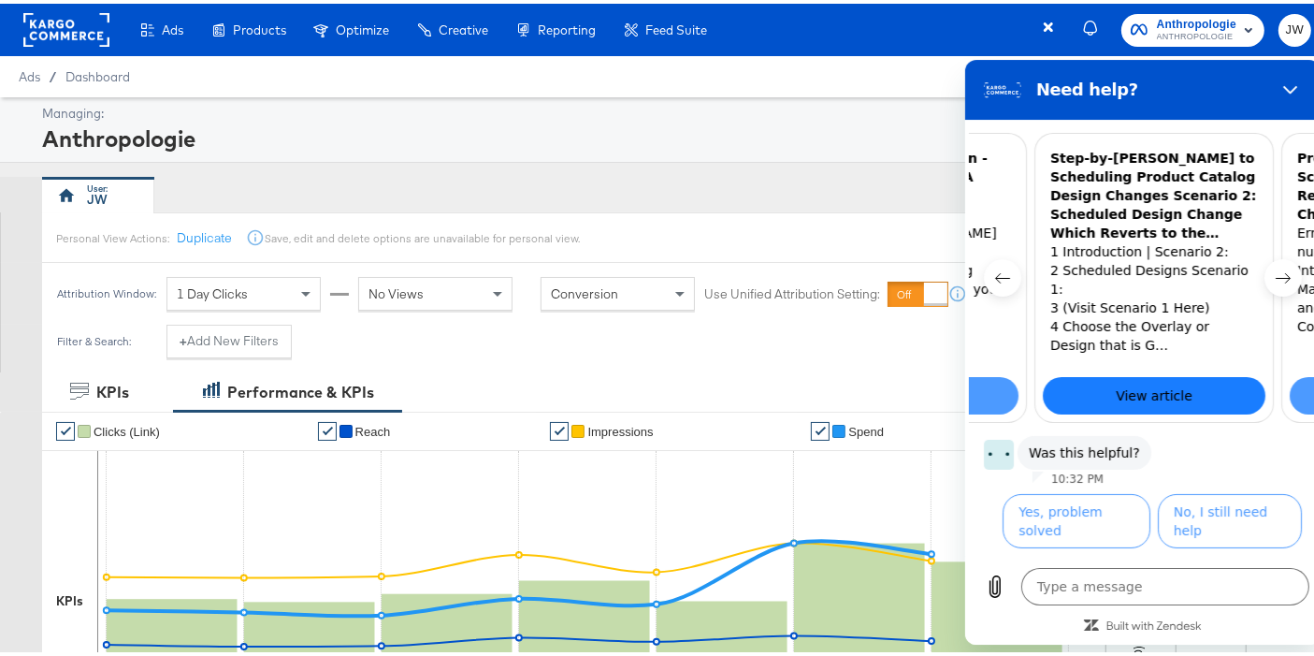
click at [1115, 384] on span "View article" at bounding box center [1153, 395] width 77 height 22
click at [353, 141] on div "Anthropologie" at bounding box center [674, 135] width 1264 height 32
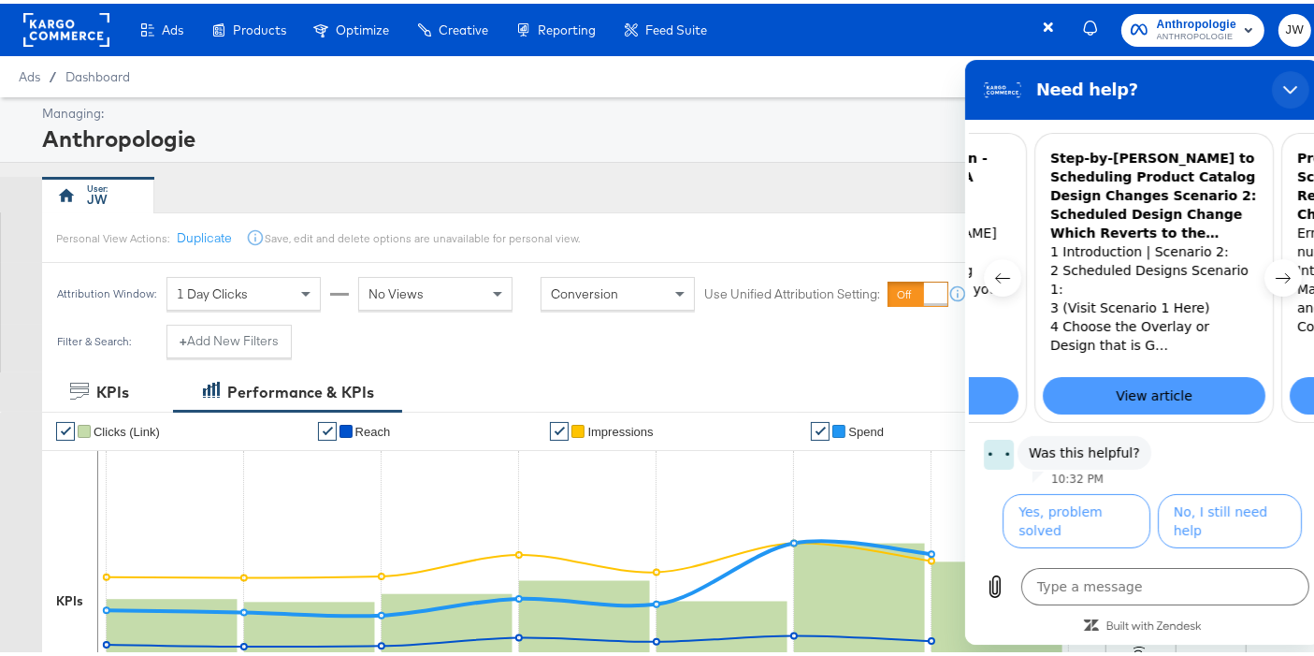
click at [1296, 85] on icon "Close" at bounding box center [1289, 89] width 15 height 15
type textarea "x"
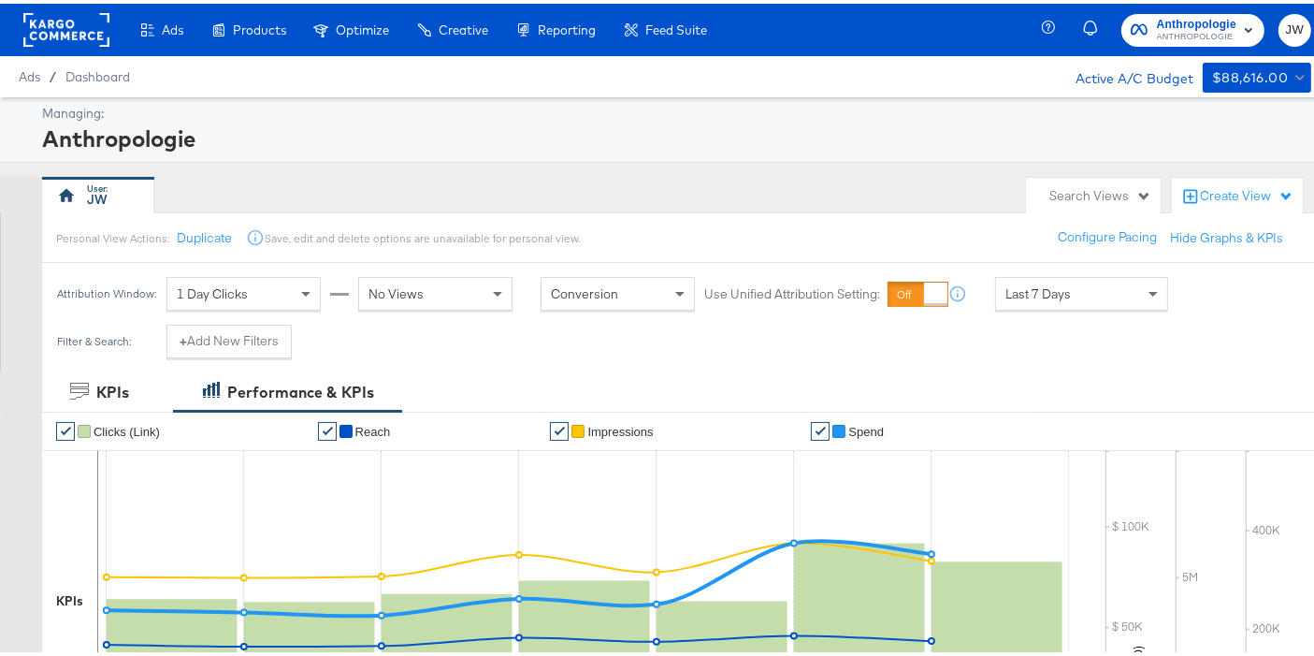
click at [1286, 29] on span "JW" at bounding box center [1295, 27] width 18 height 22
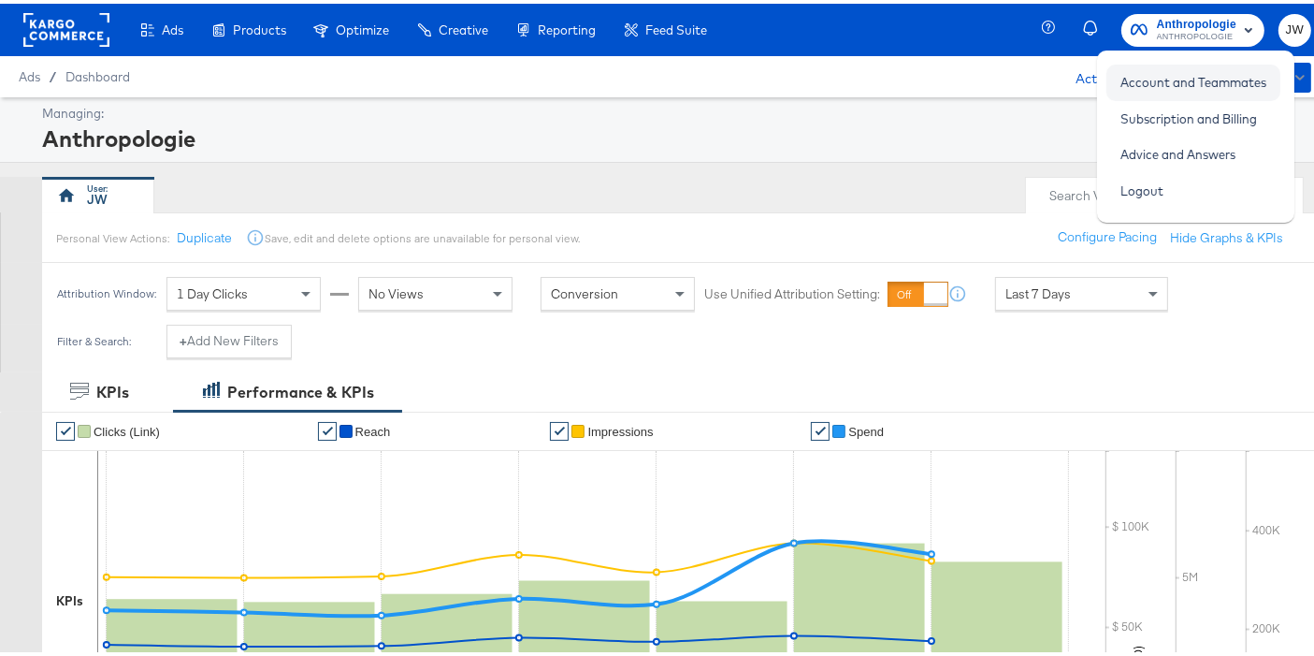
click at [1218, 76] on link "Account and Teammates" at bounding box center [1193, 79] width 174 height 34
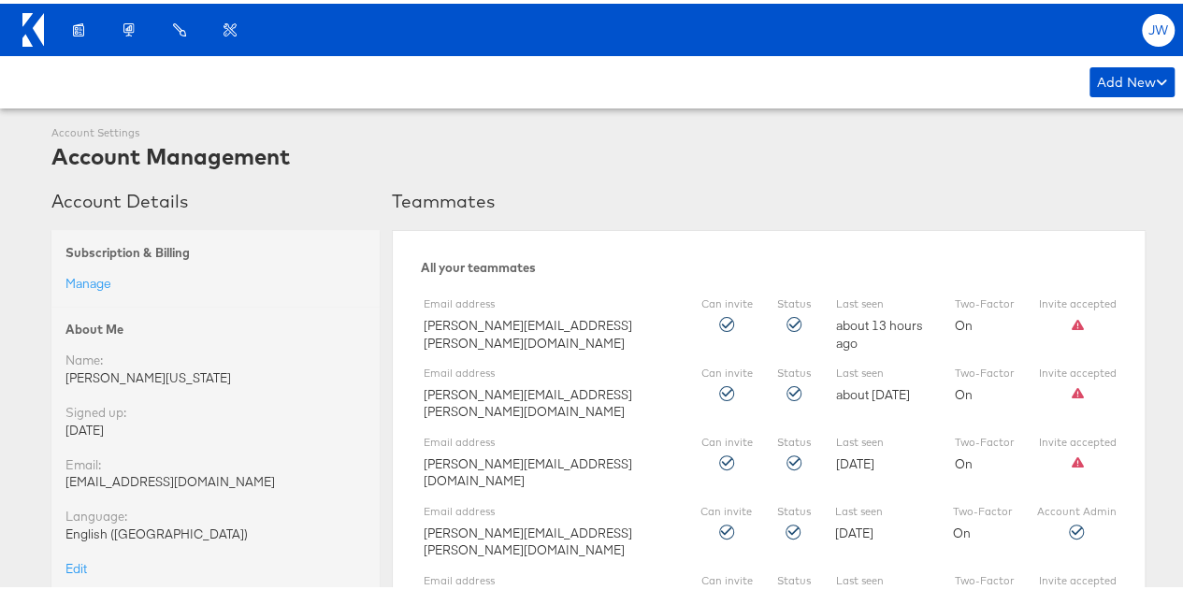
click at [1150, 21] on span "JW" at bounding box center [1158, 27] width 21 height 12
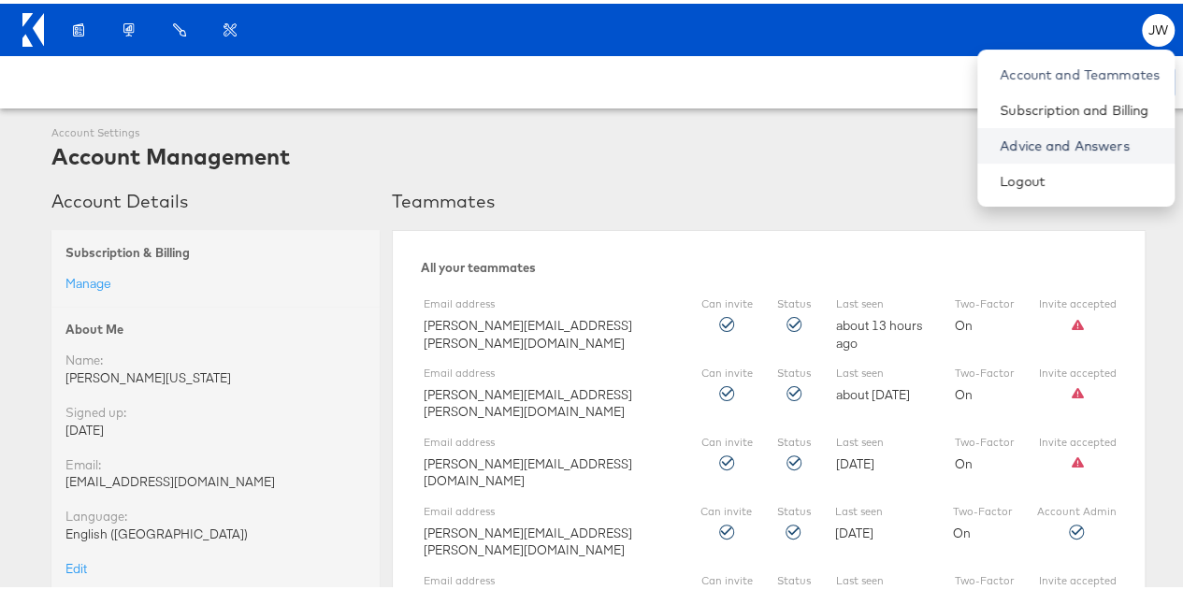
click at [1039, 133] on link "Advice and Answers" at bounding box center [1080, 142] width 160 height 19
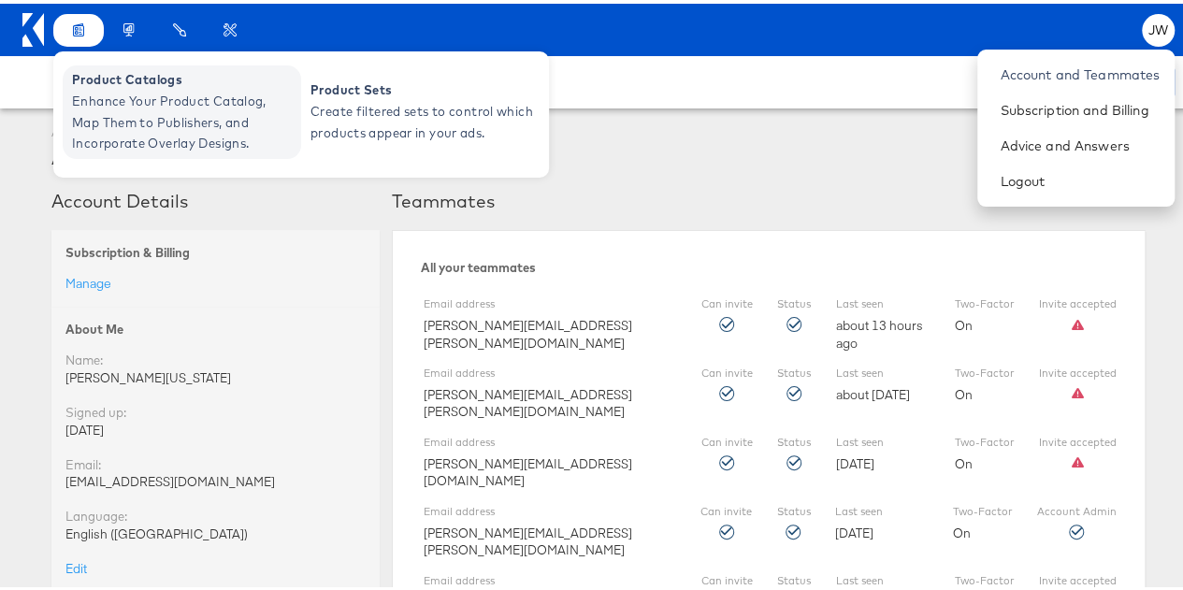
click at [155, 122] on span "Enhance Your Product Catalog, Map Them to Publishers, and Incorporate Overlay D…" at bounding box center [184, 119] width 224 height 64
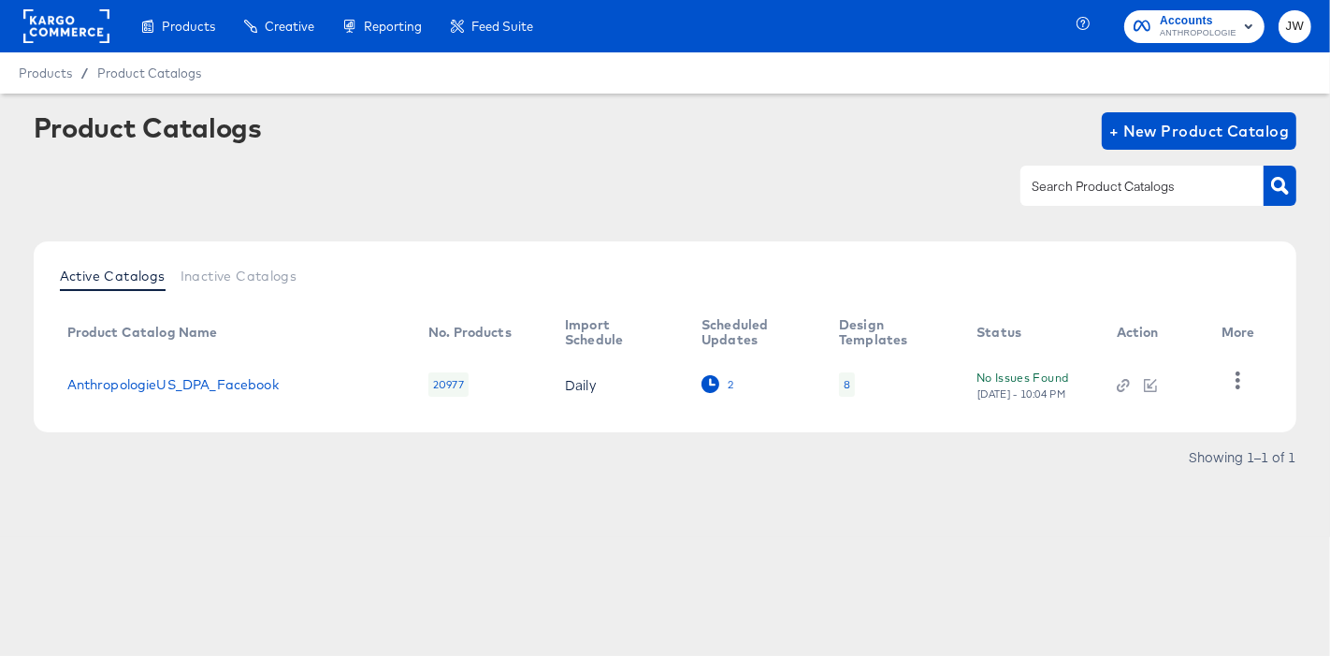
click at [710, 388] on div "2" at bounding box center [717, 384] width 33 height 18
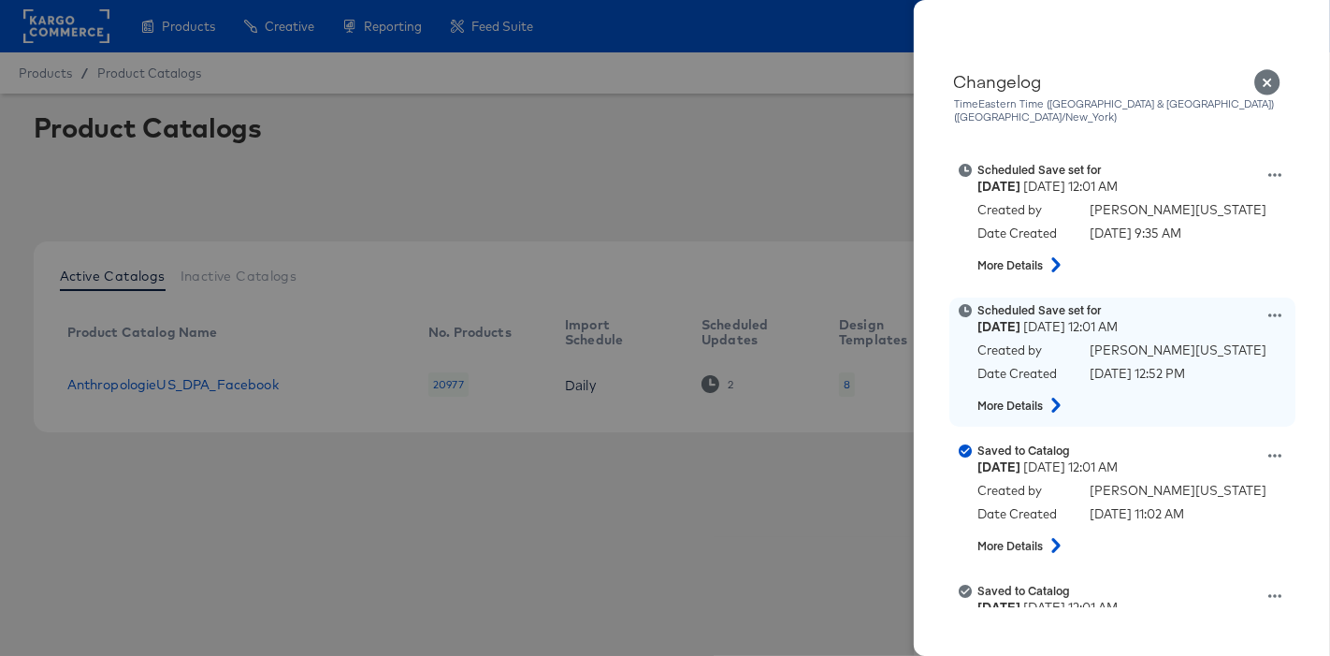
click at [1268, 309] on icon at bounding box center [1274, 315] width 13 height 13
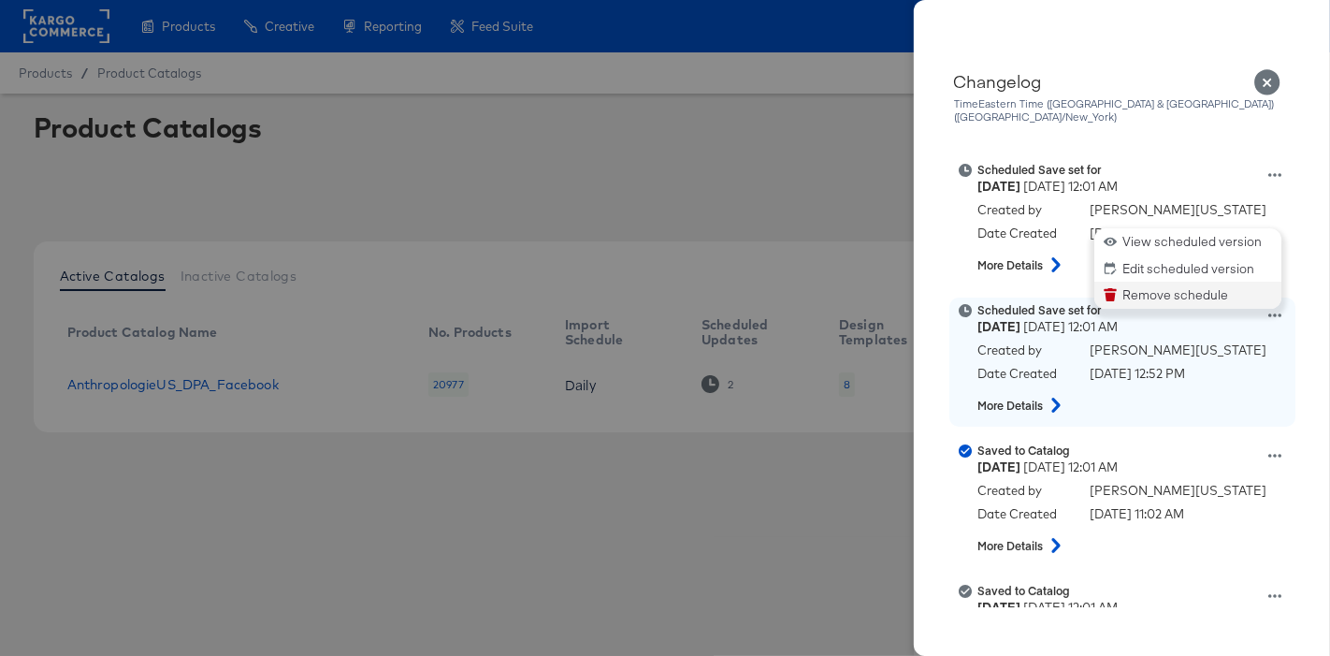
click at [1184, 291] on button "Remove schedule" at bounding box center [1187, 294] width 187 height 27
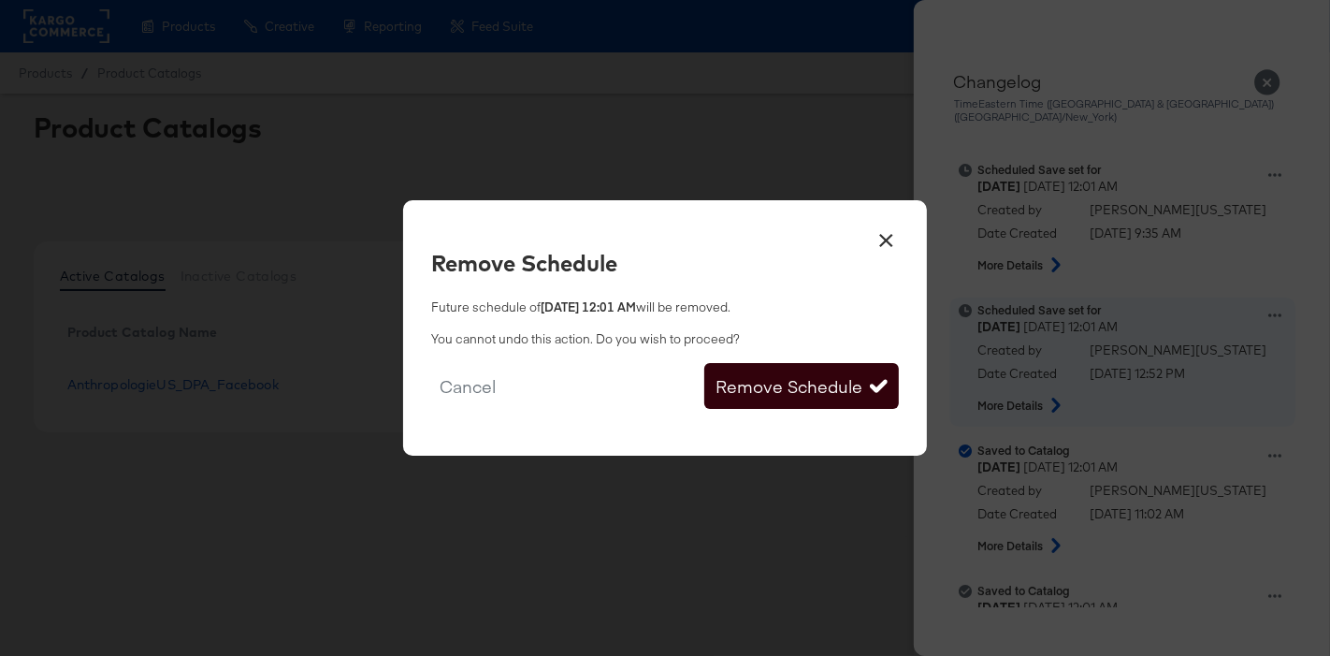
click at [850, 382] on button "Remove Schedule" at bounding box center [801, 386] width 195 height 47
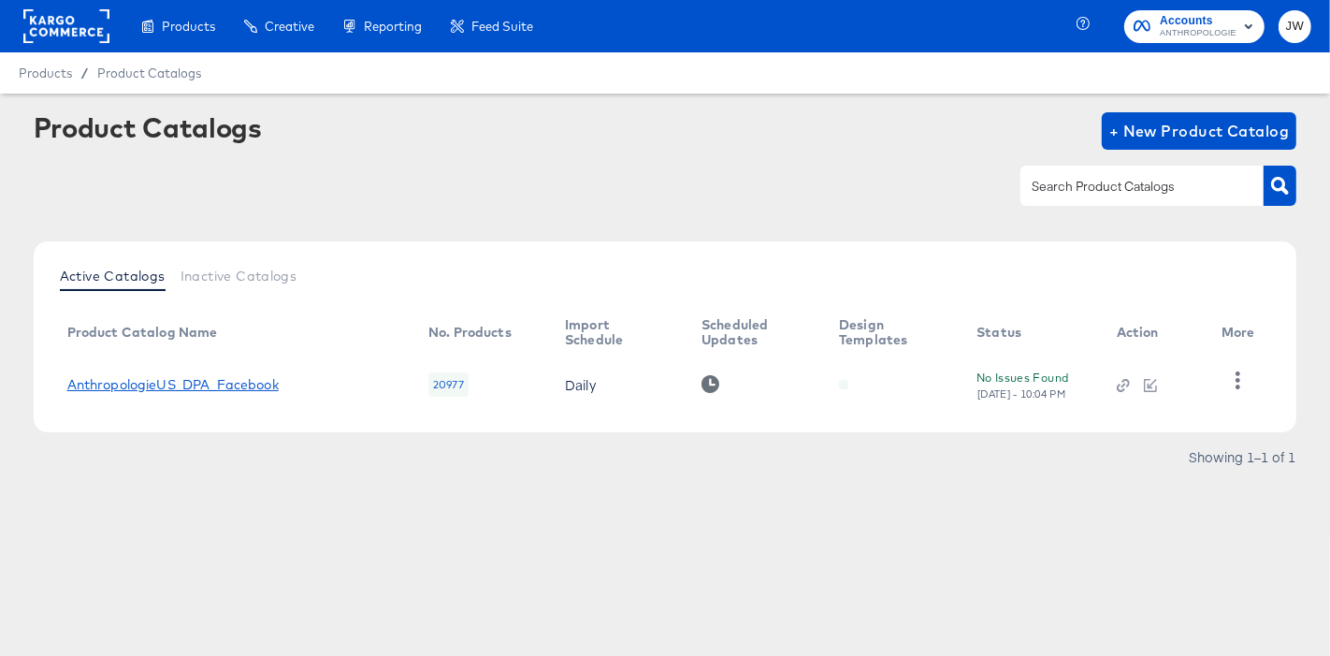
click at [137, 378] on link "AnthropologieUS_DPA_Facebook" at bounding box center [172, 384] width 211 height 15
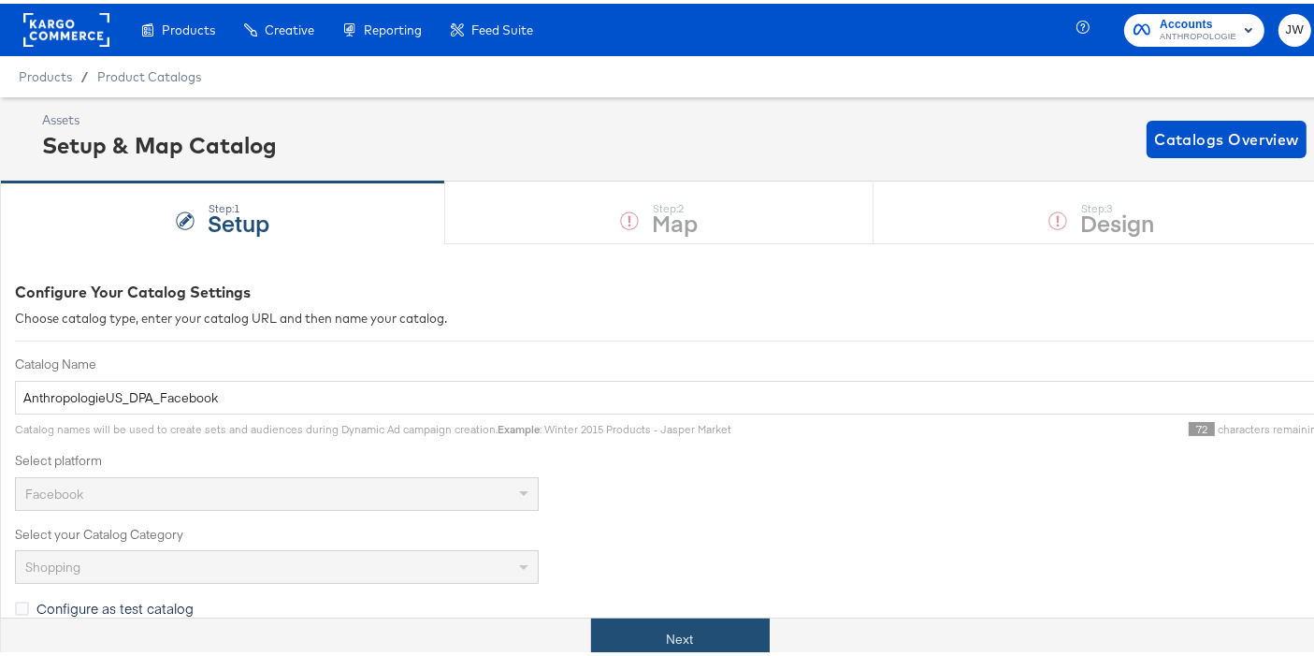
click at [703, 640] on button "Next" at bounding box center [680, 635] width 179 height 42
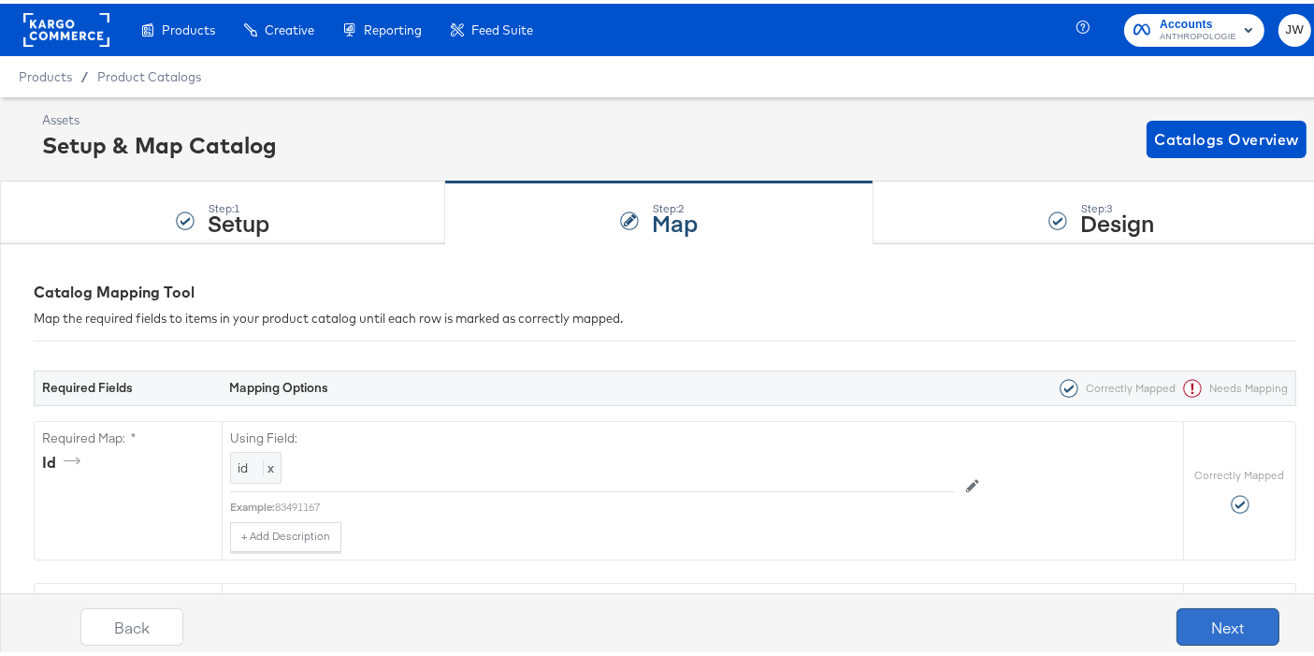
click at [1215, 620] on button "Next" at bounding box center [1227, 622] width 103 height 37
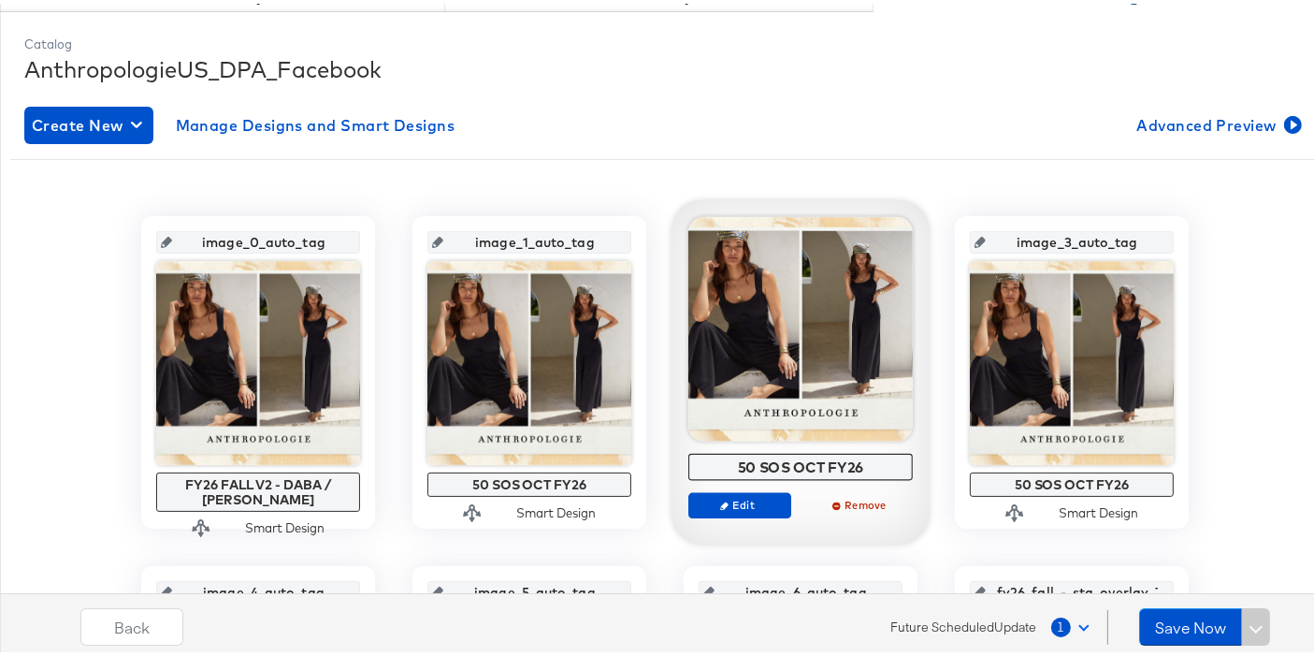
scroll to position [232, 0]
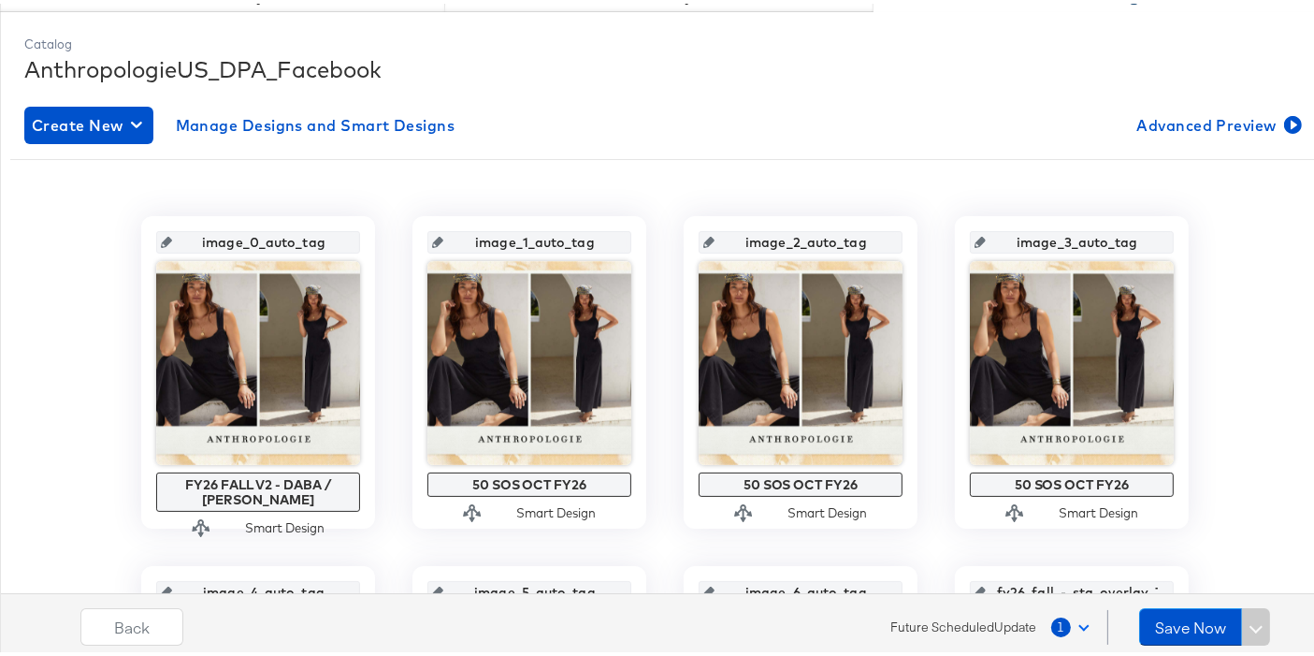
click at [1060, 627] on button "1" at bounding box center [1074, 623] width 48 height 34
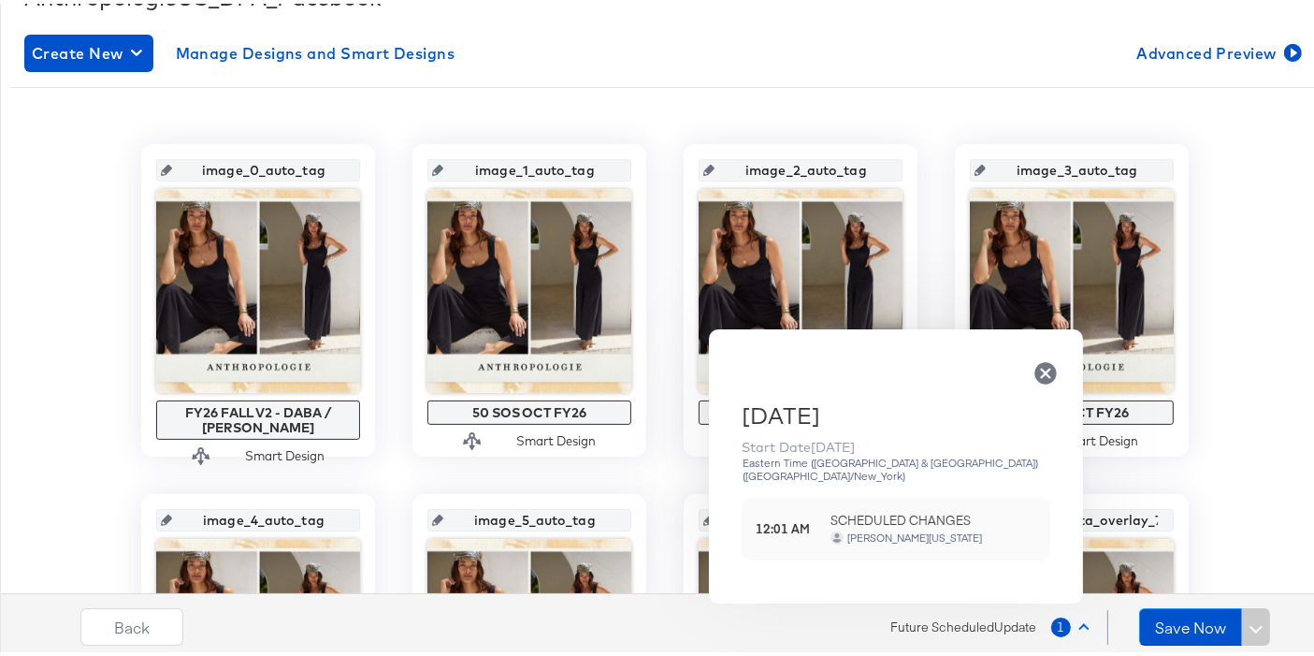
scroll to position [298, 0]
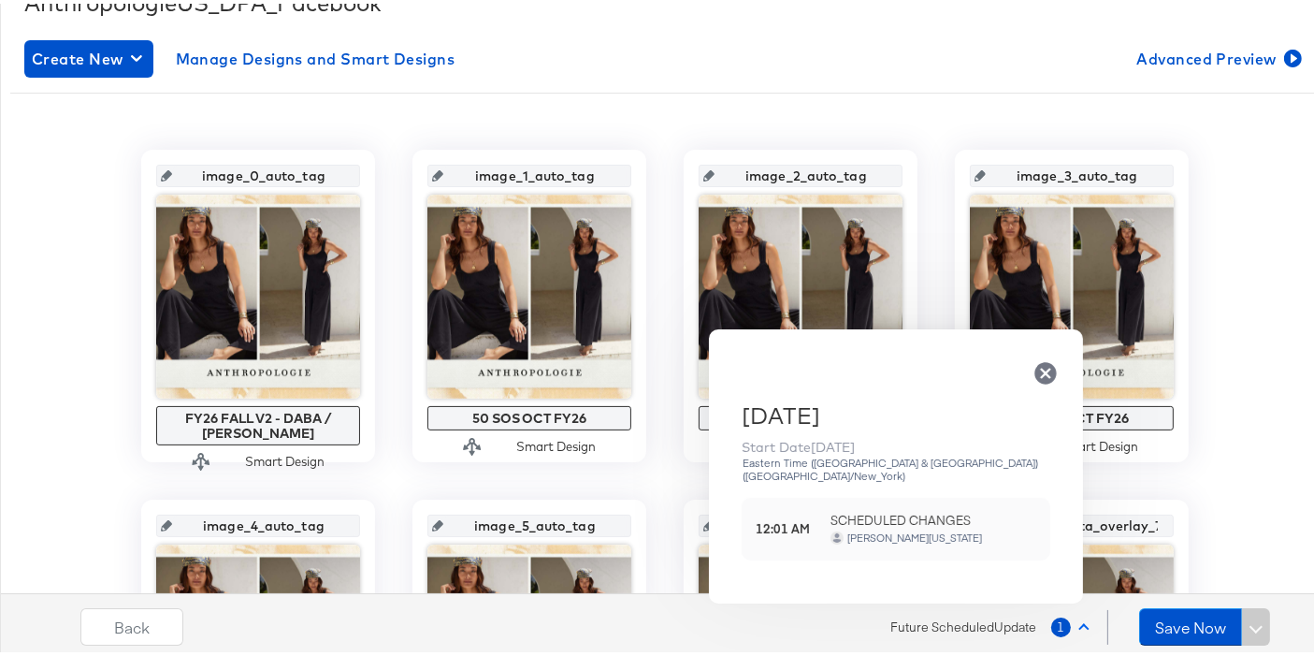
click at [1048, 373] on icon "button" at bounding box center [1045, 369] width 26 height 26
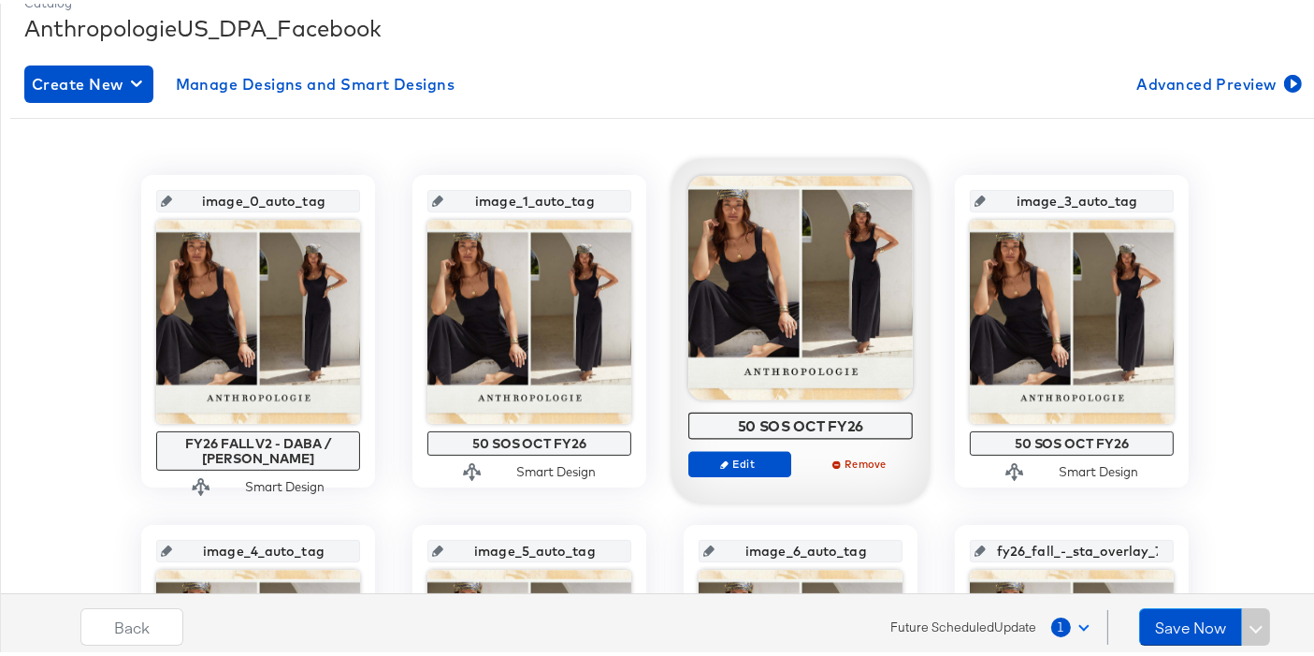
scroll to position [523, 0]
